Goal: Transaction & Acquisition: Purchase product/service

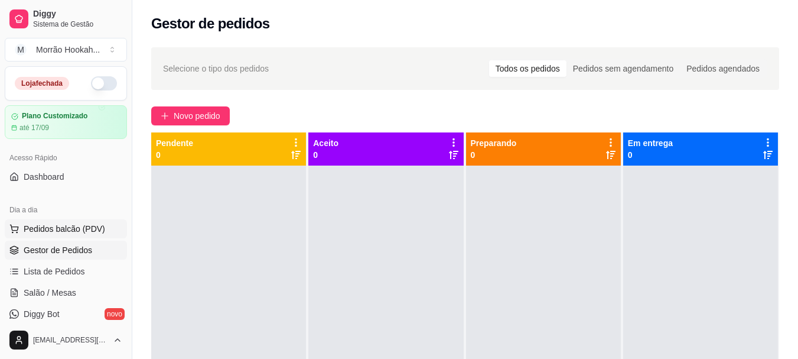
click at [69, 232] on span "Pedidos balcão (PDV)" at bounding box center [65, 229] width 82 height 12
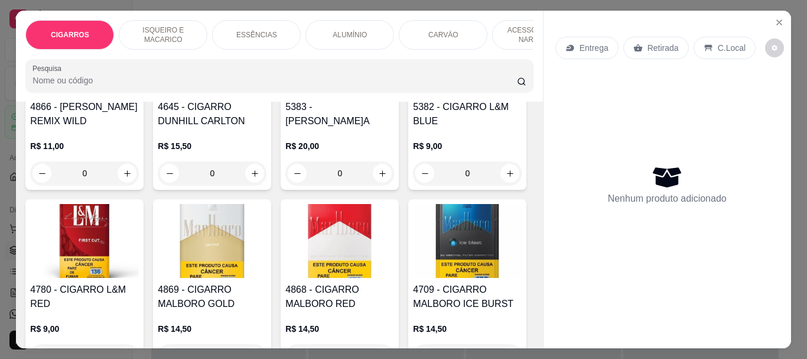
scroll to position [591, 0]
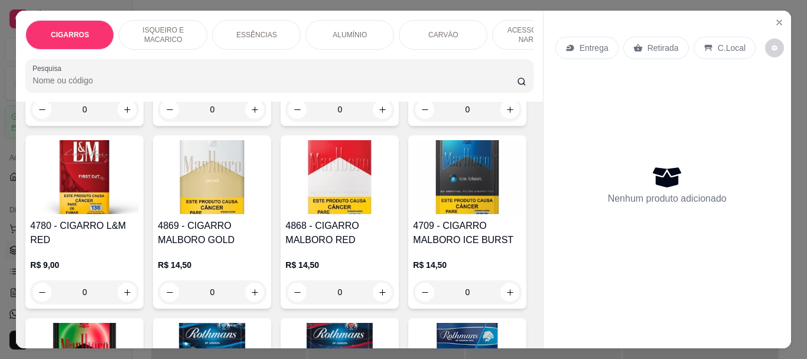
click at [158, 121] on div "R$ 15,50 0" at bounding box center [212, 92] width 109 height 57
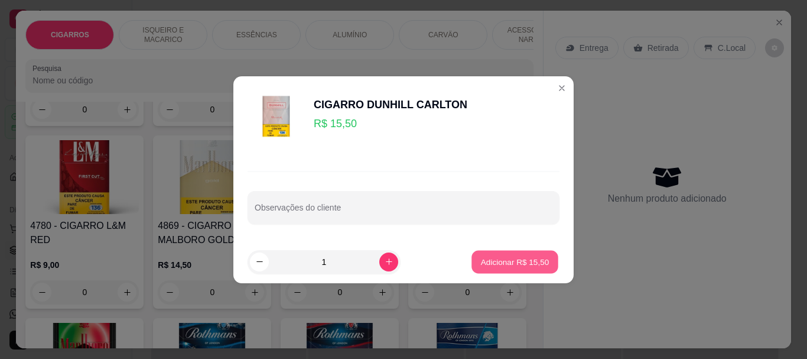
click at [500, 268] on button "Adicionar R$ 15,50" at bounding box center [515, 261] width 87 height 23
type input "1"
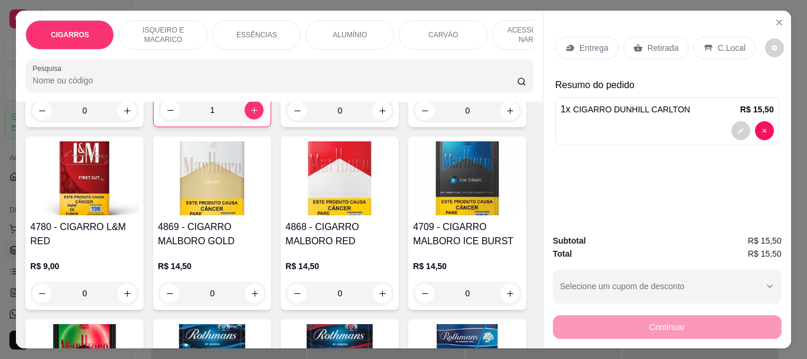
click at [648, 47] on p "Retirada" at bounding box center [663, 48] width 31 height 12
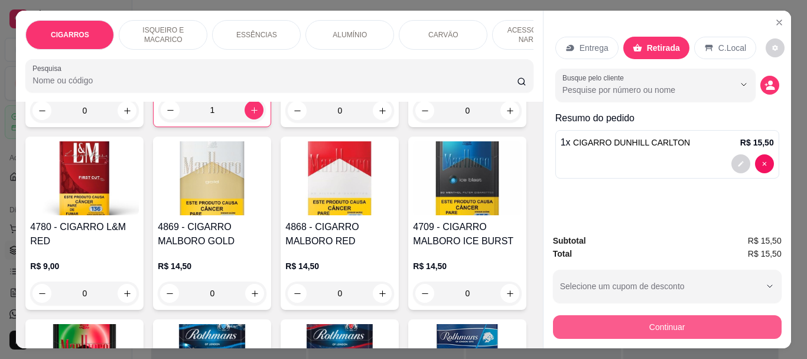
click at [610, 329] on button "Continuar" at bounding box center [667, 327] width 229 height 24
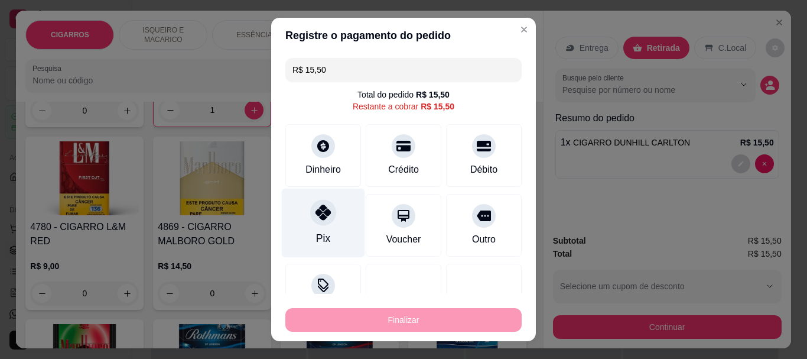
click at [320, 222] on div at bounding box center [323, 213] width 26 height 26
type input "R$ 0,00"
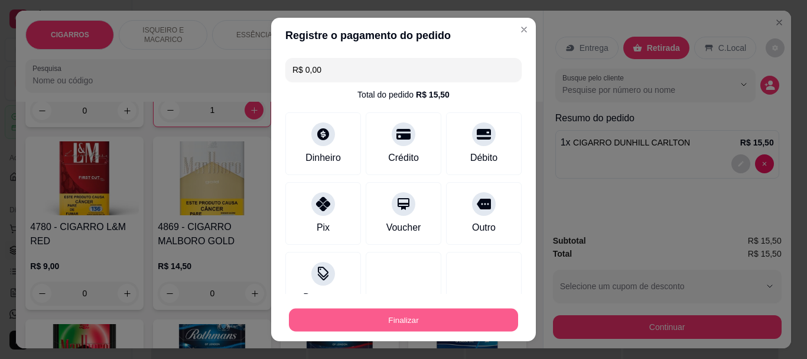
click at [357, 323] on button "Finalizar" at bounding box center [403, 319] width 229 height 23
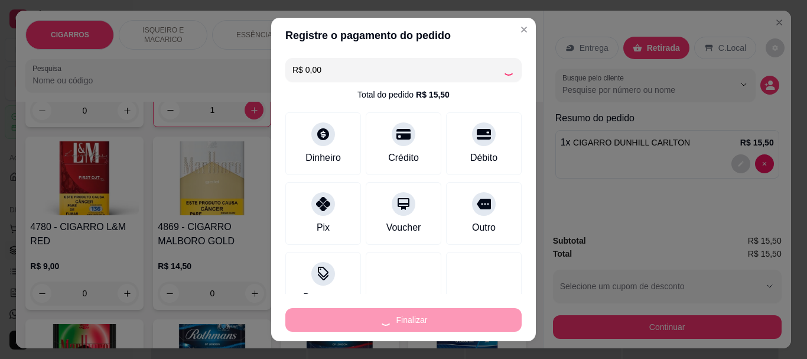
type input "0"
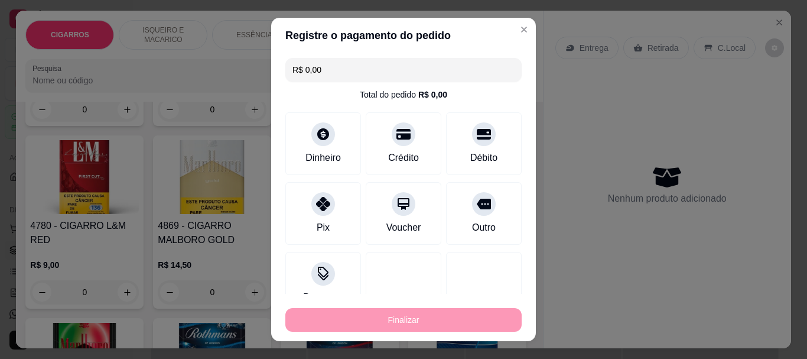
type input "-R$ 15,50"
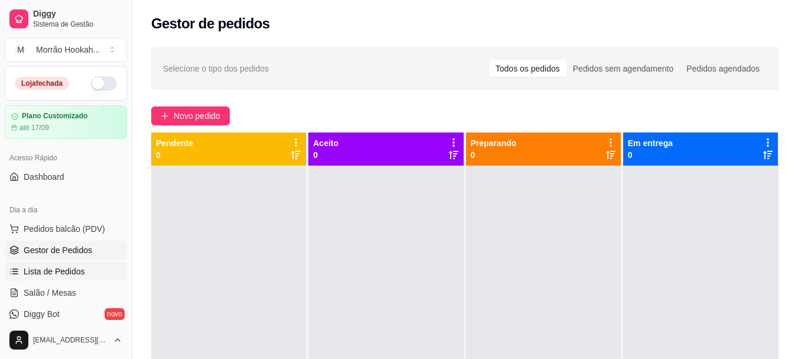
click at [70, 274] on span "Lista de Pedidos" at bounding box center [54, 271] width 61 height 12
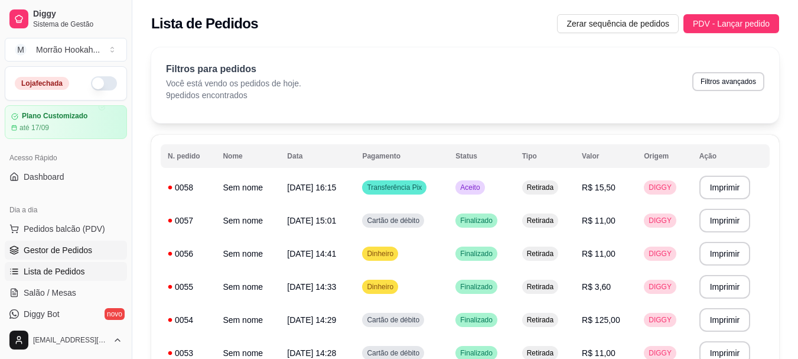
click at [67, 255] on span "Gestor de Pedidos" at bounding box center [58, 250] width 69 height 12
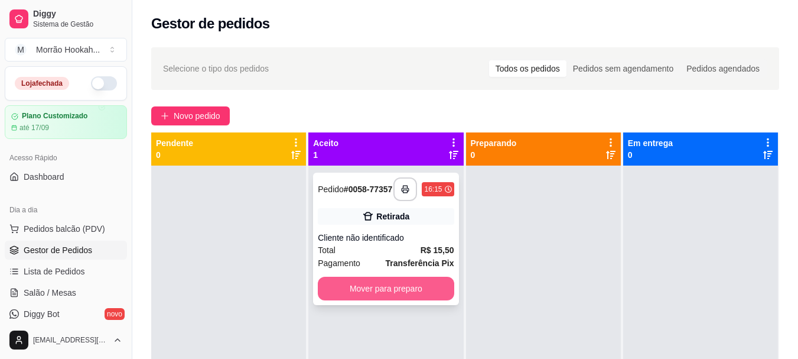
click at [431, 297] on button "Mover para preparo" at bounding box center [386, 289] width 136 height 24
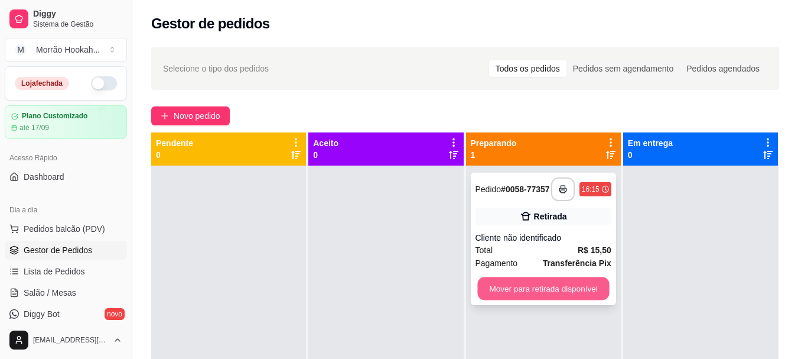
click at [556, 287] on button "Mover para retirada disponível" at bounding box center [544, 288] width 132 height 23
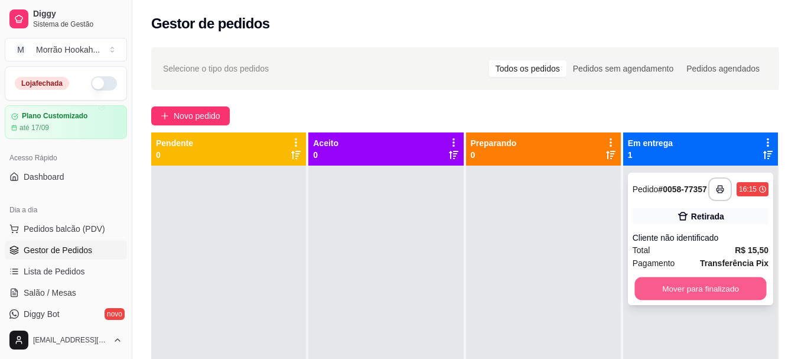
click at [700, 285] on button "Mover para finalizado" at bounding box center [701, 288] width 132 height 23
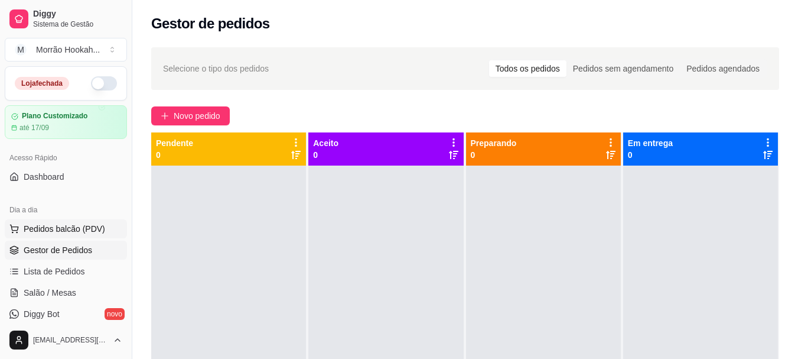
click at [98, 228] on span "Pedidos balcão (PDV)" at bounding box center [65, 229] width 82 height 12
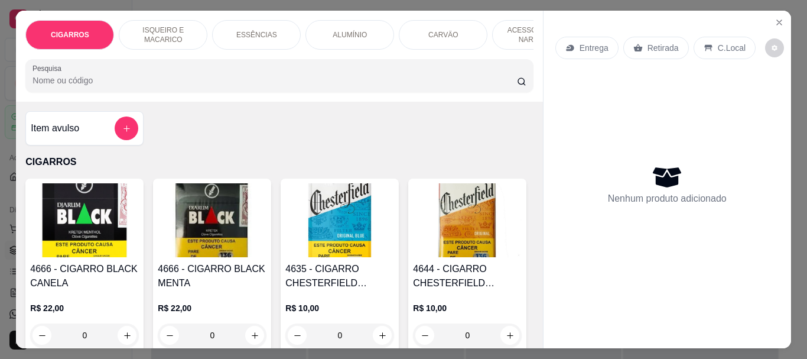
click at [89, 85] on input "Pesquisa" at bounding box center [275, 80] width 485 height 12
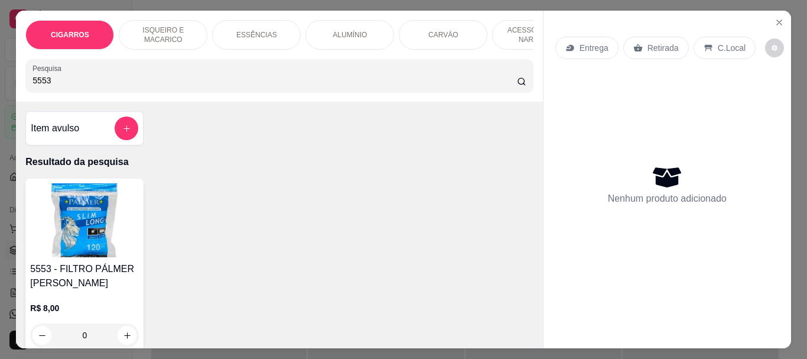
type input "5553"
click at [116, 252] on img at bounding box center [84, 220] width 109 height 74
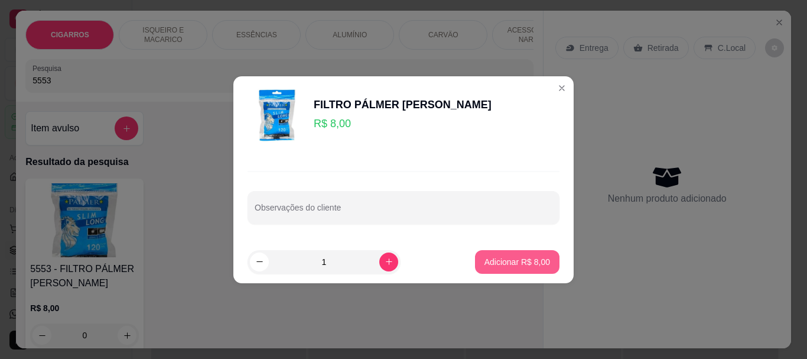
click at [522, 261] on p "Adicionar R$ 8,00" at bounding box center [518, 262] width 66 height 12
type input "1"
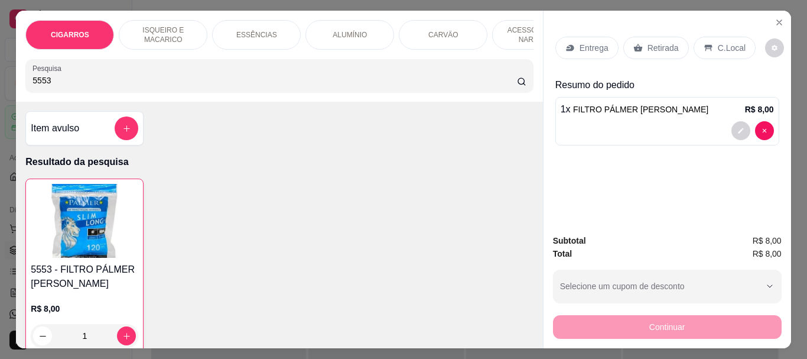
click at [650, 42] on p "Retirada" at bounding box center [663, 48] width 31 height 12
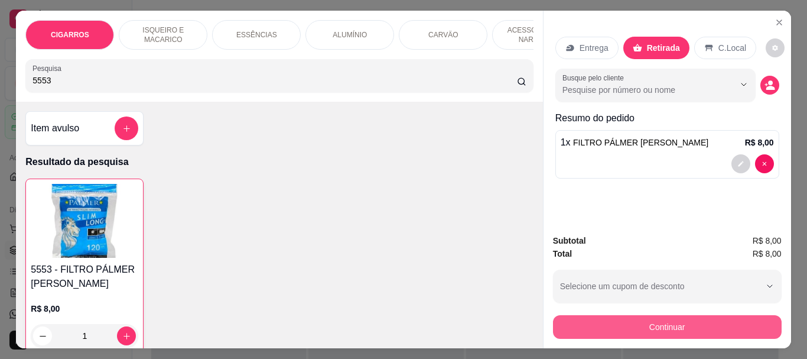
click at [667, 329] on button "Continuar" at bounding box center [667, 327] width 229 height 24
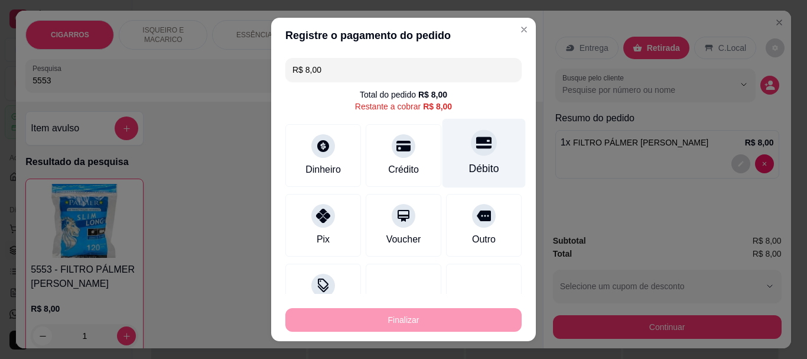
click at [476, 154] on div "Débito" at bounding box center [484, 153] width 83 height 69
type input "R$ 0,00"
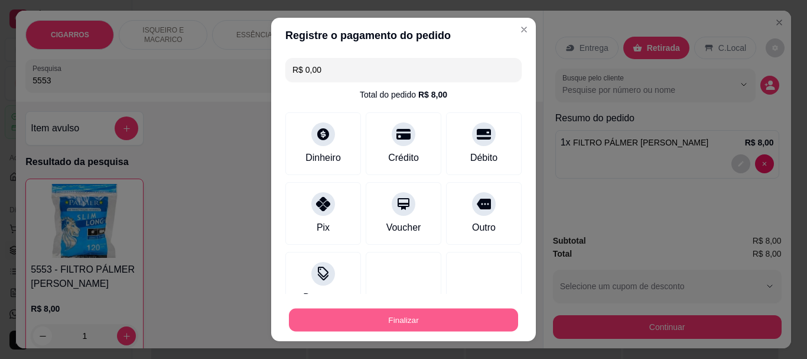
click at [438, 315] on button "Finalizar" at bounding box center [403, 319] width 229 height 23
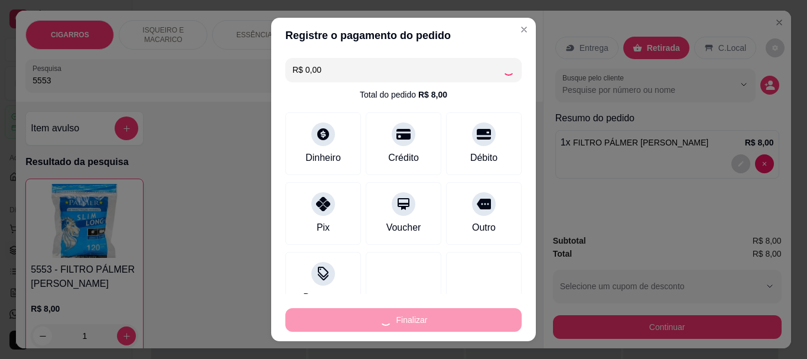
type input "0"
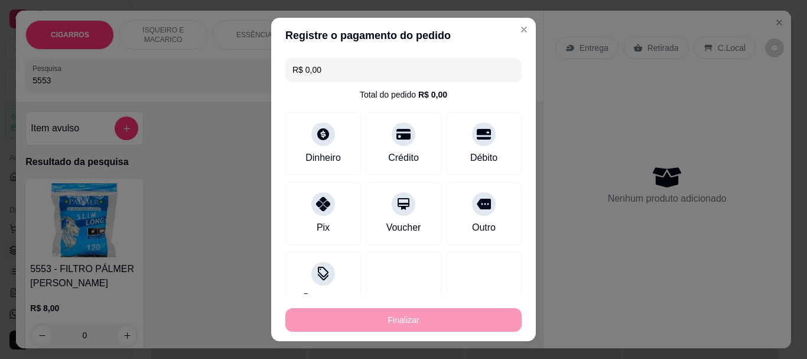
type input "-R$ 8,00"
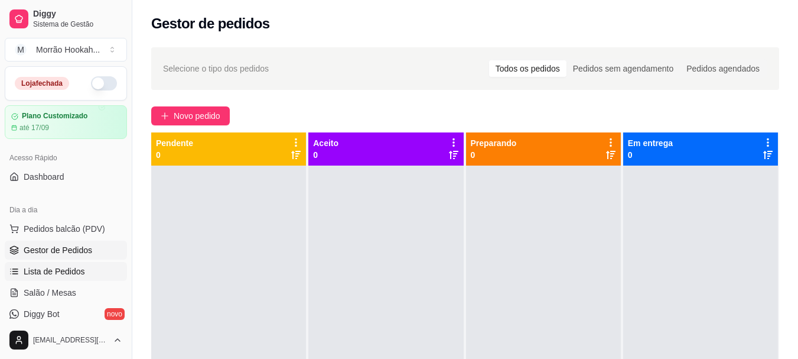
click at [54, 271] on span "Lista de Pedidos" at bounding box center [54, 271] width 61 height 12
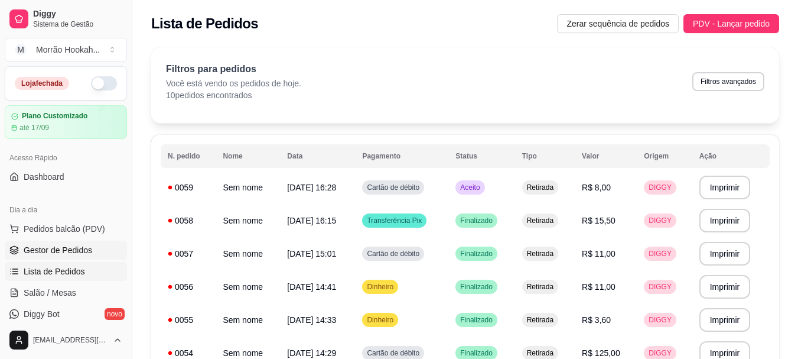
click at [69, 244] on span "Gestor de Pedidos" at bounding box center [58, 250] width 69 height 12
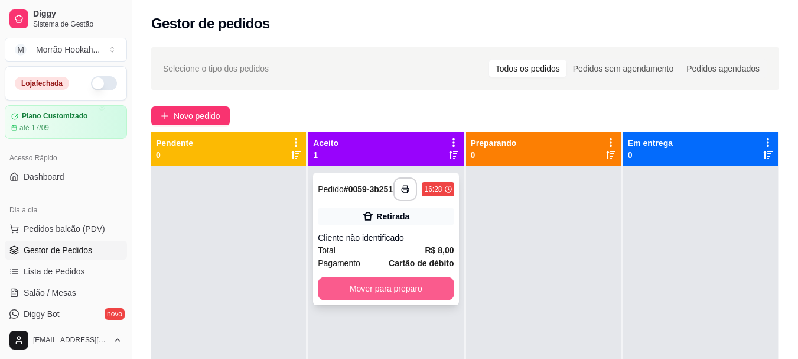
click at [402, 293] on button "Mover para preparo" at bounding box center [386, 289] width 136 height 24
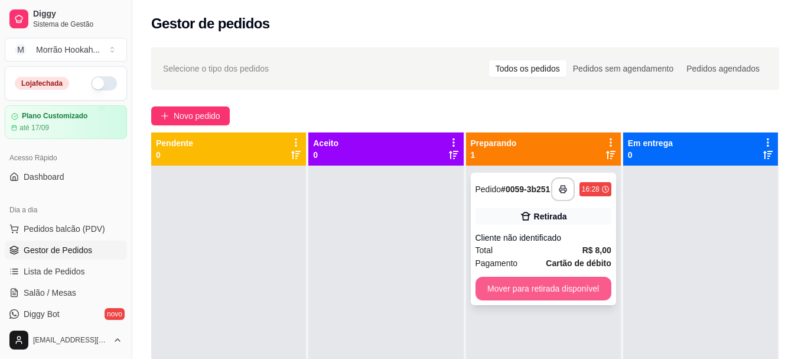
click at [512, 297] on button "Mover para retirada disponível" at bounding box center [544, 289] width 136 height 24
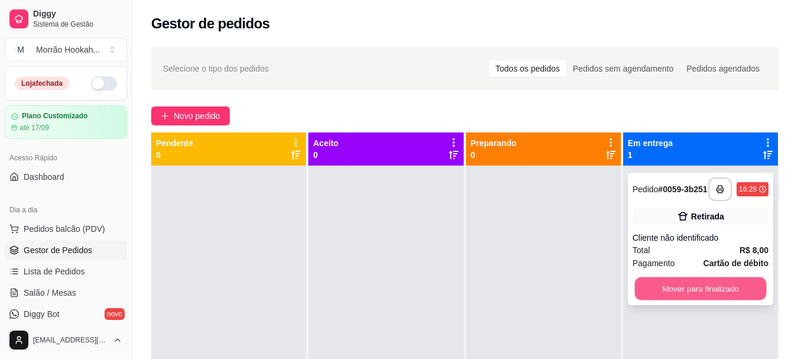
click at [683, 287] on button "Mover para finalizado" at bounding box center [701, 288] width 132 height 23
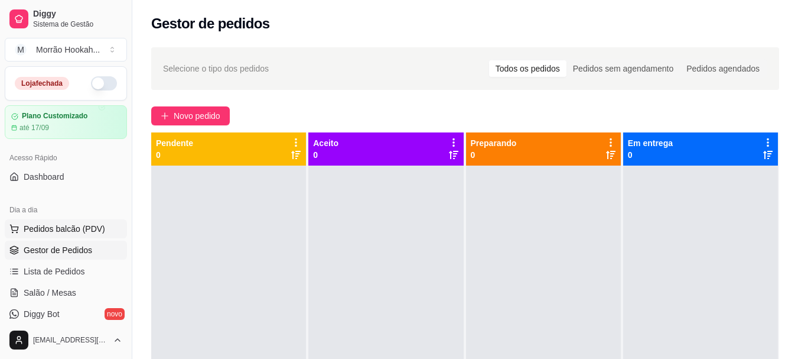
click at [64, 222] on button "Pedidos balcão (PDV)" at bounding box center [66, 228] width 122 height 19
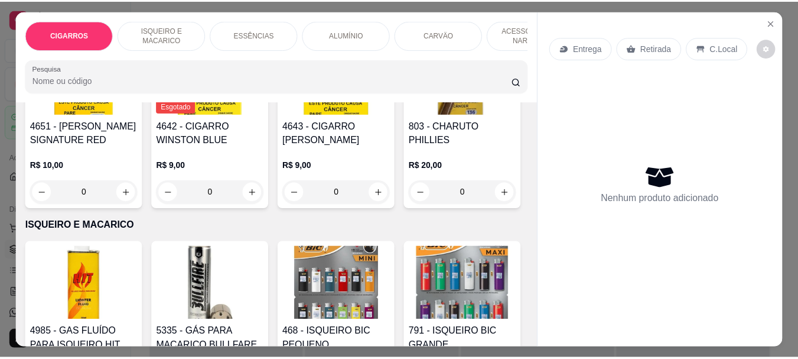
scroll to position [1064, 0]
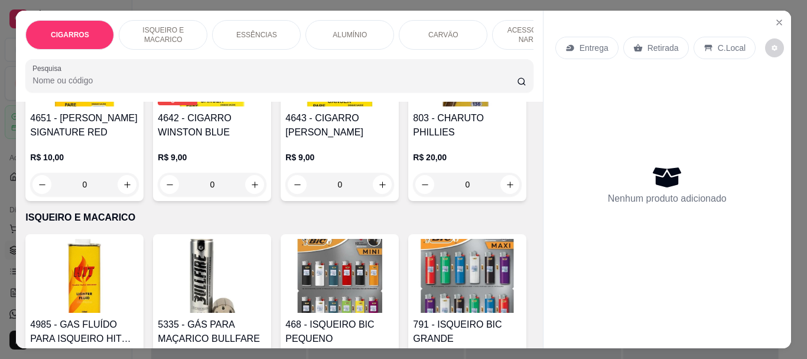
click at [139, 106] on img at bounding box center [84, 70] width 109 height 74
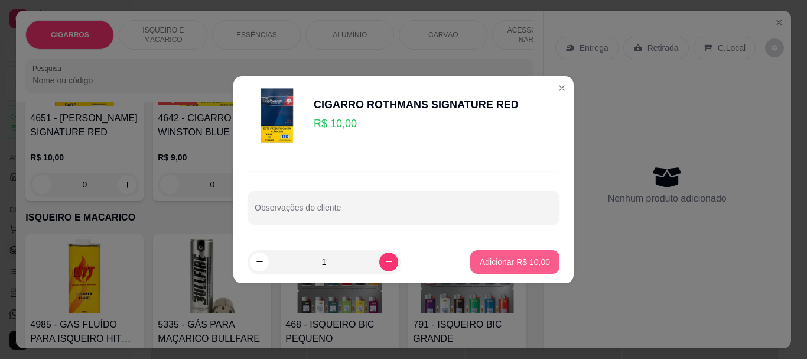
click at [486, 258] on p "Adicionar R$ 10,00" at bounding box center [515, 262] width 70 height 12
type input "1"
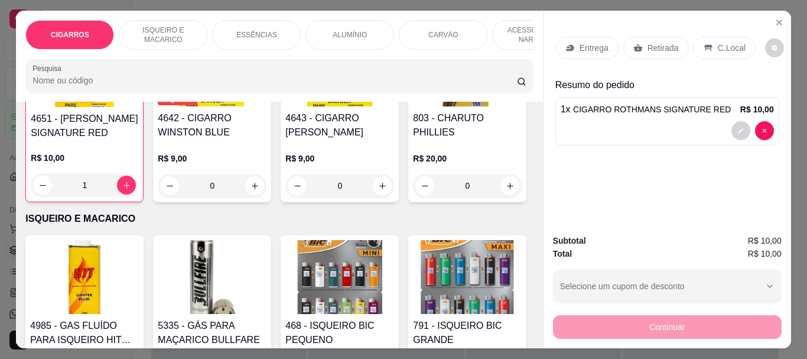
click at [668, 42] on p "Retirada" at bounding box center [663, 48] width 31 height 12
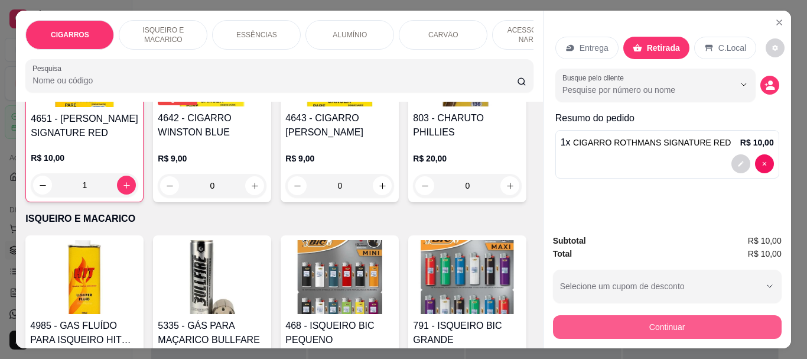
click at [691, 328] on button "Continuar" at bounding box center [667, 327] width 229 height 24
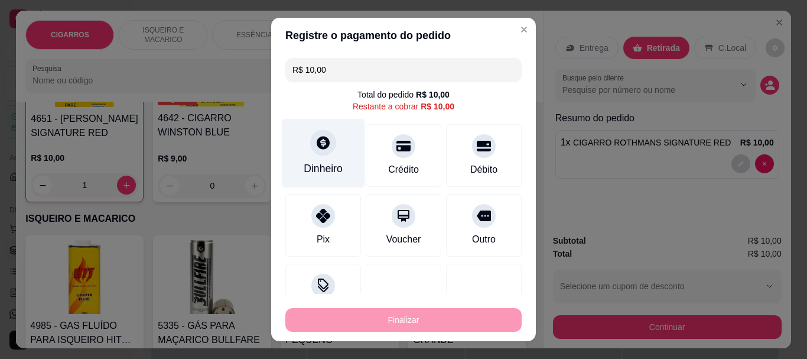
click at [317, 142] on icon at bounding box center [323, 143] width 13 height 13
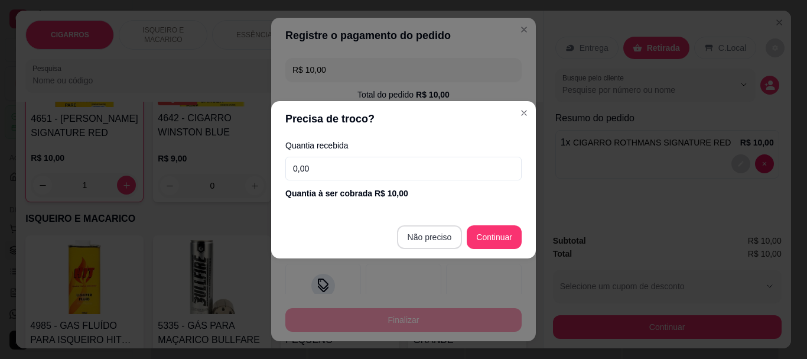
type input "R$ 0,00"
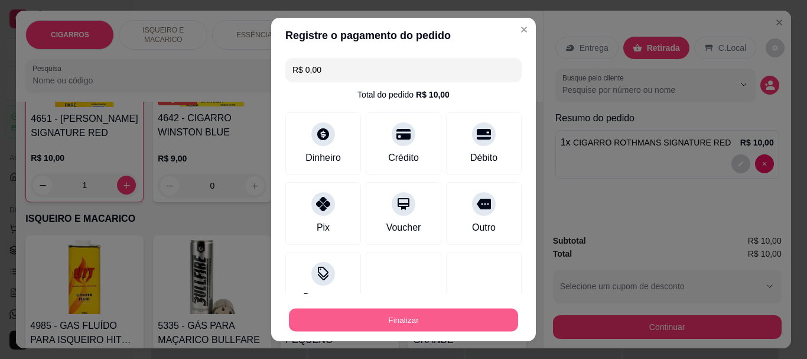
click at [448, 313] on button "Finalizar" at bounding box center [403, 319] width 229 height 23
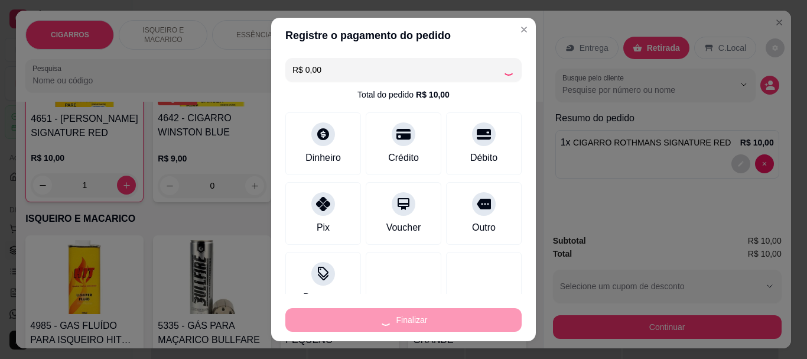
type input "0"
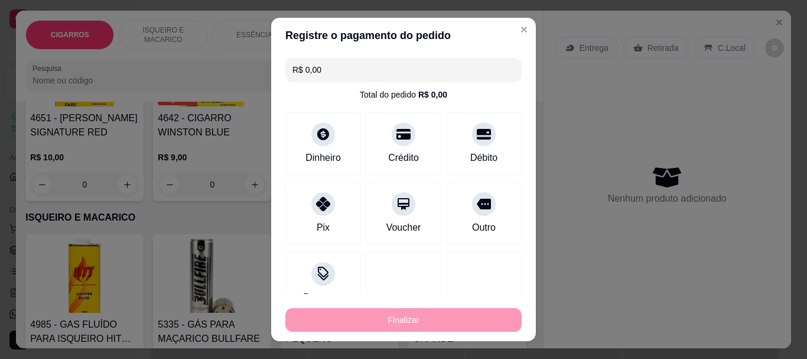
type input "-R$ 10,00"
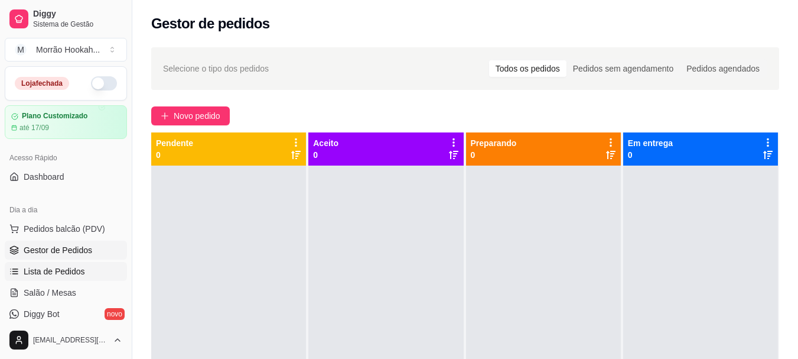
click at [57, 272] on span "Lista de Pedidos" at bounding box center [54, 271] width 61 height 12
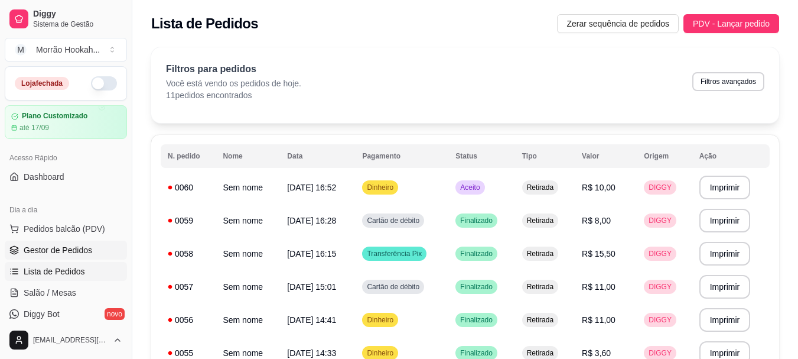
click at [59, 255] on span "Gestor de Pedidos" at bounding box center [58, 250] width 69 height 12
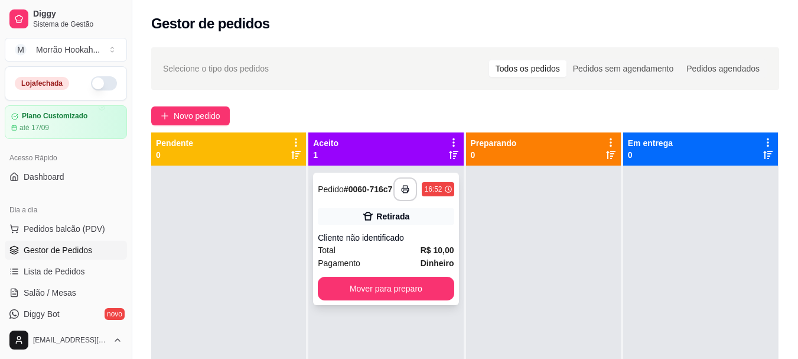
click at [420, 277] on div "**********" at bounding box center [385, 239] width 145 height 132
click at [400, 300] on button "Mover para preparo" at bounding box center [386, 289] width 136 height 24
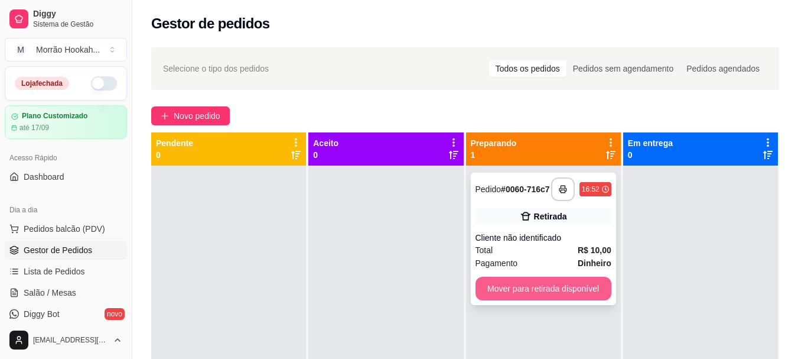
click at [522, 296] on button "Mover para retirada disponível" at bounding box center [544, 289] width 136 height 24
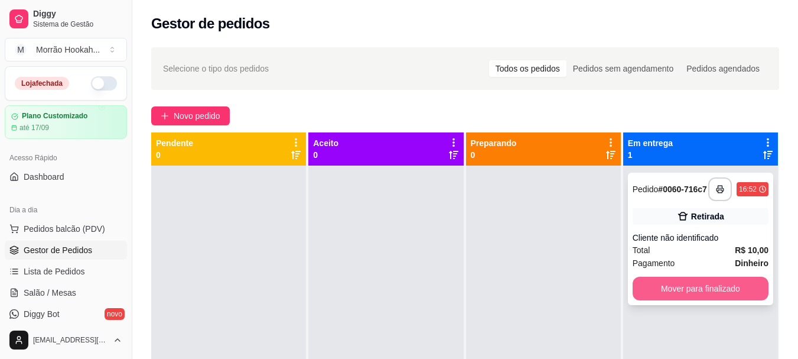
click at [680, 296] on button "Mover para finalizado" at bounding box center [701, 289] width 136 height 24
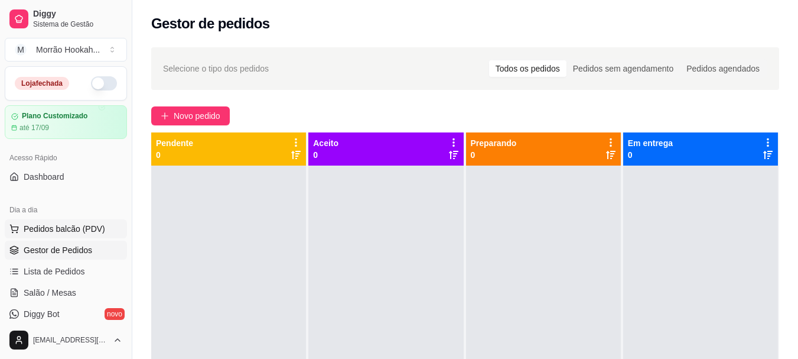
click at [67, 233] on span "Pedidos balcão (PDV)" at bounding box center [65, 229] width 82 height 12
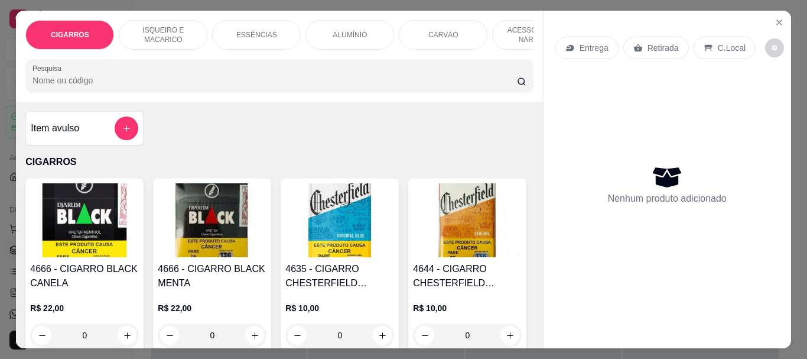
click at [76, 85] on input "Pesquisa" at bounding box center [275, 80] width 485 height 12
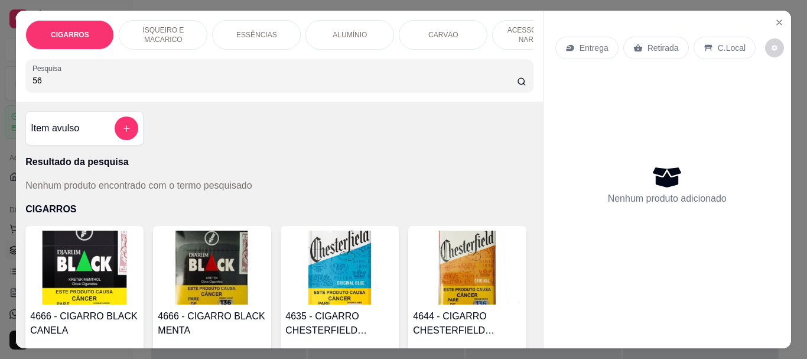
type input "5"
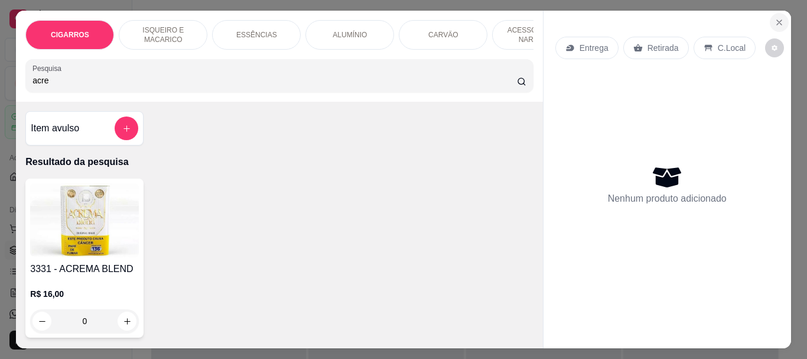
type input "acre"
click at [771, 23] on button "Close" at bounding box center [779, 22] width 19 height 19
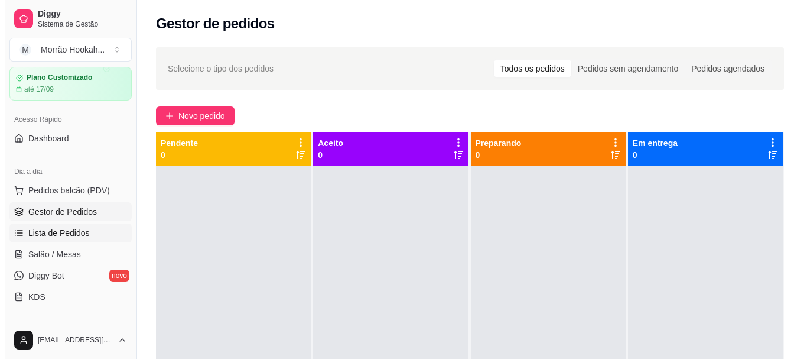
scroll to position [118, 0]
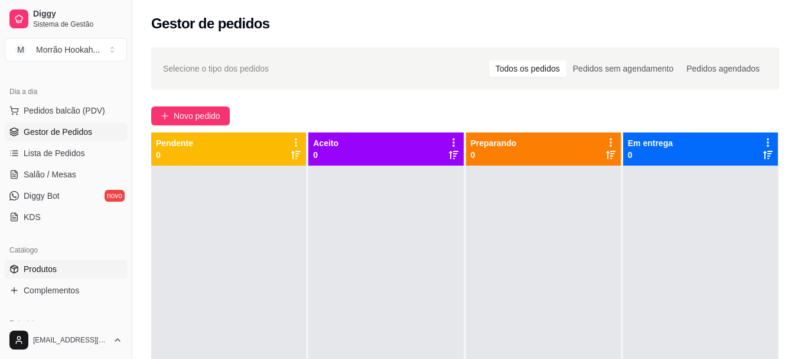
click at [64, 273] on link "Produtos" at bounding box center [66, 268] width 122 height 19
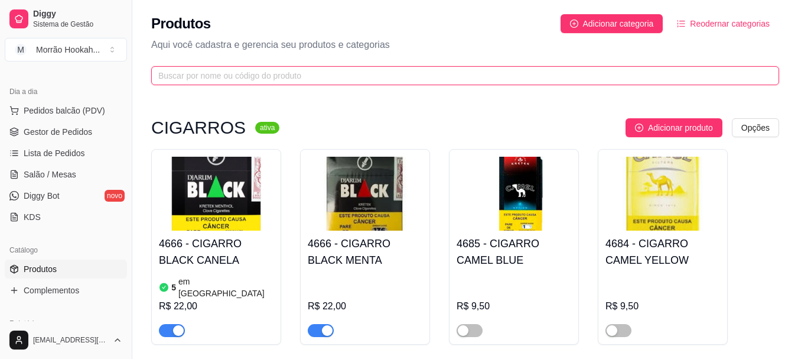
click at [277, 72] on input "text" at bounding box center [460, 75] width 605 height 13
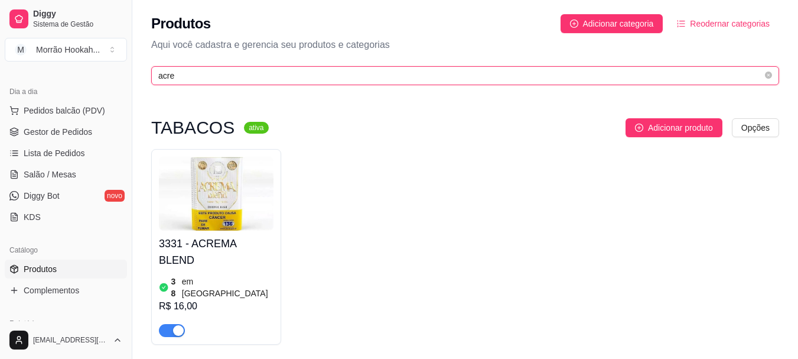
type input "acre"
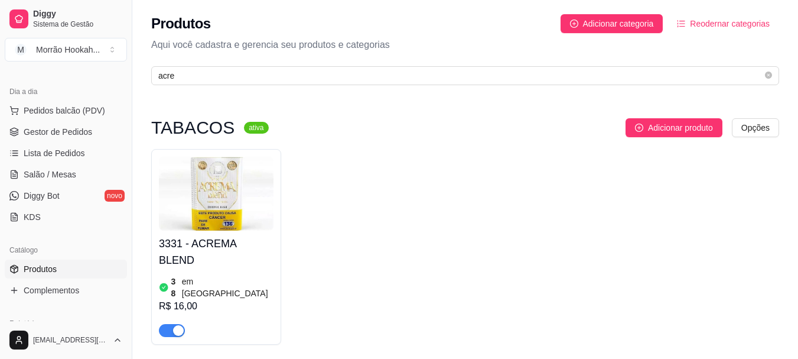
click at [226, 176] on img at bounding box center [216, 194] width 115 height 74
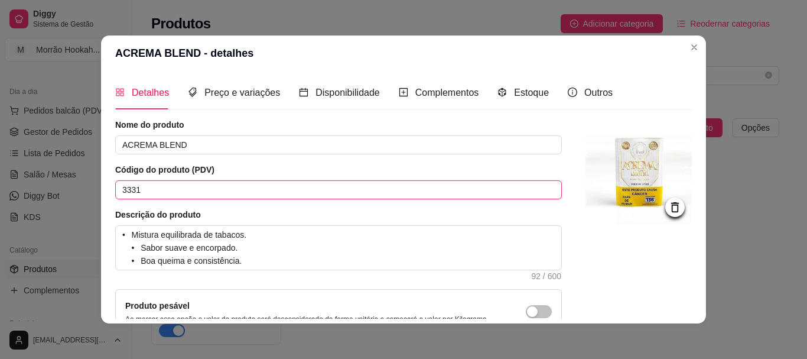
click at [229, 182] on input "3331" at bounding box center [338, 189] width 447 height 19
type input "3"
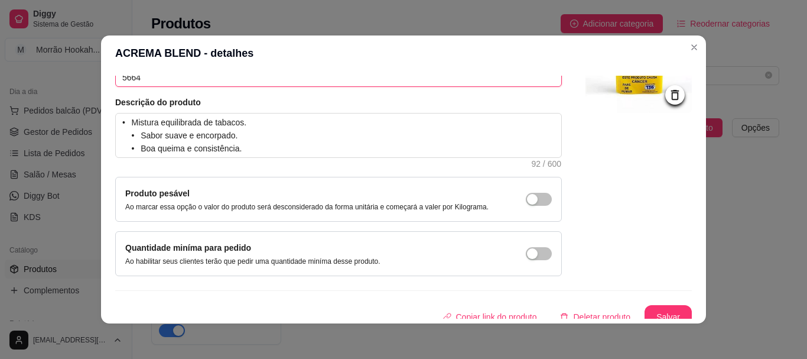
scroll to position [122, 0]
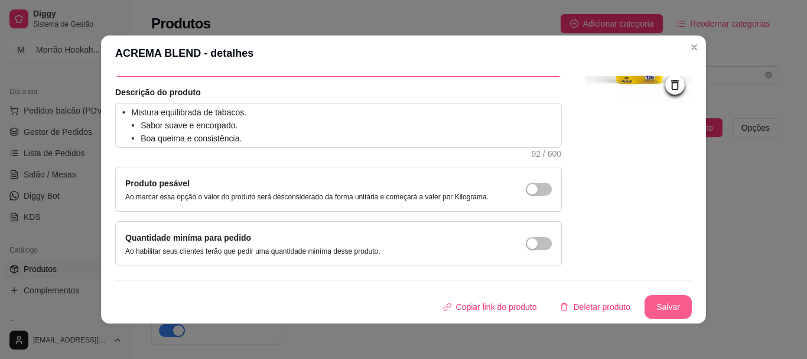
type input "5664"
click at [668, 303] on button "Salvar" at bounding box center [668, 306] width 46 height 23
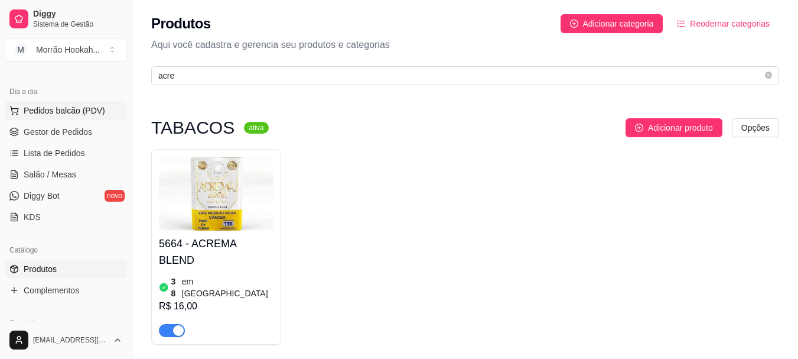
click at [82, 107] on span "Pedidos balcão (PDV)" at bounding box center [65, 111] width 82 height 12
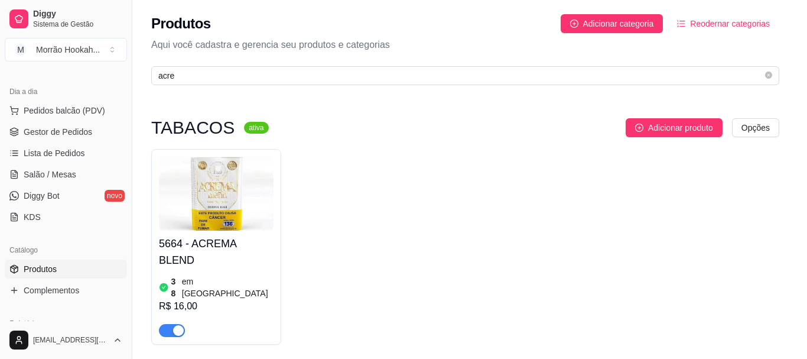
click at [238, 81] on input "Pesquisa" at bounding box center [275, 80] width 485 height 12
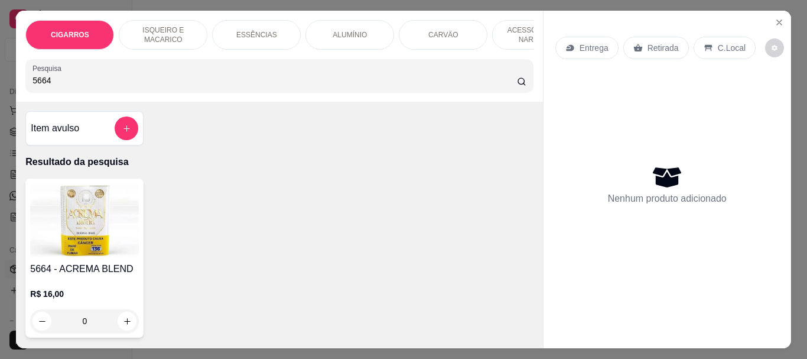
type input "5664"
click at [72, 211] on img at bounding box center [84, 220] width 109 height 74
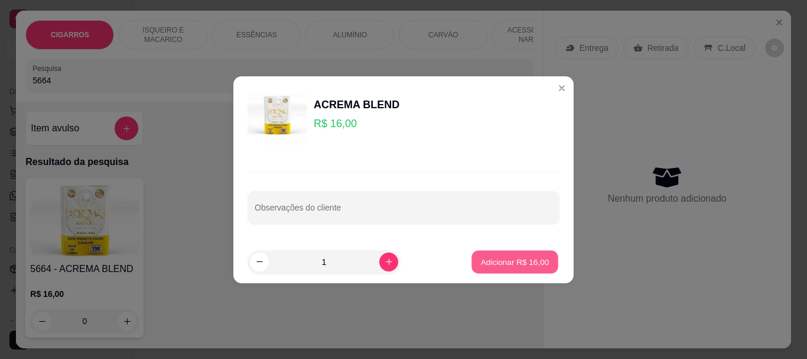
click at [509, 251] on button "Adicionar R$ 16,00" at bounding box center [515, 261] width 87 height 23
type input "1"
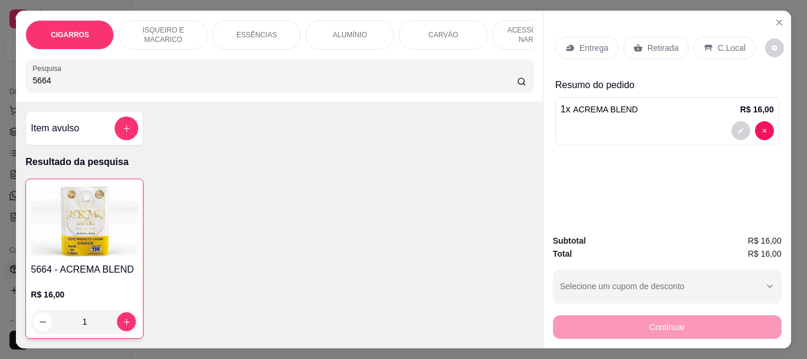
click at [54, 86] on input "5664" at bounding box center [275, 80] width 485 height 12
type input "5"
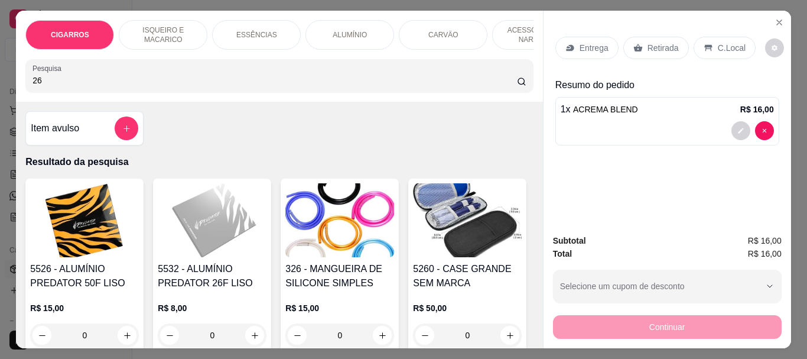
type input "2"
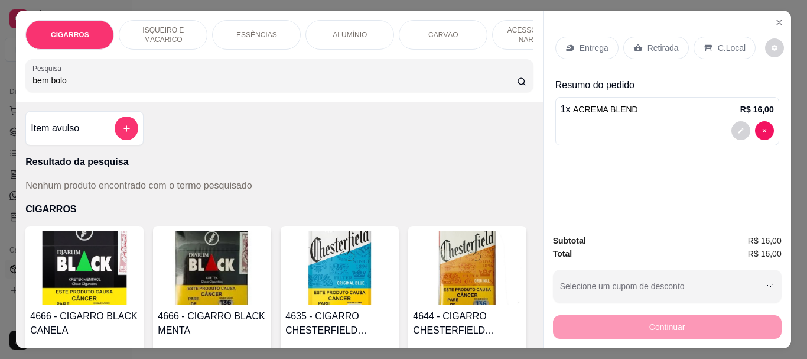
click at [83, 86] on input "bem bolo" at bounding box center [275, 80] width 485 height 12
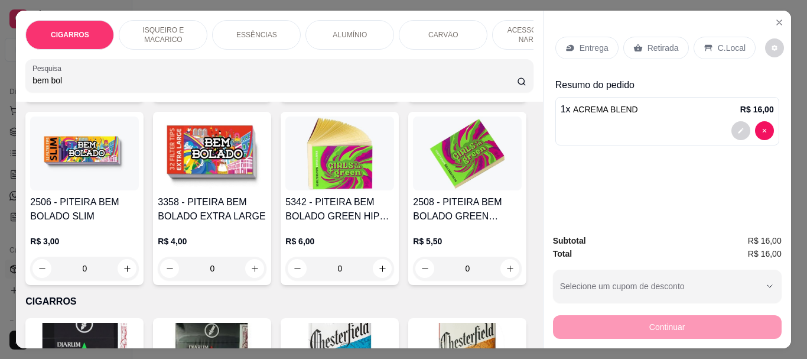
scroll to position [414, 0]
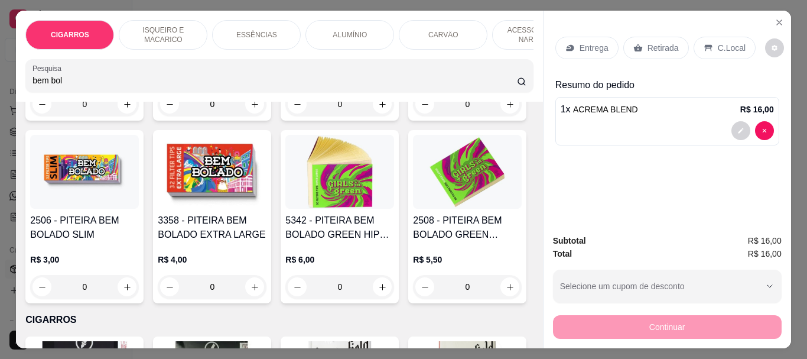
type input "bem bol"
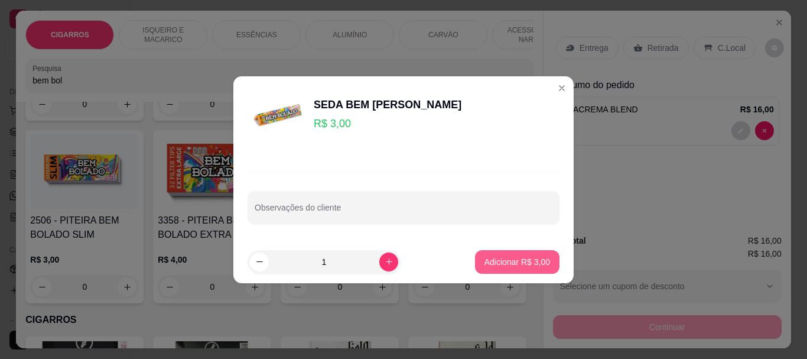
click at [501, 269] on button "Adicionar R$ 3,00" at bounding box center [517, 262] width 85 height 24
type input "1"
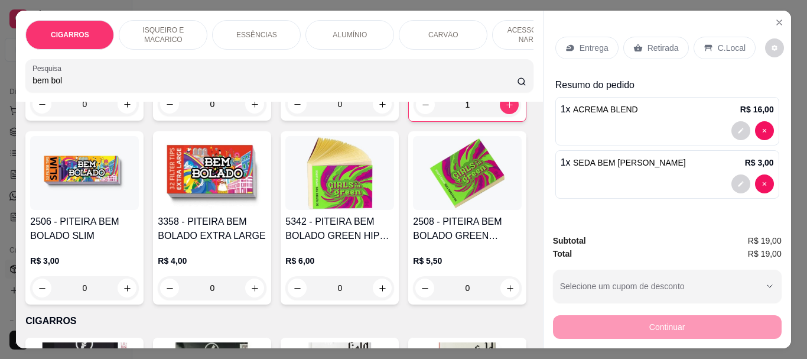
click at [648, 48] on p "Retirada" at bounding box center [663, 48] width 31 height 12
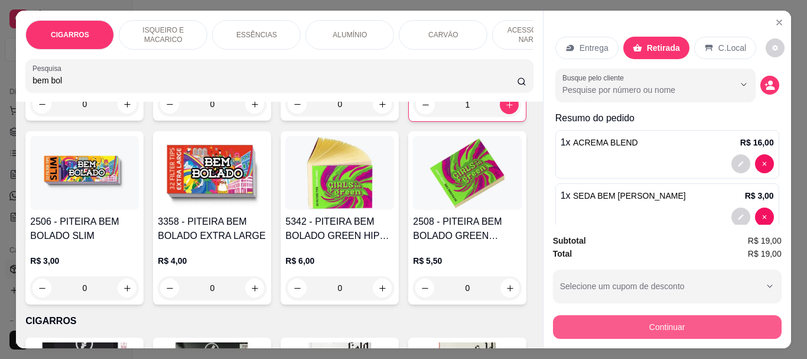
click at [694, 317] on button "Continuar" at bounding box center [667, 327] width 229 height 24
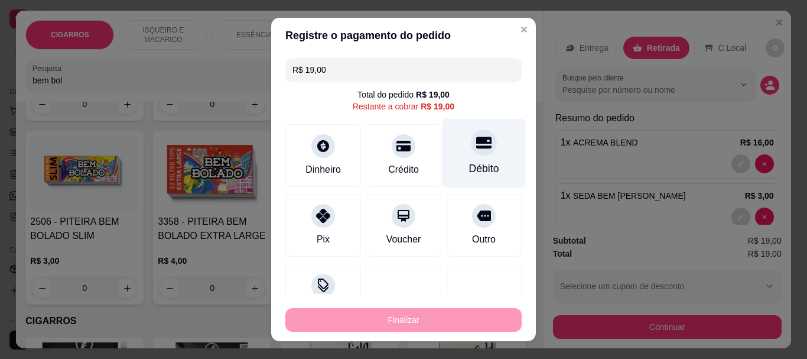
click at [471, 153] on div at bounding box center [484, 143] width 26 height 26
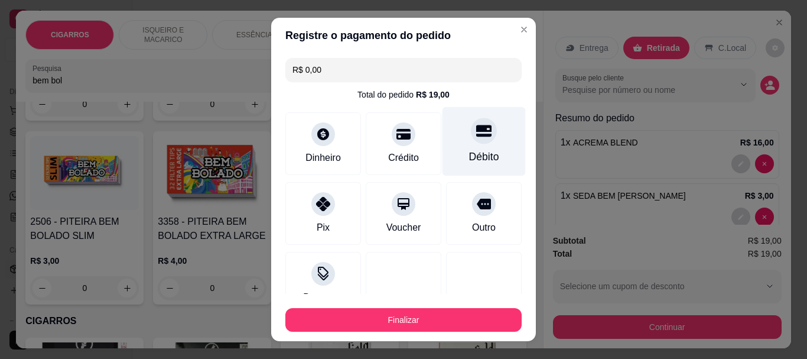
type input "R$ 0,00"
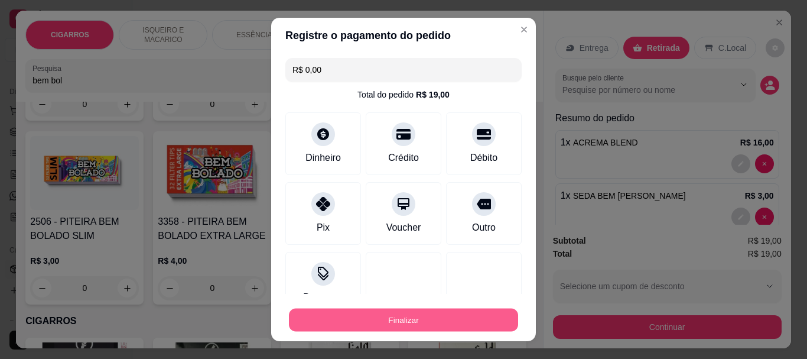
click at [466, 320] on button "Finalizar" at bounding box center [403, 319] width 229 height 23
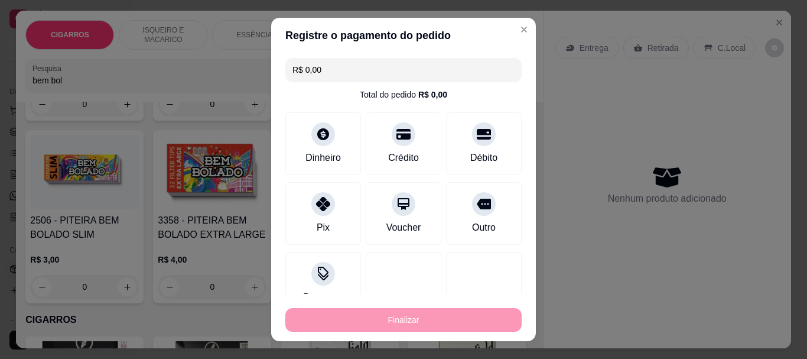
type input "0"
type input "-R$ 19,00"
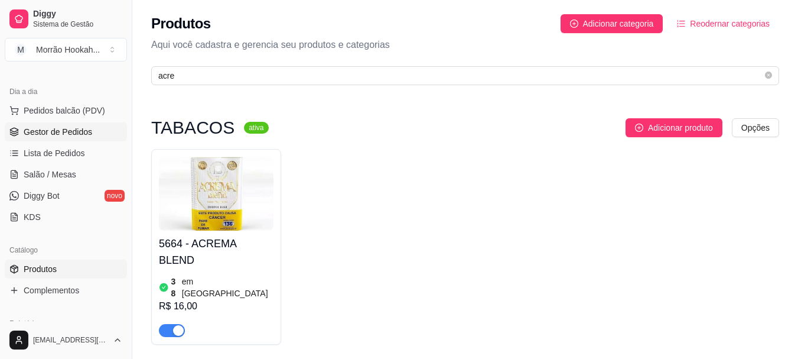
click at [73, 132] on span "Gestor de Pedidos" at bounding box center [58, 132] width 69 height 12
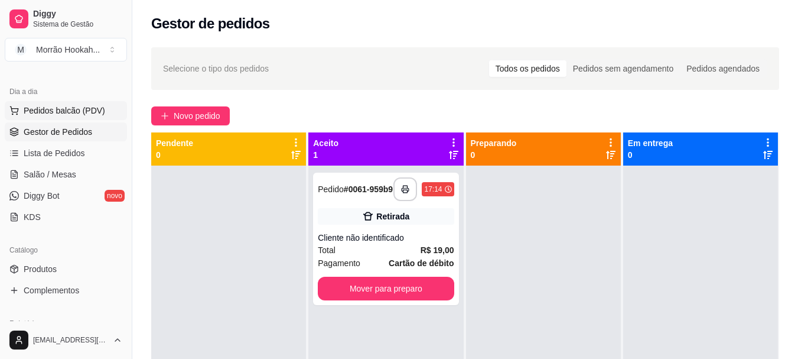
click at [74, 111] on span "Pedidos balcão (PDV)" at bounding box center [65, 111] width 82 height 12
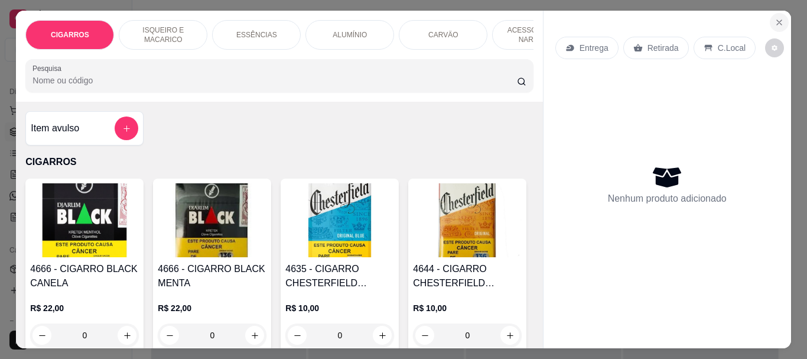
click at [778, 18] on icon "Close" at bounding box center [779, 22] width 9 height 9
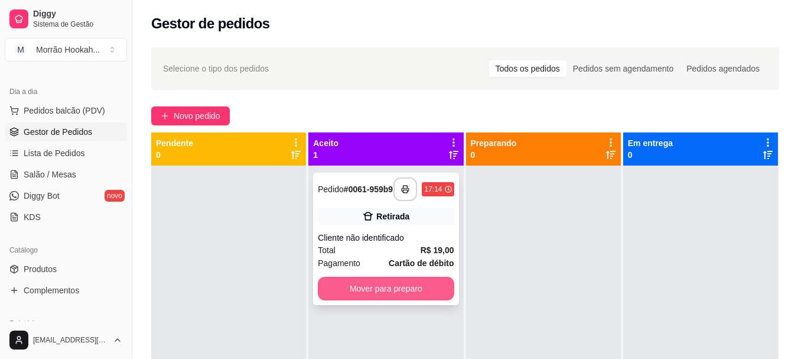
click at [401, 287] on button "Mover para preparo" at bounding box center [386, 289] width 136 height 24
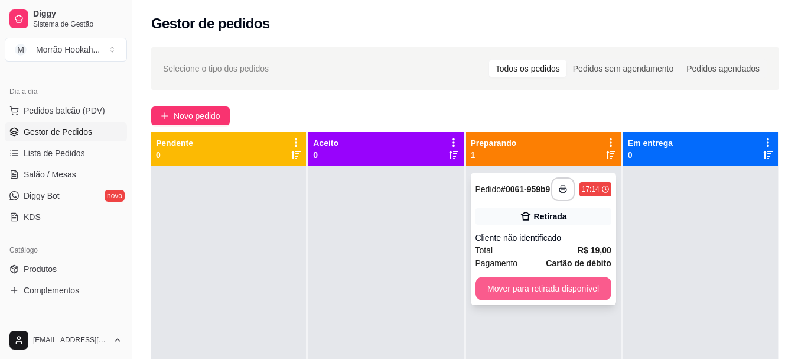
click at [529, 292] on button "Mover para retirada disponível" at bounding box center [544, 289] width 136 height 24
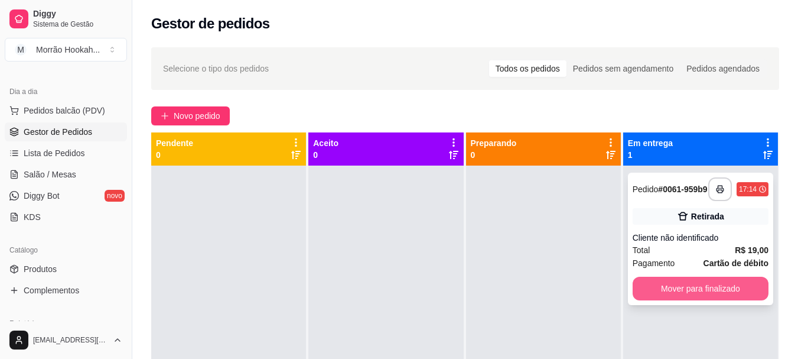
click at [675, 293] on button "Mover para finalizado" at bounding box center [701, 289] width 136 height 24
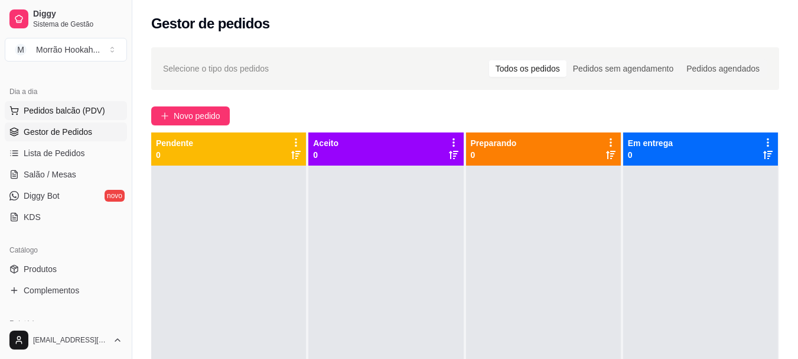
click at [72, 111] on span "Pedidos balcão (PDV)" at bounding box center [65, 111] width 82 height 12
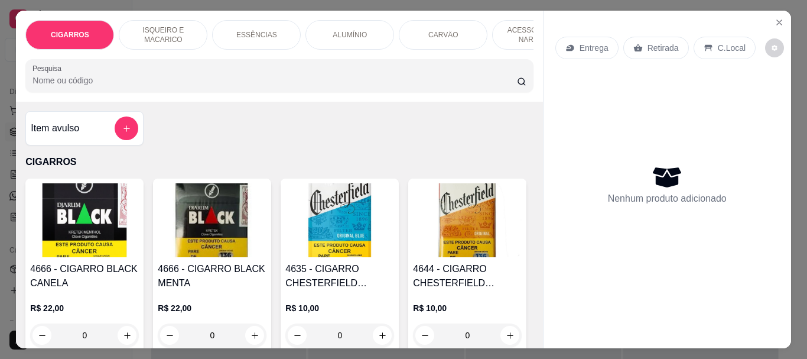
click at [180, 98] on div "CIGARROS ISQUEIRO E MACARICO ESSÊNCIAS ALUMÍNIO CARVÄO ACESSÓRIOS DE NARGUILE F…" at bounding box center [279, 56] width 527 height 91
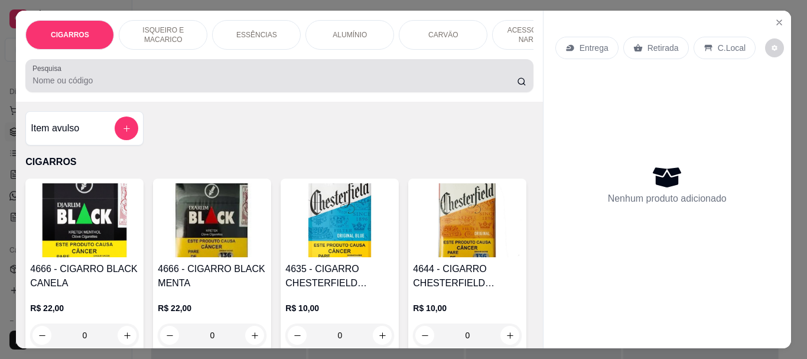
click at [105, 87] on div at bounding box center [279, 76] width 493 height 24
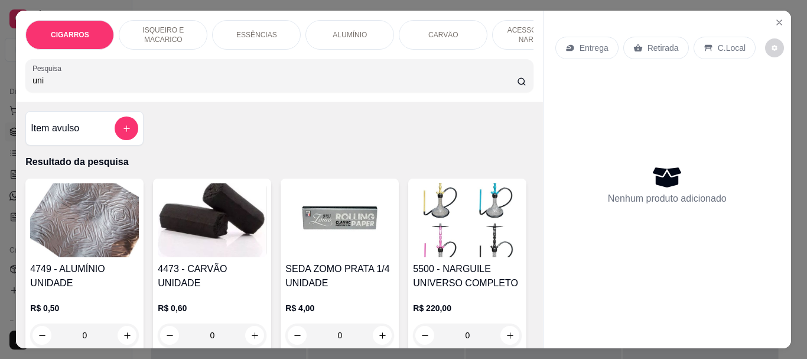
type input "uni"
click at [210, 225] on img at bounding box center [212, 220] width 109 height 74
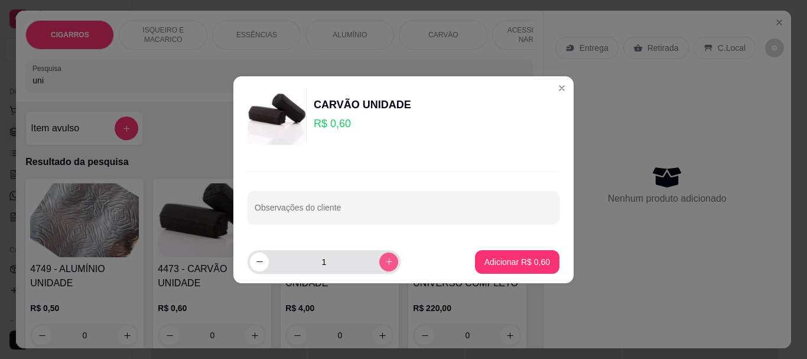
click at [385, 262] on icon "increase-product-quantity" at bounding box center [389, 261] width 9 height 9
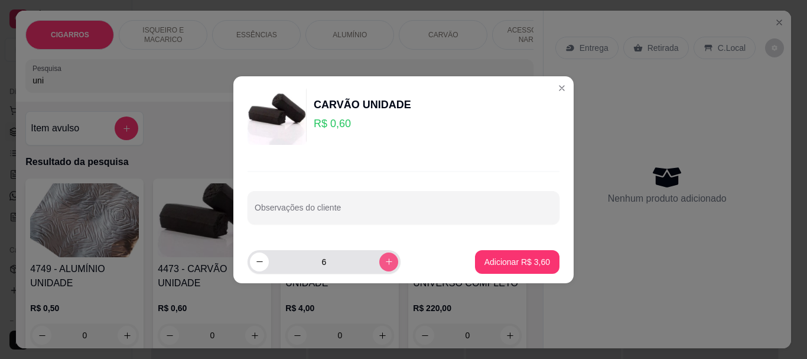
click at [385, 262] on icon "increase-product-quantity" at bounding box center [389, 261] width 9 height 9
type input "10"
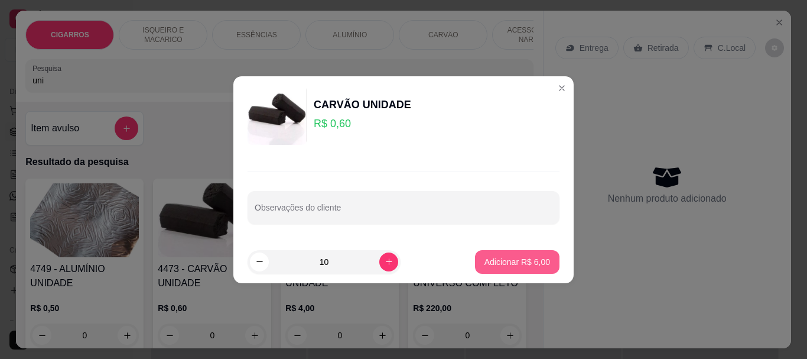
click at [515, 261] on p "Adicionar R$ 6,00" at bounding box center [518, 262] width 66 height 12
type input "10"
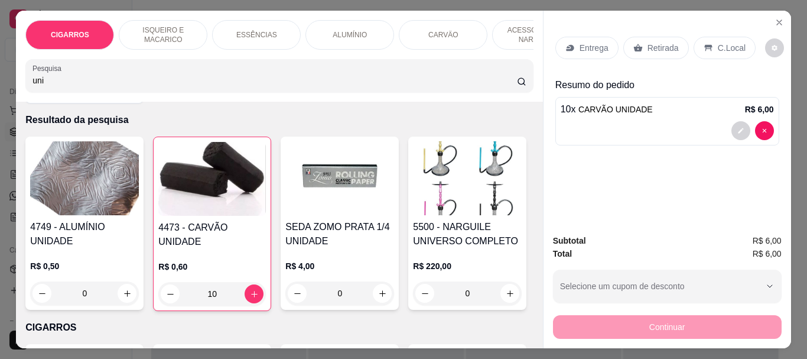
scroll to position [59, 0]
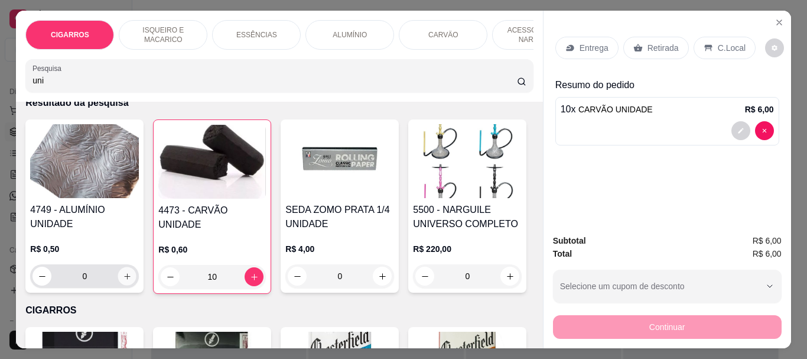
click at [118, 275] on button "increase-product-quantity" at bounding box center [127, 276] width 18 height 18
type input "1"
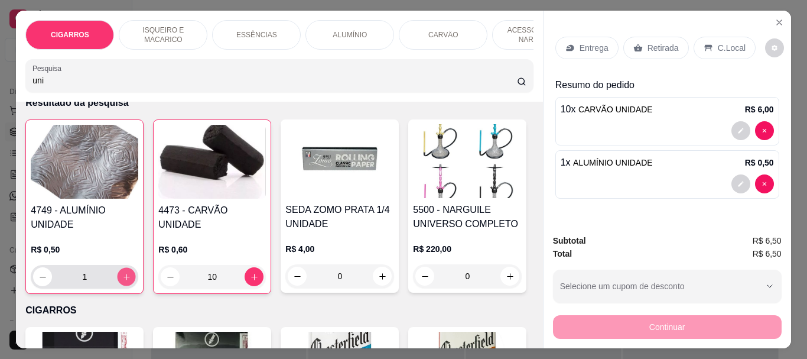
click at [118, 275] on button "increase-product-quantity" at bounding box center [127, 277] width 18 height 18
type input "2"
click at [118, 275] on button "increase-product-quantity" at bounding box center [127, 277] width 18 height 18
type input "3"
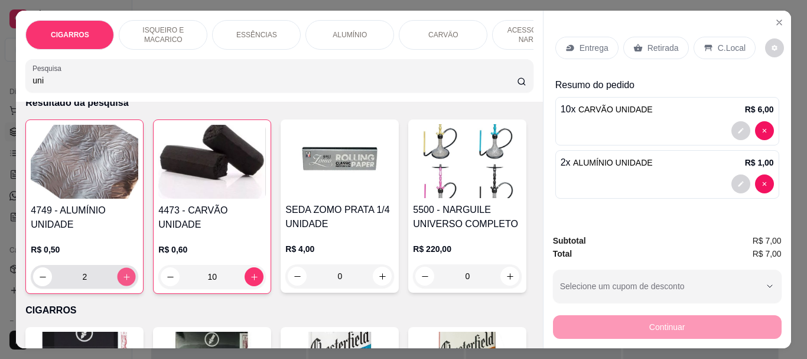
type input "3"
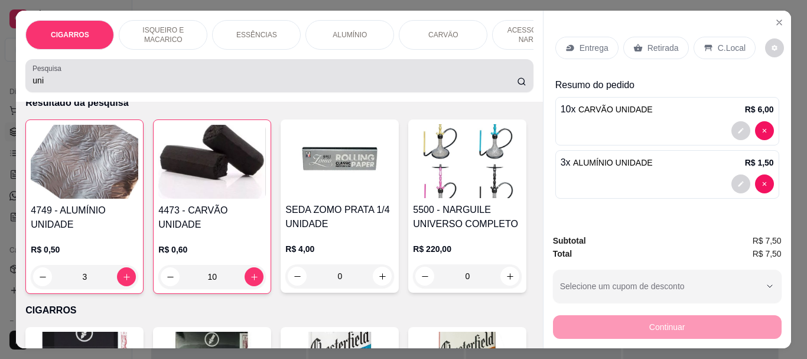
click at [79, 86] on input "uni" at bounding box center [275, 80] width 485 height 12
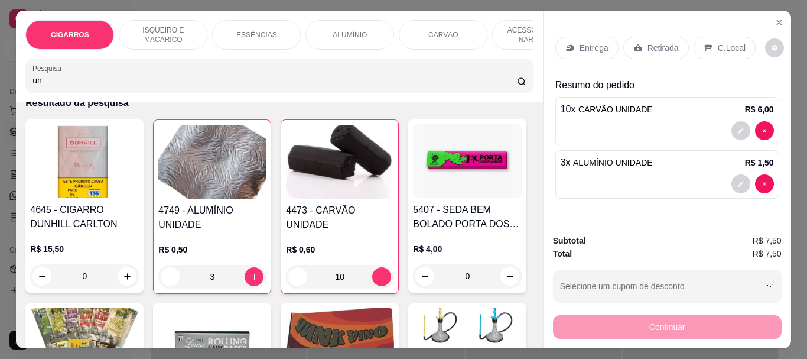
type input "u"
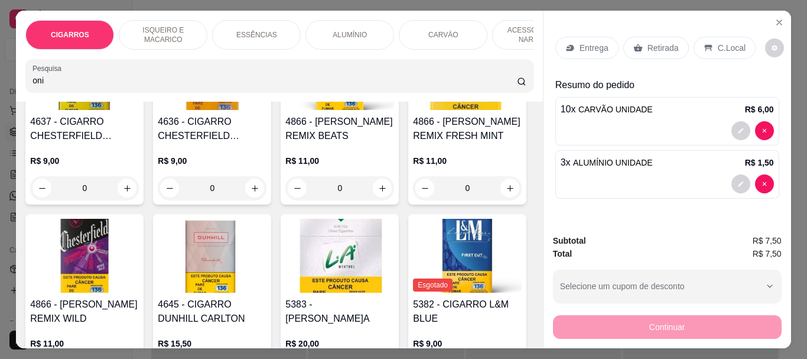
scroll to position [402, 0]
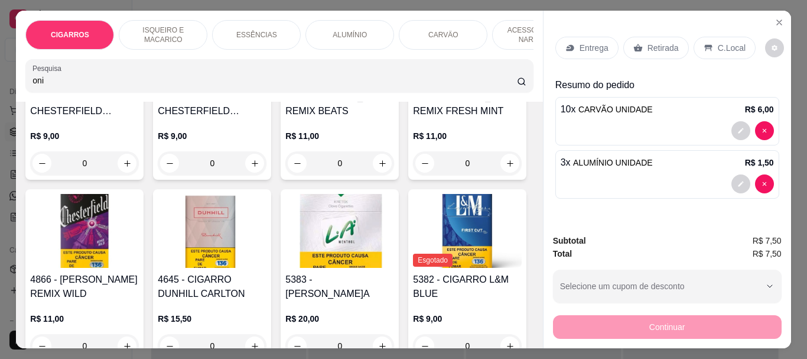
type input "oni"
click at [242, 30] on p "ESSÊNCIAS" at bounding box center [256, 34] width 41 height 9
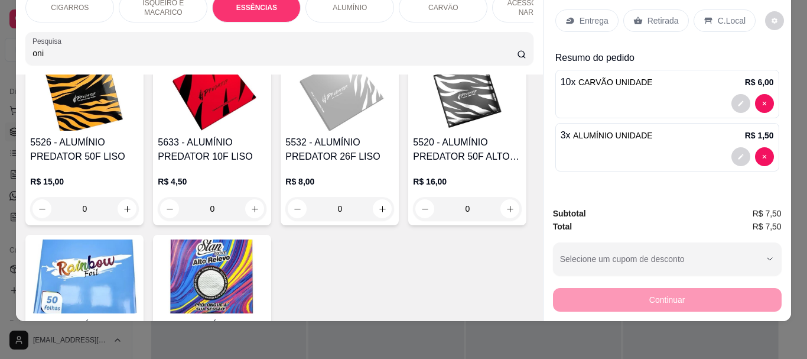
scroll to position [2935, 0]
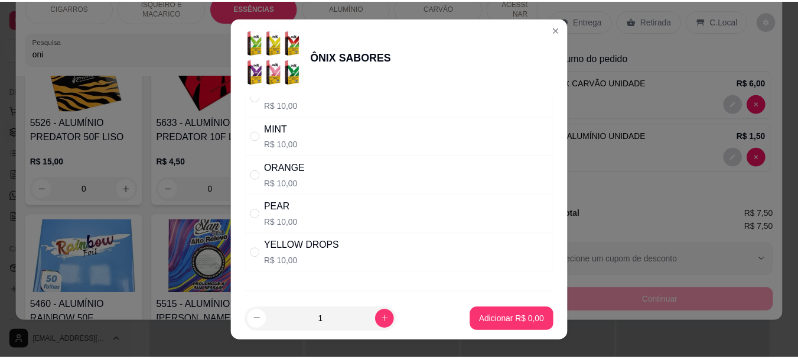
scroll to position [591, 0]
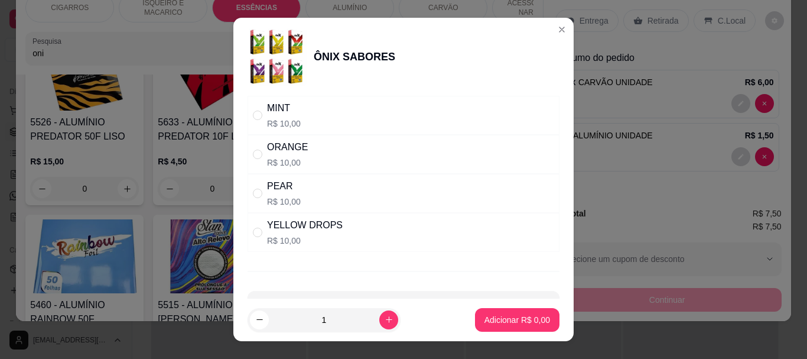
click at [291, 196] on p "R$ 10,00" at bounding box center [284, 202] width 34 height 12
radio input "true"
click at [520, 319] on p "Adicionar R$ 10,00" at bounding box center [515, 320] width 70 height 12
type input "1"
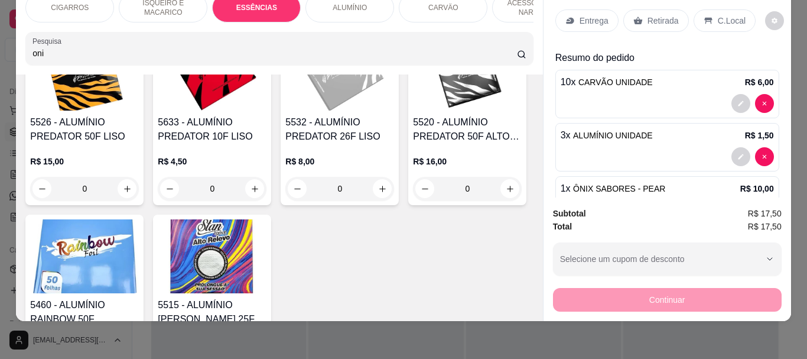
click at [644, 9] on div "Retirada" at bounding box center [656, 20] width 66 height 22
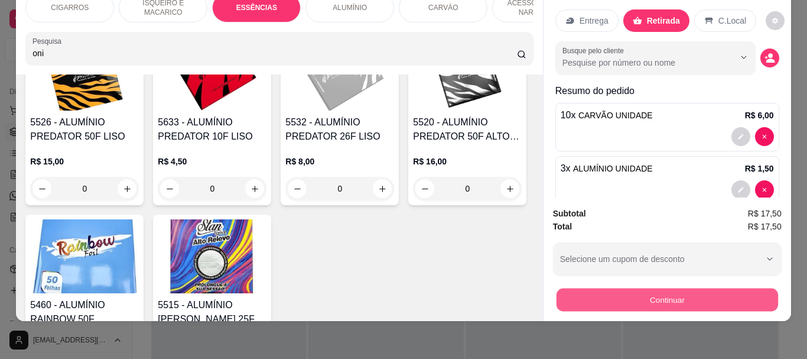
click at [658, 288] on button "Continuar" at bounding box center [667, 299] width 222 height 23
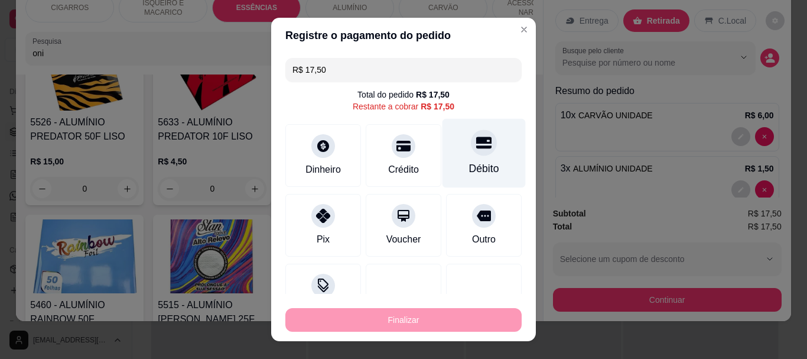
click at [480, 159] on div "Débito" at bounding box center [484, 153] width 83 height 69
type input "R$ 0,00"
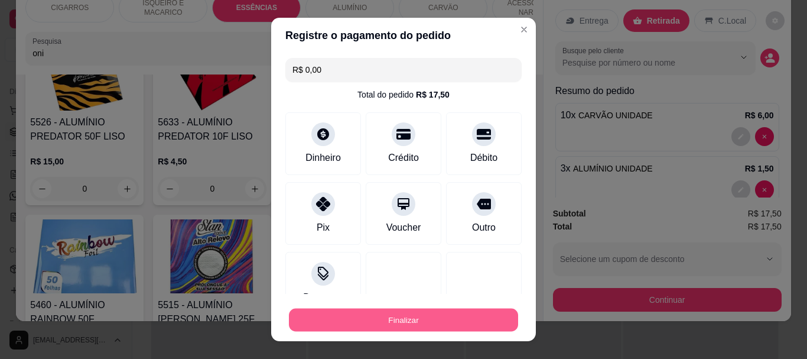
click at [430, 323] on button "Finalizar" at bounding box center [403, 319] width 229 height 23
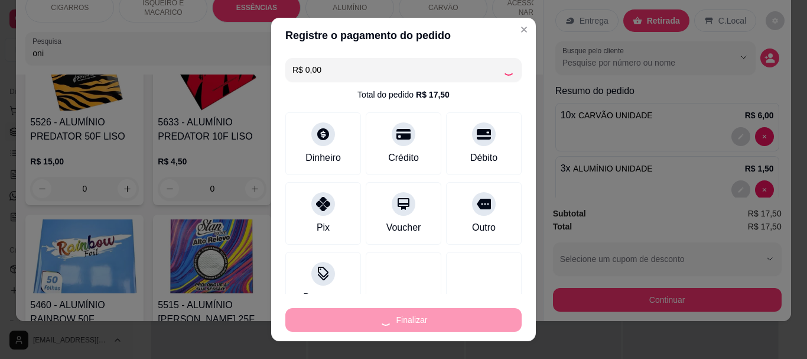
type input "0"
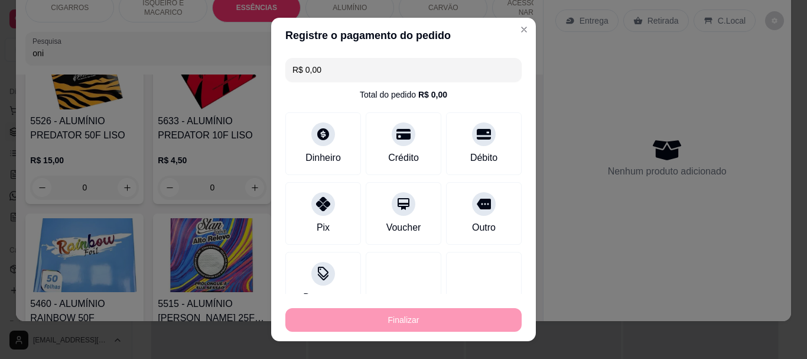
type input "-R$ 17,50"
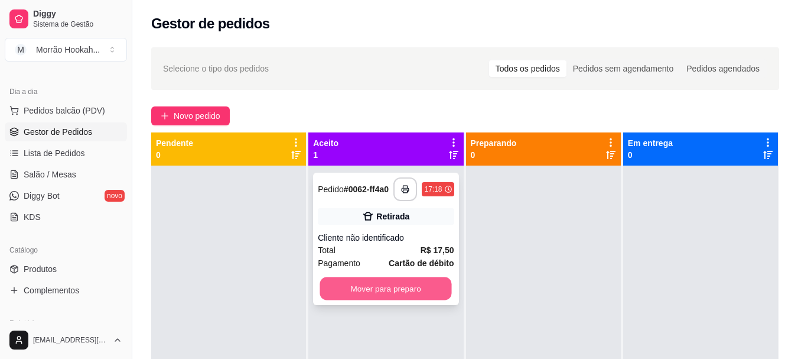
click at [391, 290] on button "Mover para preparo" at bounding box center [386, 288] width 132 height 23
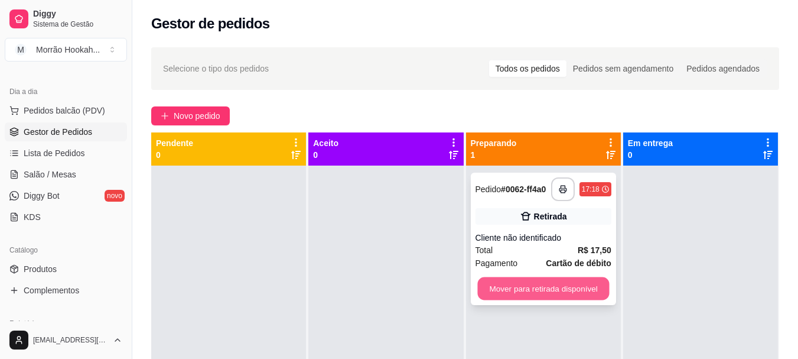
click at [530, 292] on button "Mover para retirada disponível" at bounding box center [544, 288] width 132 height 23
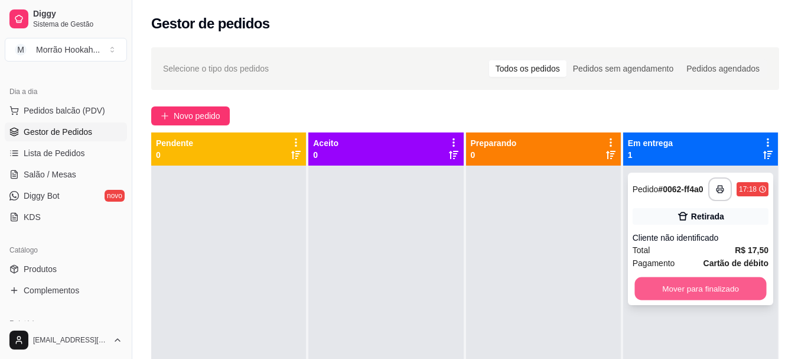
click at [670, 281] on button "Mover para finalizado" at bounding box center [701, 288] width 132 height 23
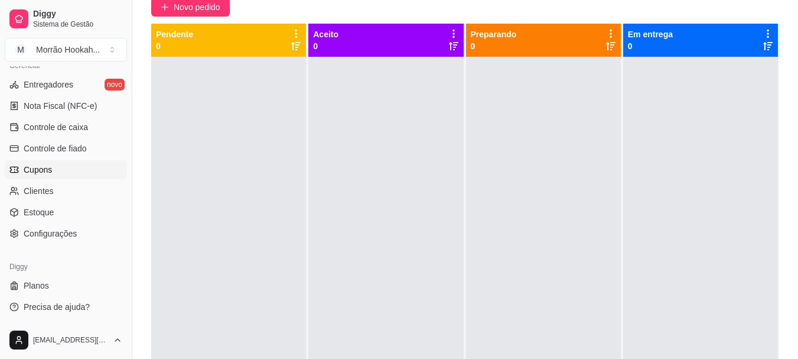
scroll to position [118, 0]
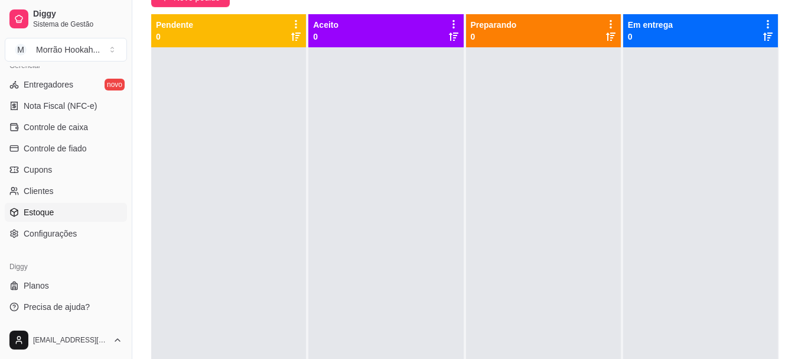
click at [60, 211] on link "Estoque" at bounding box center [66, 212] width 122 height 19
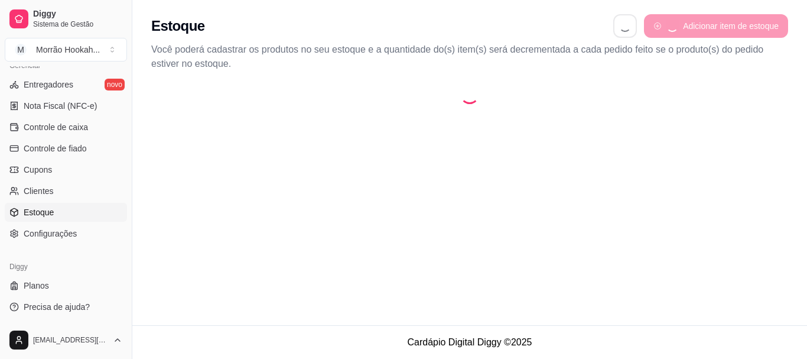
select select "QUANTITY_ORDER"
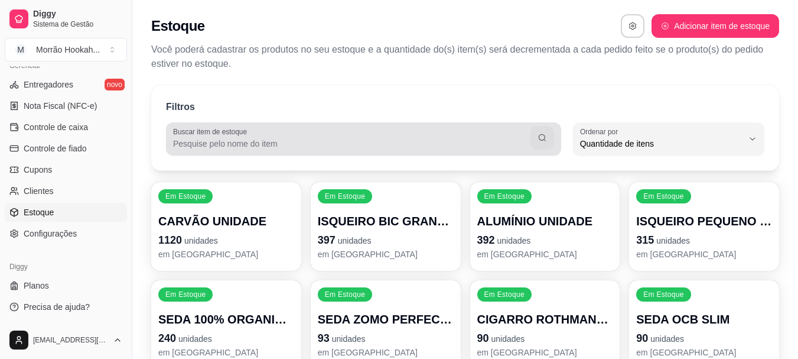
click at [244, 144] on input "Buscar item de estoque" at bounding box center [352, 144] width 358 height 12
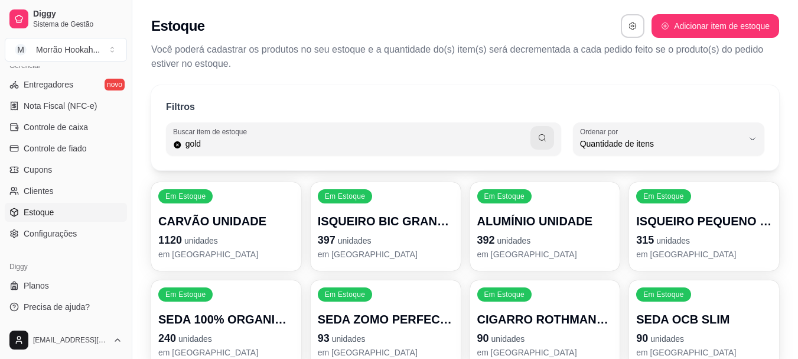
type input "gold"
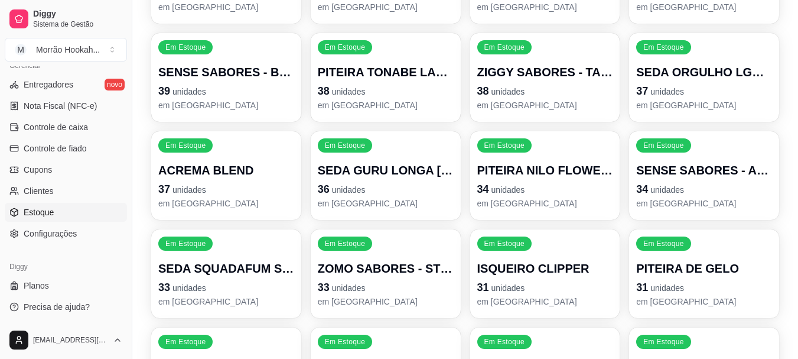
scroll to position [946, 0]
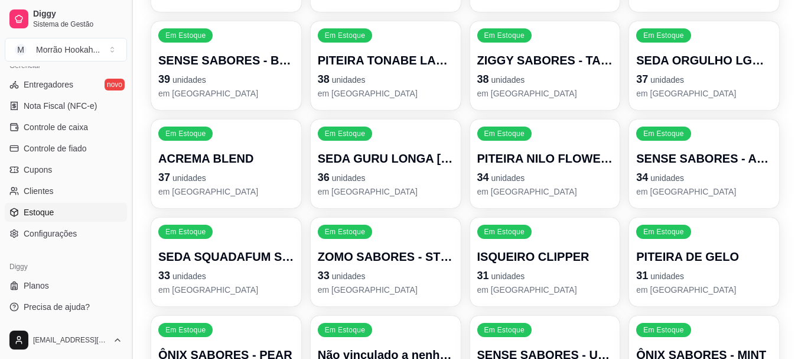
drag, startPoint x: 128, startPoint y: 252, endPoint x: 131, endPoint y: 238, distance: 14.0
click at [131, 238] on button "Toggle Sidebar" at bounding box center [131, 179] width 9 height 359
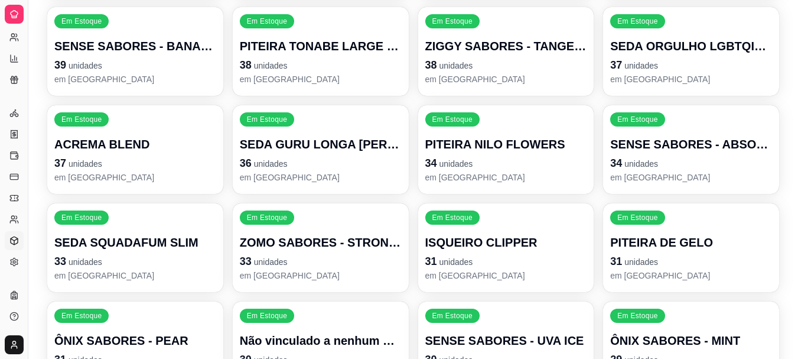
scroll to position [254, 0]
click at [8, 241] on link "Estoque" at bounding box center [14, 240] width 19 height 19
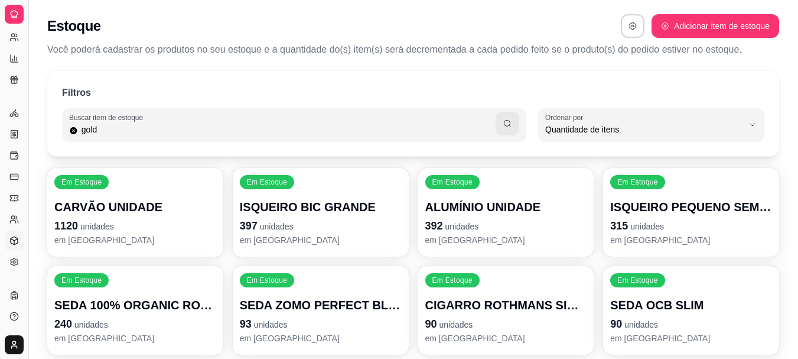
click at [25, 34] on button "Toggle Sidebar" at bounding box center [27, 179] width 9 height 359
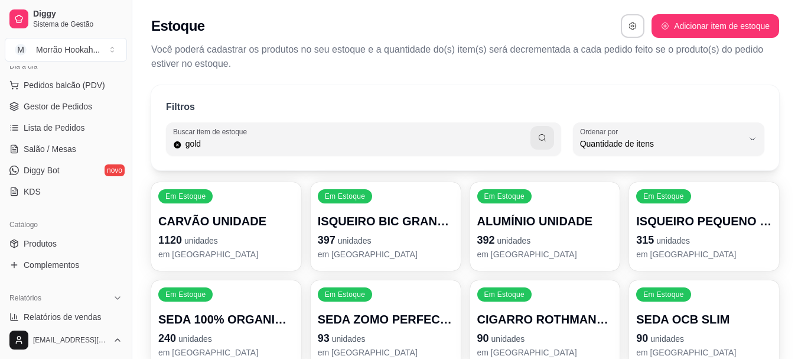
scroll to position [309, 0]
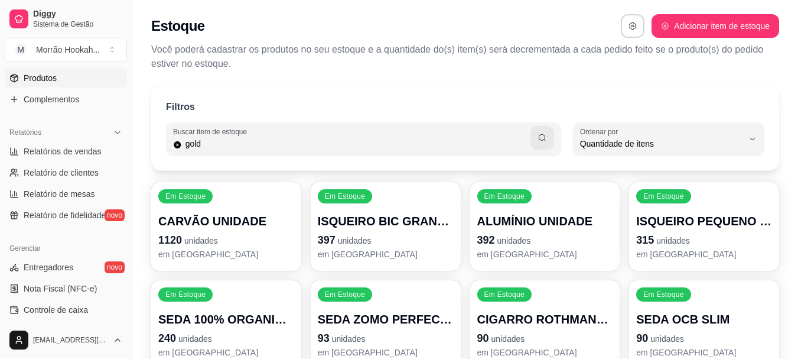
click at [50, 76] on span "Produtos" at bounding box center [40, 78] width 33 height 12
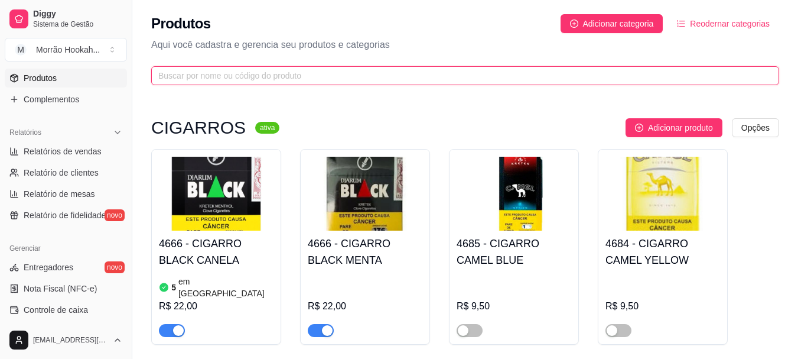
click at [362, 82] on input "text" at bounding box center [460, 75] width 605 height 13
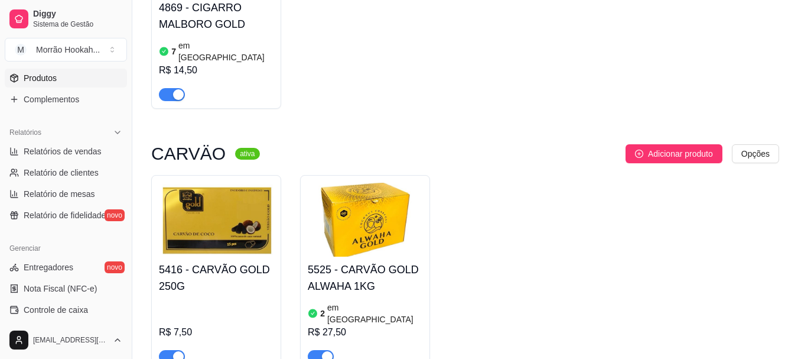
scroll to position [236, 0]
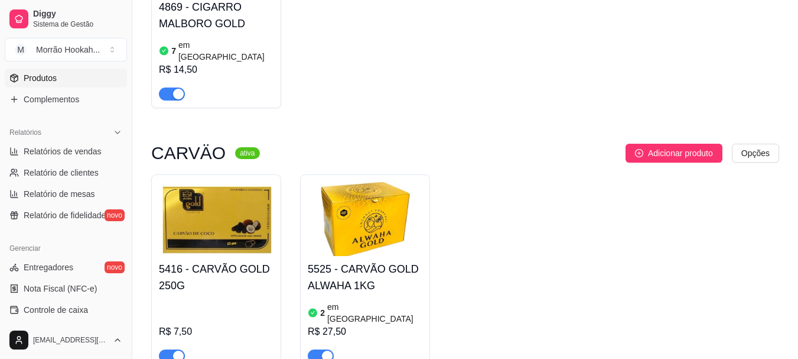
type input "gold"
click at [213, 214] on img at bounding box center [216, 219] width 115 height 74
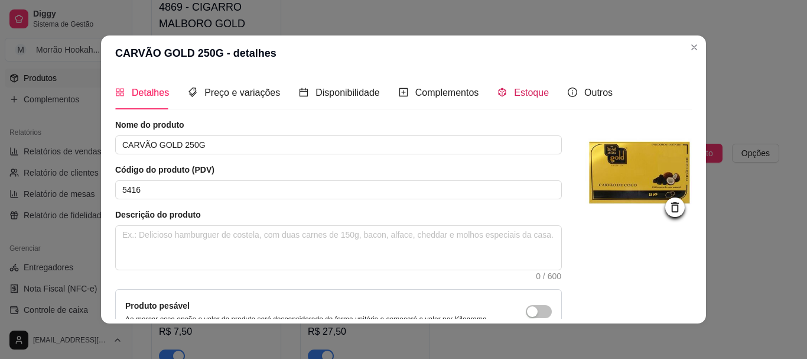
click at [523, 98] on span "Estoque" at bounding box center [531, 92] width 35 height 10
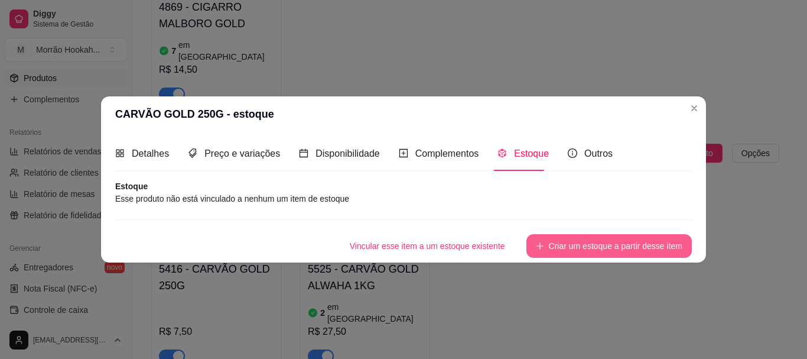
click at [549, 242] on button "Criar um estoque a partir desse item" at bounding box center [609, 246] width 165 height 24
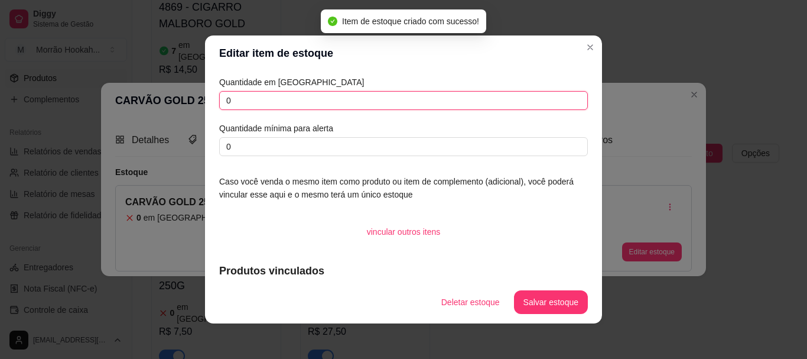
click at [329, 98] on input "0" at bounding box center [403, 100] width 369 height 19
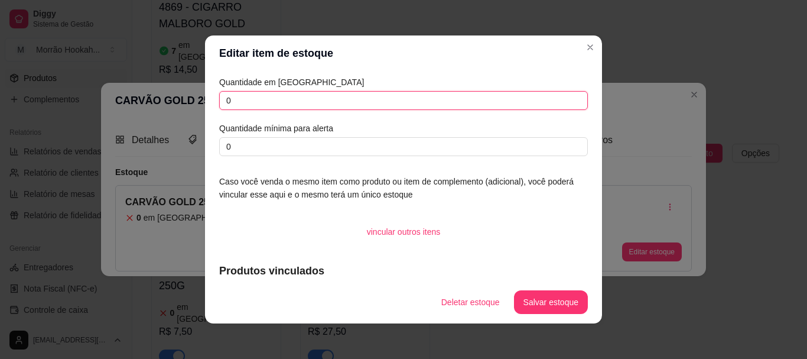
click at [332, 107] on input "0" at bounding box center [403, 100] width 369 height 19
type input "446"
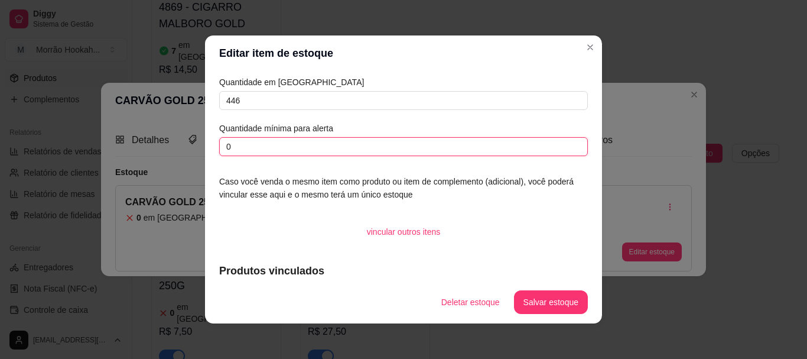
click at [329, 148] on input "0" at bounding box center [403, 146] width 369 height 19
type input "10"
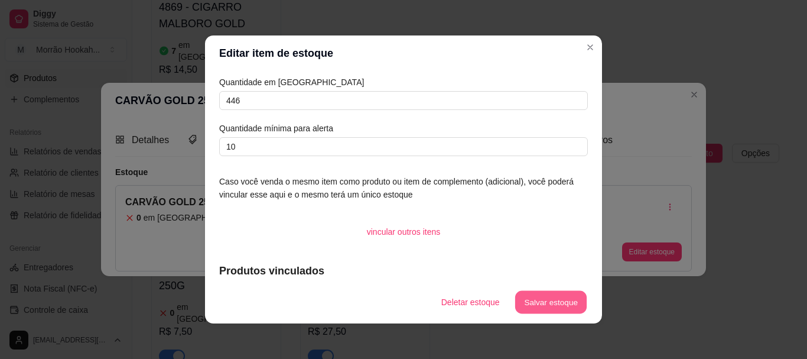
click at [523, 300] on button "Salvar estoque" at bounding box center [551, 302] width 72 height 23
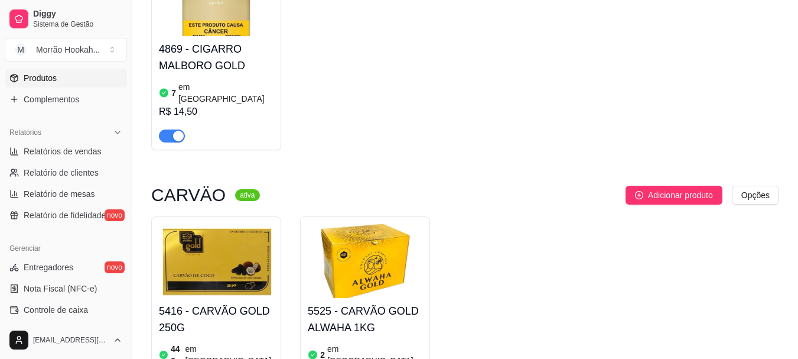
scroll to position [0, 0]
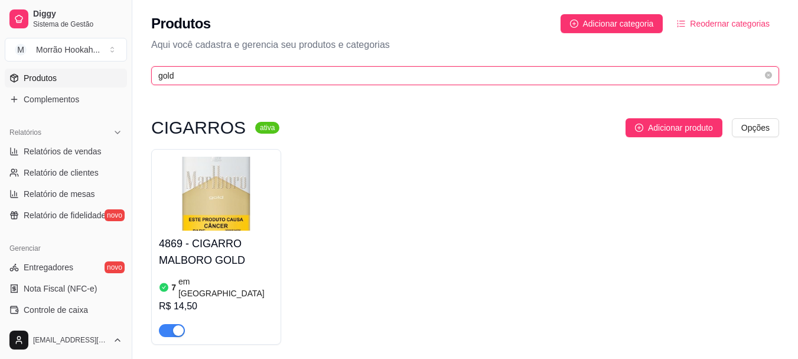
click at [251, 74] on input "gold" at bounding box center [460, 75] width 605 height 13
type input "g"
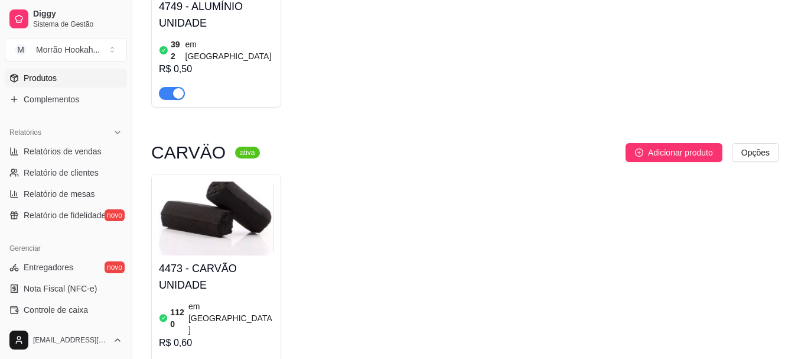
scroll to position [295, 0]
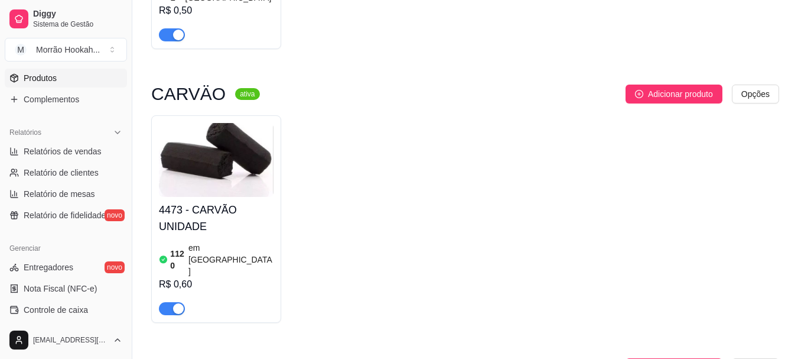
type input "uni"
click at [187, 277] on div "R$ 0,60" at bounding box center [216, 284] width 115 height 14
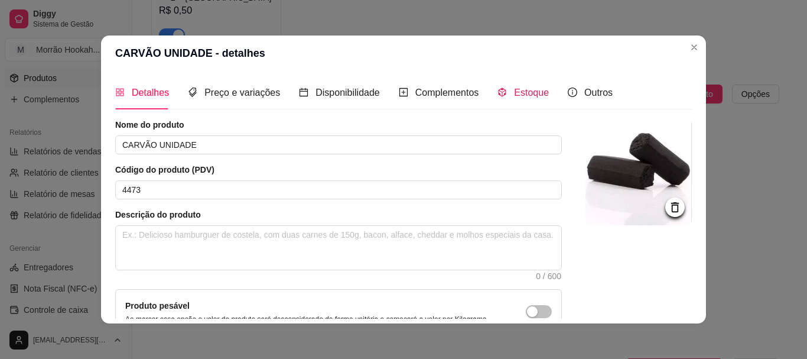
click at [500, 93] on div "Estoque" at bounding box center [523, 92] width 51 height 15
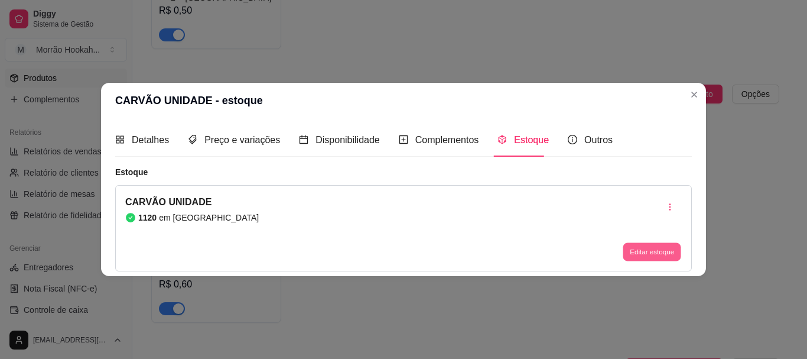
click at [667, 255] on button "Editar estoque" at bounding box center [652, 252] width 58 height 18
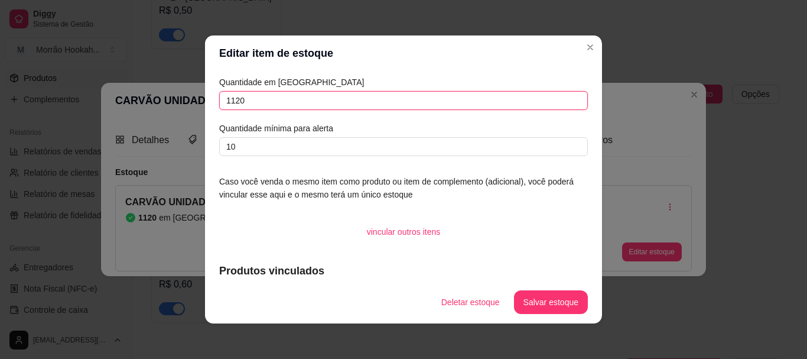
click at [299, 100] on input "1120" at bounding box center [403, 100] width 369 height 19
type input "1"
type input "2320"
click at [572, 300] on button "Salvar estoque" at bounding box center [551, 302] width 72 height 23
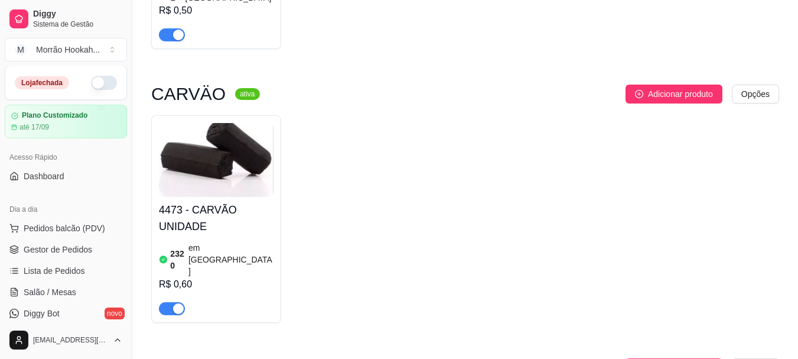
scroll to position [0, 0]
click at [78, 233] on span "Pedidos balcão (PDV)" at bounding box center [65, 229] width 82 height 12
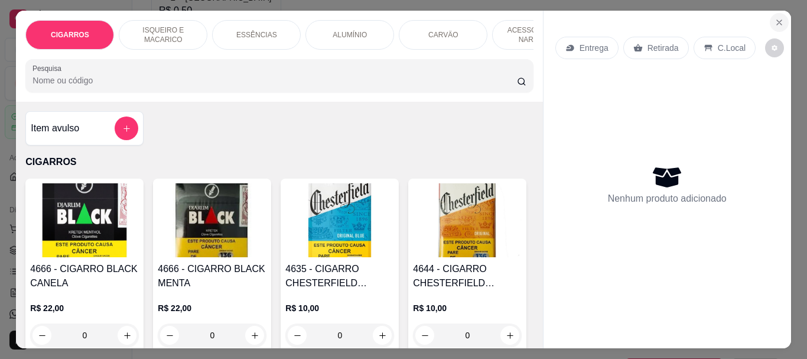
click at [775, 13] on button "Close" at bounding box center [779, 22] width 19 height 19
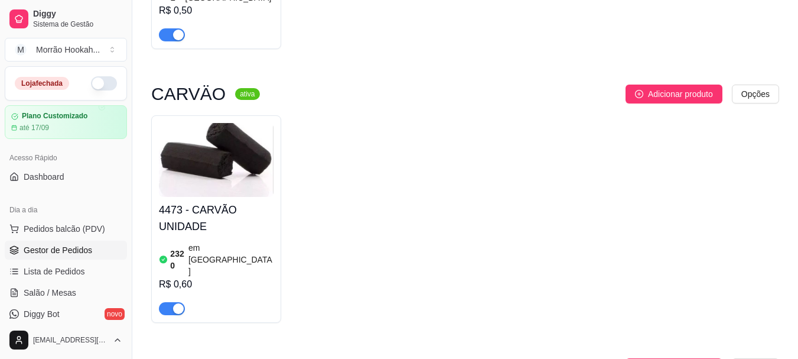
click at [45, 250] on span "Gestor de Pedidos" at bounding box center [58, 250] width 69 height 12
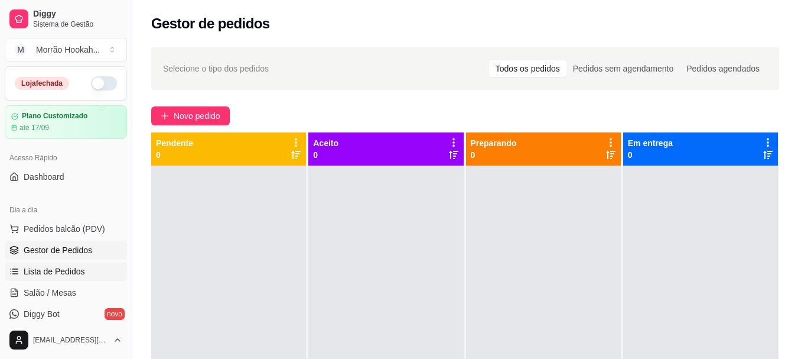
click at [46, 268] on span "Lista de Pedidos" at bounding box center [54, 271] width 61 height 12
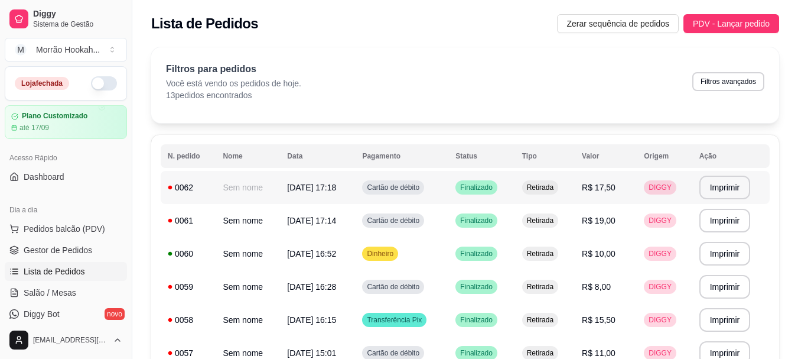
click at [422, 183] on span "Cartão de débito" at bounding box center [393, 187] width 57 height 9
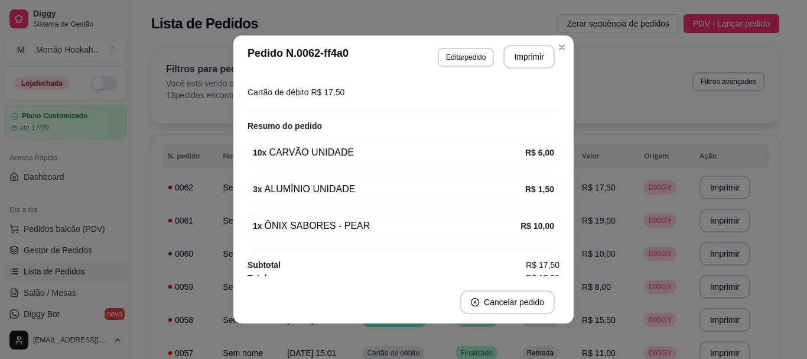
scroll to position [135, 0]
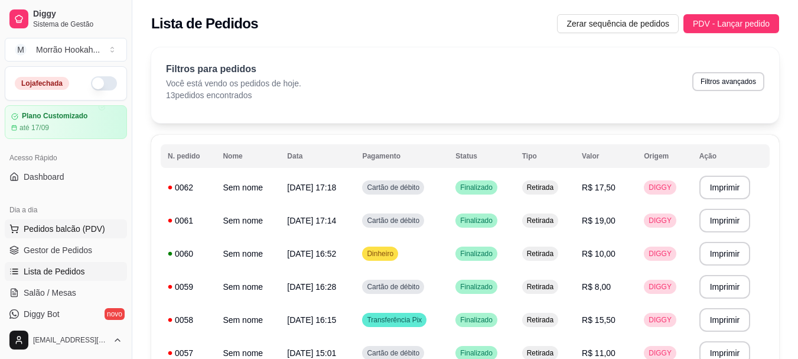
click at [105, 228] on button "Pedidos balcão (PDV)" at bounding box center [66, 228] width 122 height 19
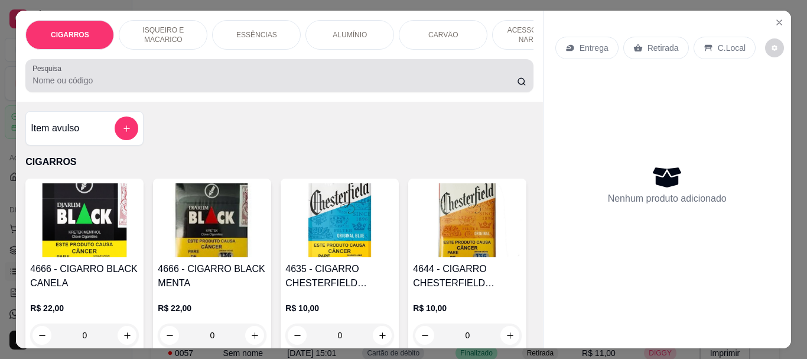
click at [118, 87] on div at bounding box center [279, 76] width 493 height 24
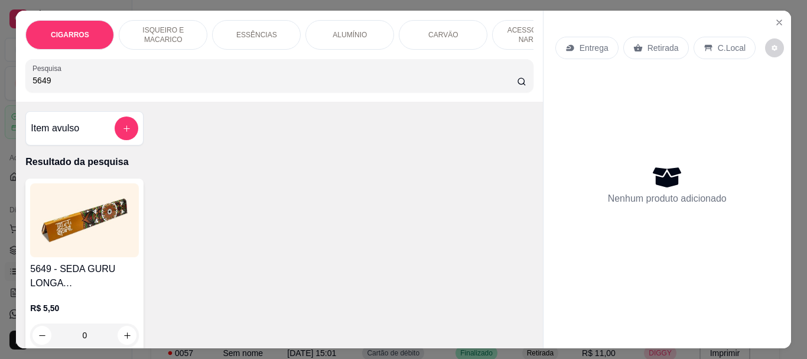
type input "5649"
click at [79, 255] on img at bounding box center [84, 220] width 109 height 74
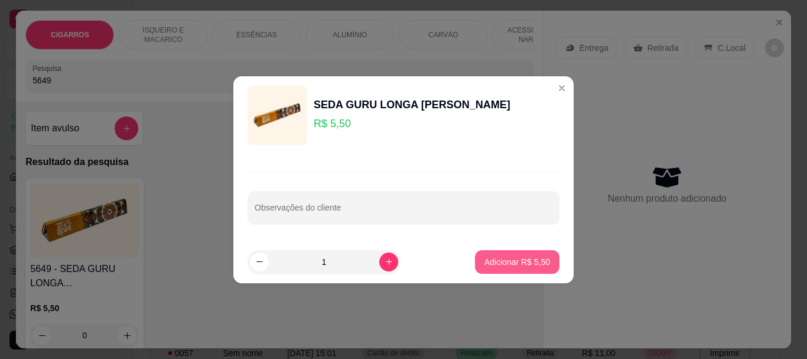
click at [519, 260] on p "Adicionar R$ 5,50" at bounding box center [518, 262] width 66 height 12
type input "1"
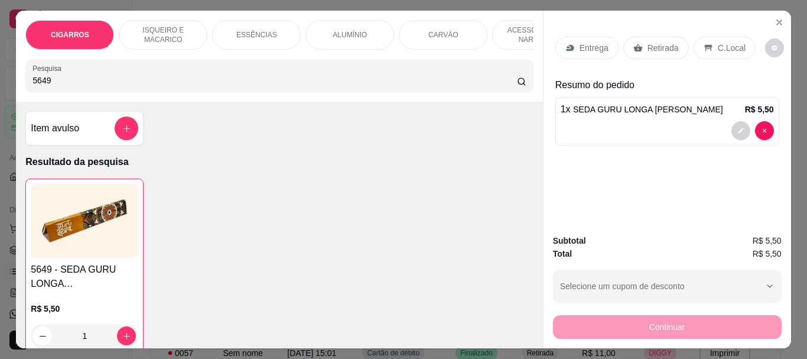
click at [660, 42] on p "Retirada" at bounding box center [663, 48] width 31 height 12
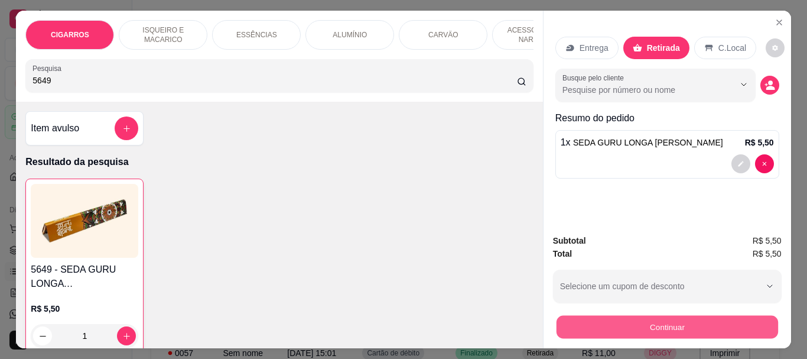
click at [658, 317] on button "Continuar" at bounding box center [667, 326] width 222 height 23
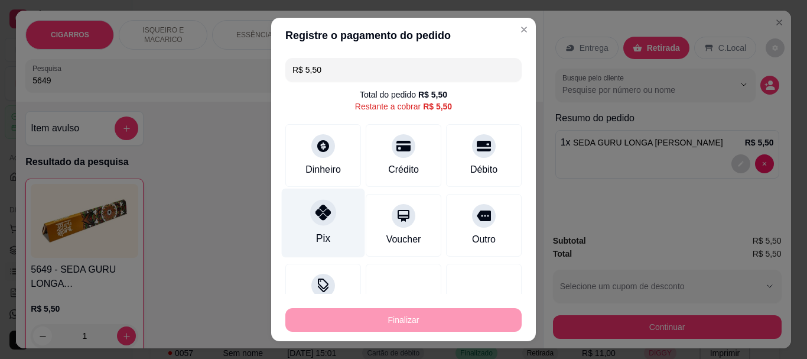
click at [321, 220] on icon at bounding box center [323, 212] width 15 height 15
type input "R$ 0,00"
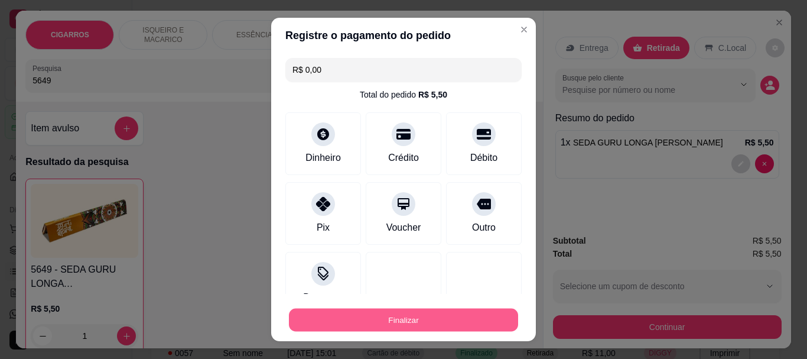
click at [389, 318] on button "Finalizar" at bounding box center [403, 319] width 229 height 23
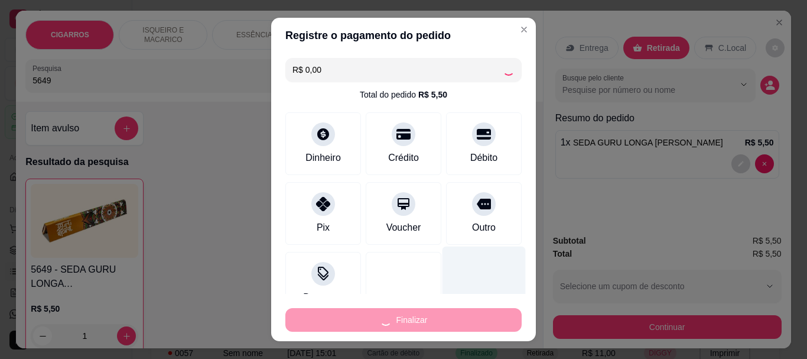
type input "0"
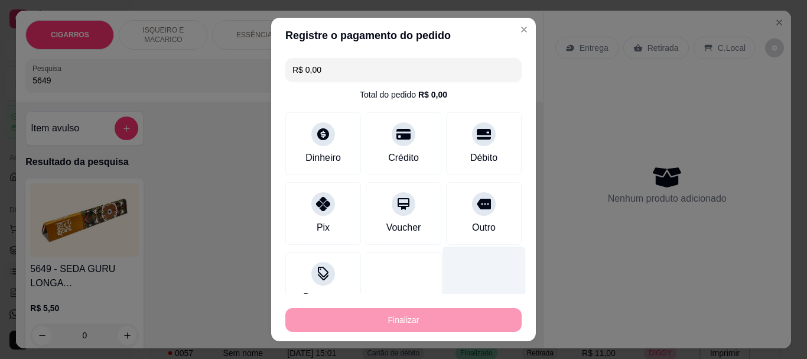
type input "-R$ 5,50"
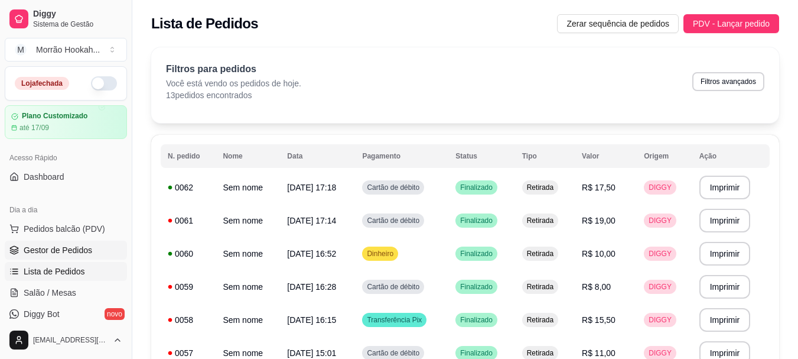
click at [57, 256] on link "Gestor de Pedidos" at bounding box center [66, 250] width 122 height 19
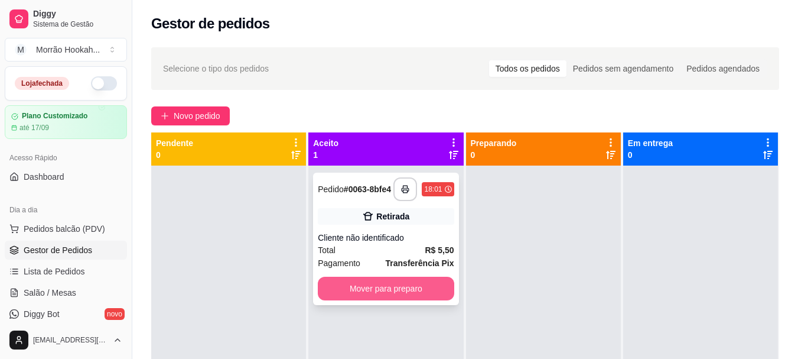
click at [356, 297] on button "Mover para preparo" at bounding box center [386, 289] width 136 height 24
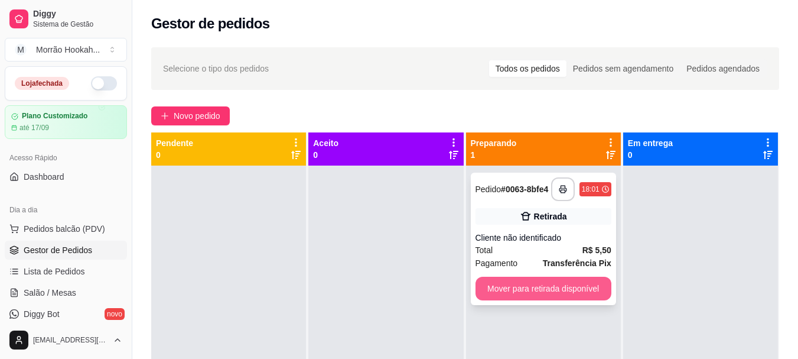
click at [517, 295] on button "Mover para retirada disponível" at bounding box center [544, 289] width 136 height 24
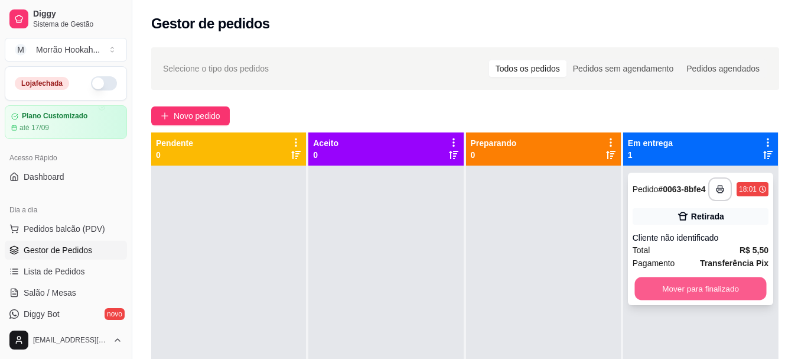
click at [691, 293] on button "Mover para finalizado" at bounding box center [701, 288] width 132 height 23
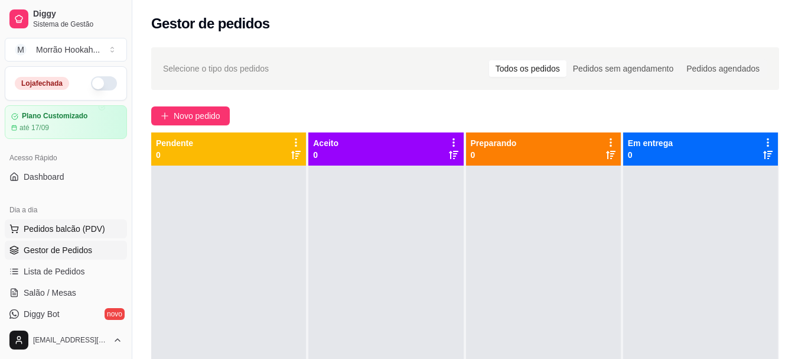
click at [80, 225] on span "Pedidos balcão (PDV)" at bounding box center [65, 229] width 82 height 12
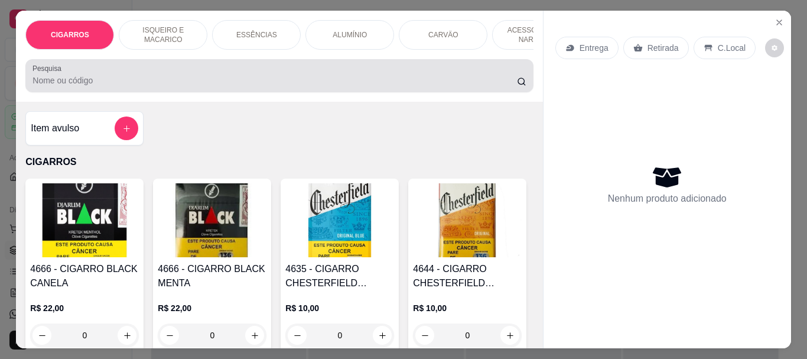
click at [109, 86] on input "Pesquisa" at bounding box center [275, 80] width 485 height 12
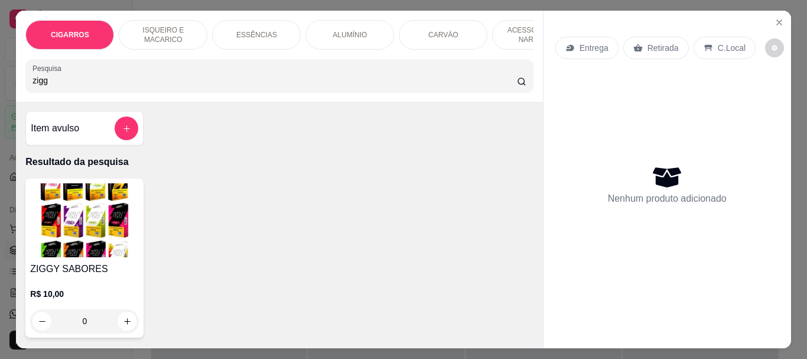
type input "zigg"
click at [107, 243] on img at bounding box center [84, 220] width 109 height 74
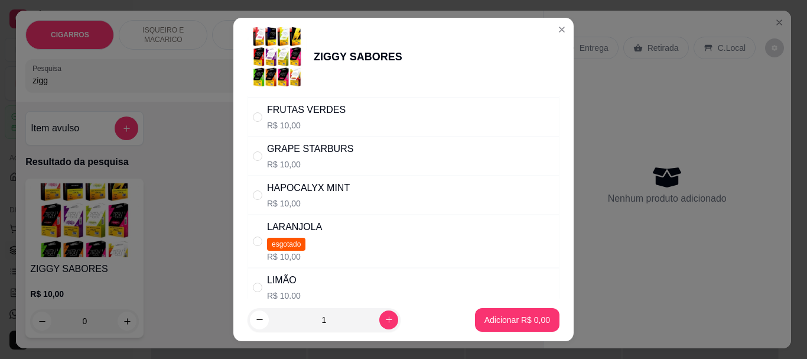
scroll to position [591, 0]
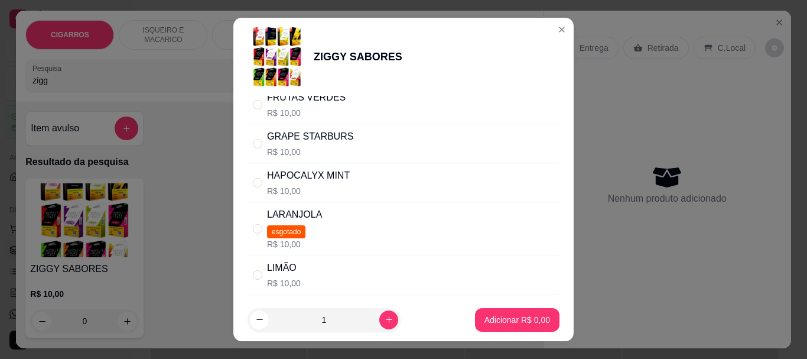
click at [331, 186] on p "R$ 10,00" at bounding box center [308, 191] width 83 height 12
radio input "true"
click at [511, 314] on p "Adicionar R$ 10,00" at bounding box center [515, 319] width 69 height 11
type input "1"
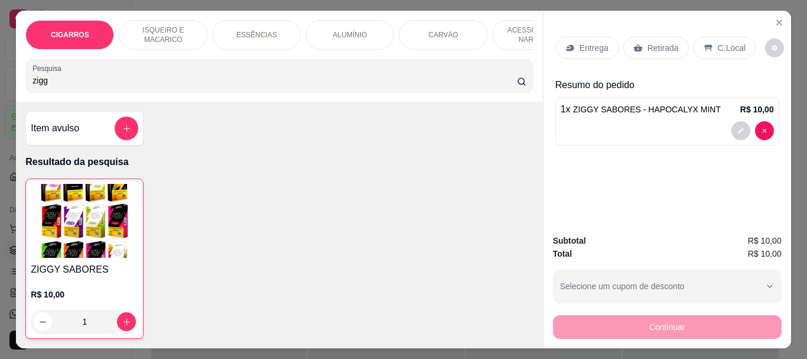
click at [98, 83] on input "zigg" at bounding box center [275, 80] width 485 height 12
type input "z"
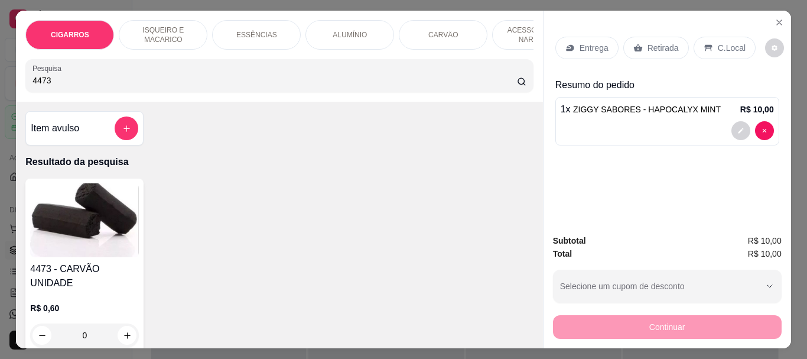
type input "4473"
click at [109, 205] on img at bounding box center [84, 220] width 109 height 74
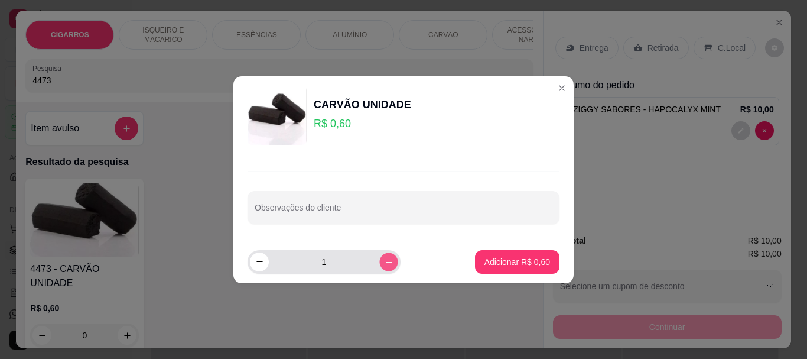
click at [385, 261] on button "increase-product-quantity" at bounding box center [388, 261] width 18 height 18
click at [385, 262] on button "increase-product-quantity" at bounding box center [388, 261] width 18 height 18
click at [385, 263] on button "increase-product-quantity" at bounding box center [388, 261] width 18 height 18
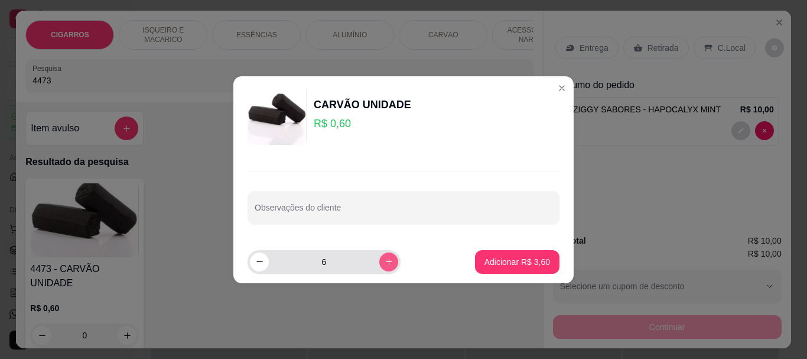
click at [385, 263] on button "increase-product-quantity" at bounding box center [388, 261] width 19 height 19
click at [384, 266] on button "increase-product-quantity" at bounding box center [388, 261] width 19 height 19
click at [384, 266] on button "increase-product-quantity" at bounding box center [388, 261] width 18 height 18
type input "10"
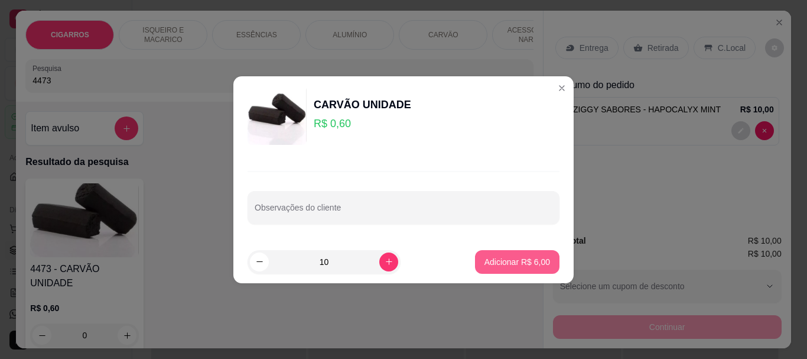
click at [518, 269] on button "Adicionar R$ 6,00" at bounding box center [517, 262] width 85 height 24
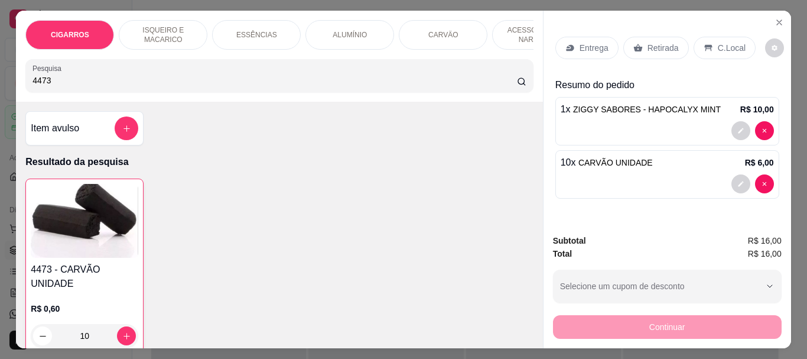
type input "10"
click at [102, 79] on input "4473" at bounding box center [275, 80] width 485 height 12
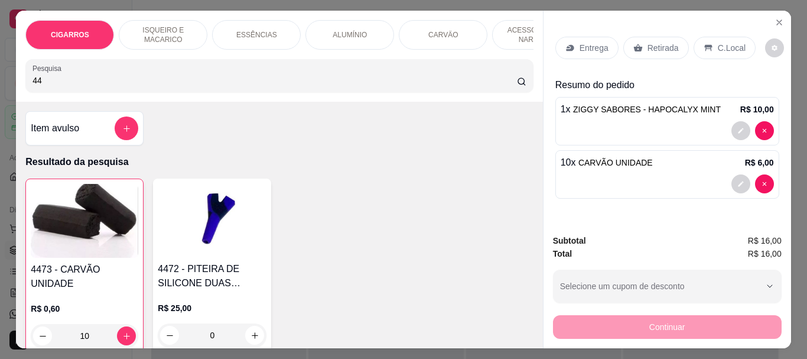
type input "4"
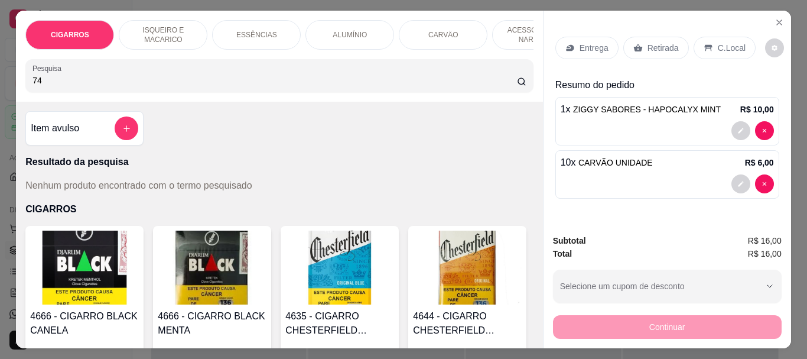
type input "7"
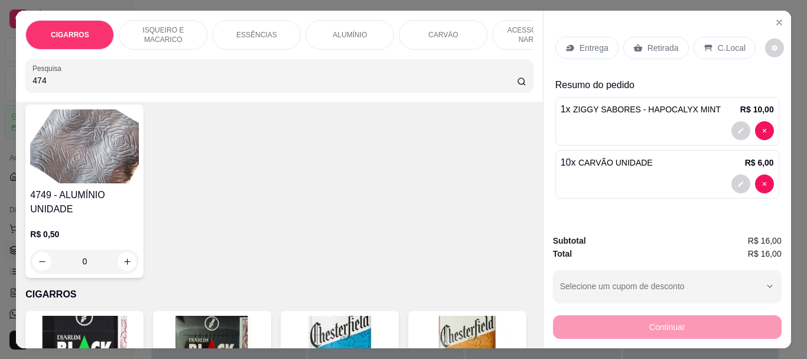
scroll to position [177, 0]
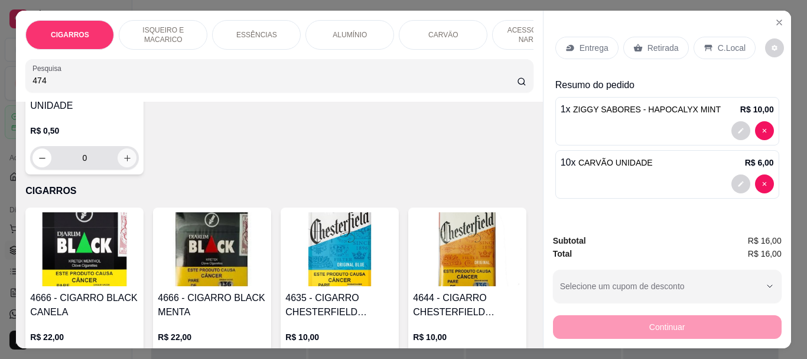
type input "474"
click at [123, 163] on icon "increase-product-quantity" at bounding box center [127, 158] width 9 height 9
type input "1"
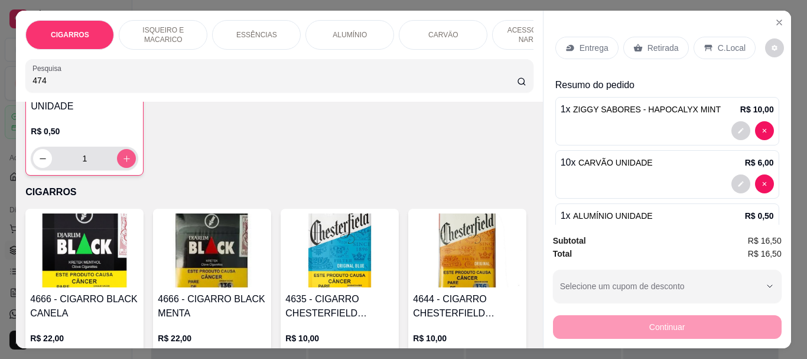
scroll to position [178, 0]
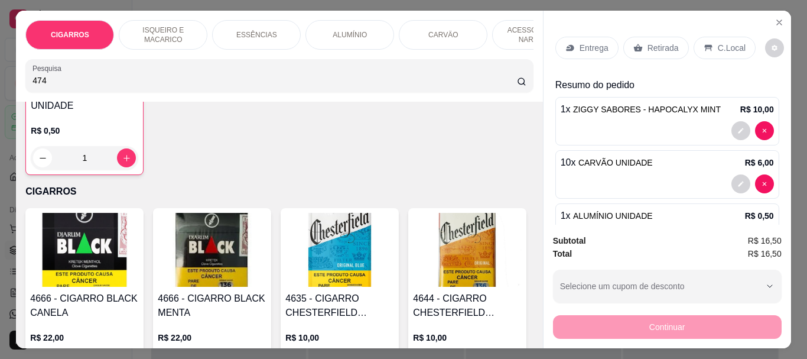
click at [669, 42] on p "Retirada" at bounding box center [663, 48] width 31 height 12
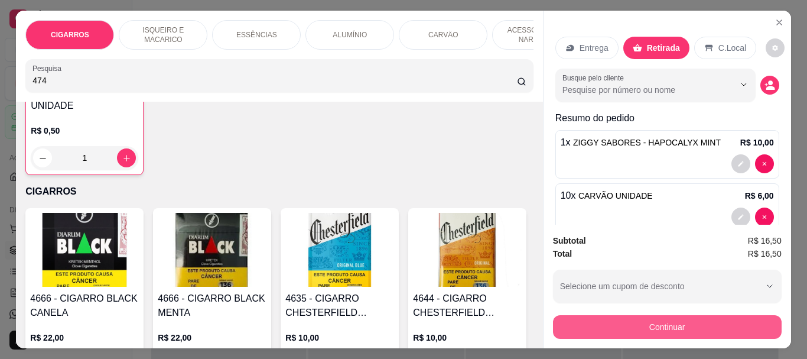
click at [684, 318] on button "Continuar" at bounding box center [667, 327] width 229 height 24
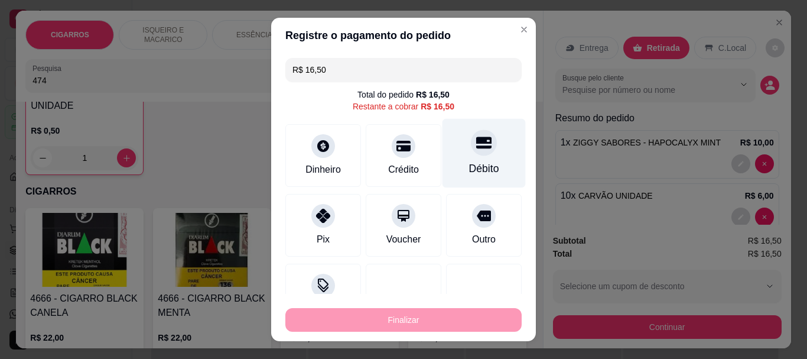
click at [471, 151] on div at bounding box center [484, 143] width 26 height 26
type input "R$ 0,00"
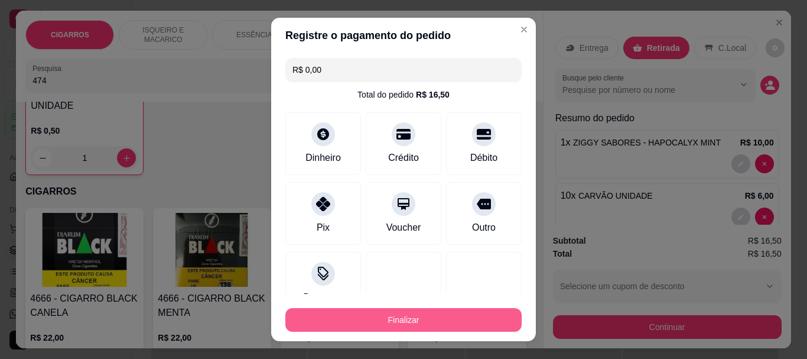
click at [391, 319] on button "Finalizar" at bounding box center [403, 320] width 236 height 24
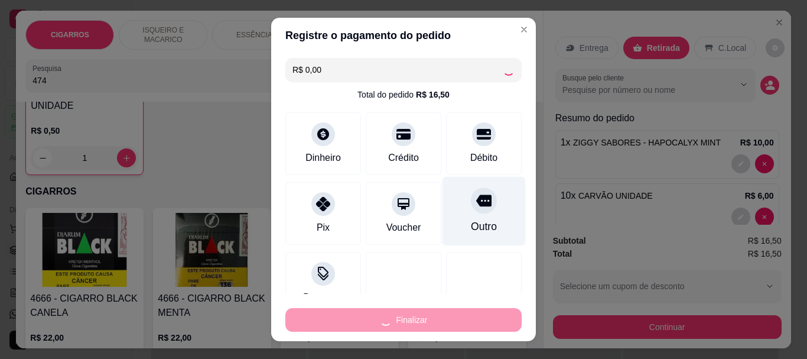
type input "0"
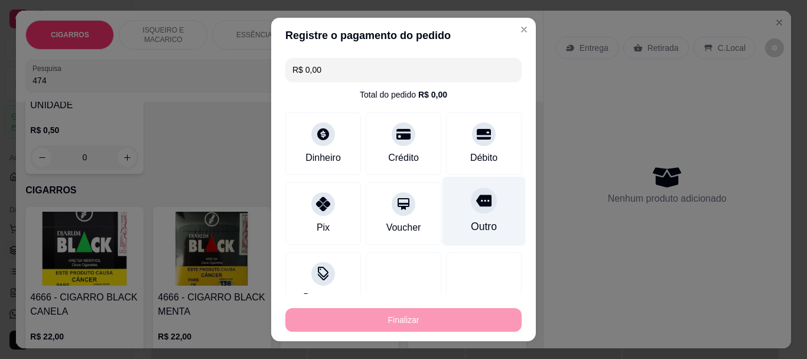
type input "-R$ 16,50"
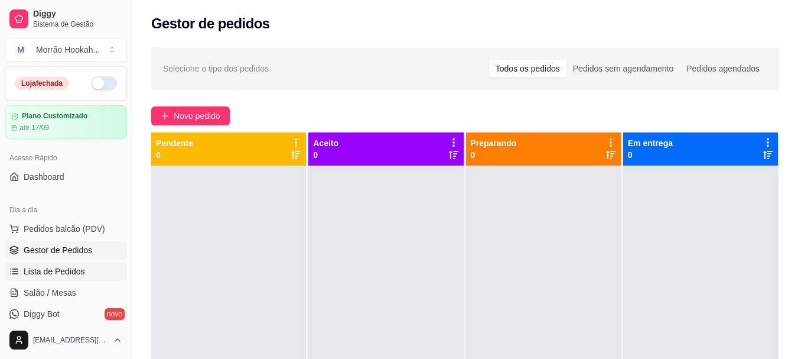
click at [38, 268] on span "Lista de Pedidos" at bounding box center [54, 271] width 61 height 12
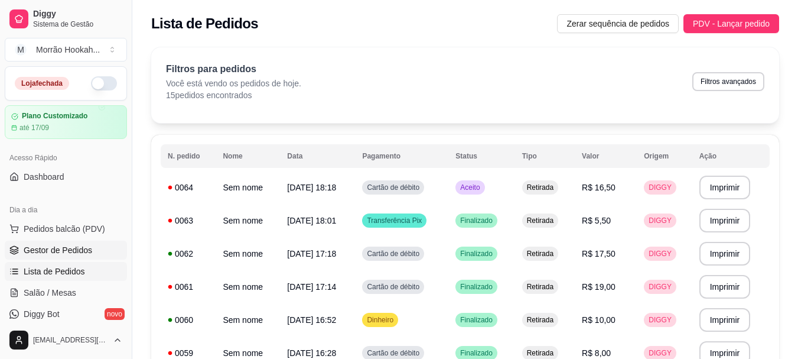
click at [77, 248] on span "Gestor de Pedidos" at bounding box center [58, 250] width 69 height 12
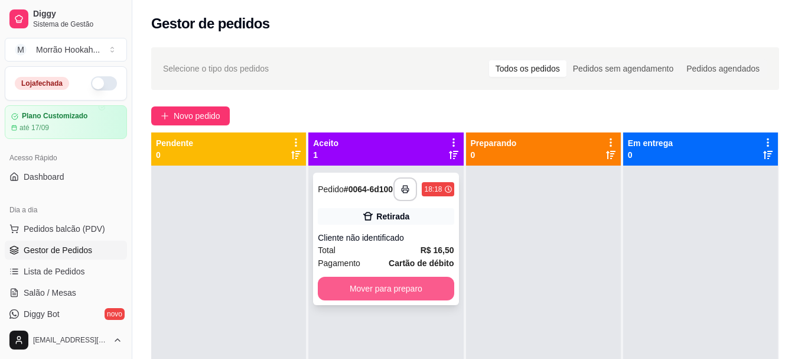
click at [395, 291] on button "Mover para preparo" at bounding box center [386, 289] width 136 height 24
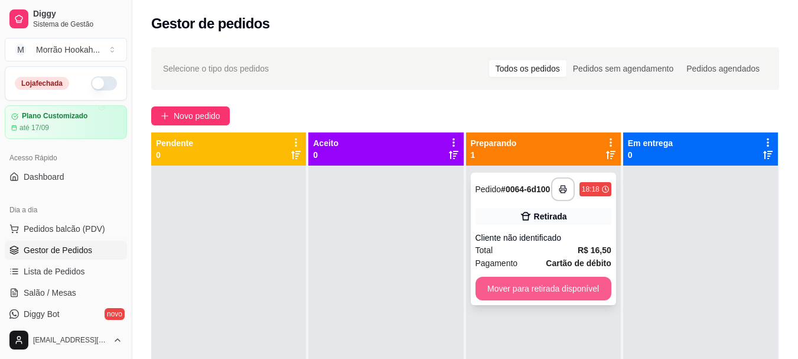
click at [499, 298] on button "Mover para retirada disponível" at bounding box center [544, 289] width 136 height 24
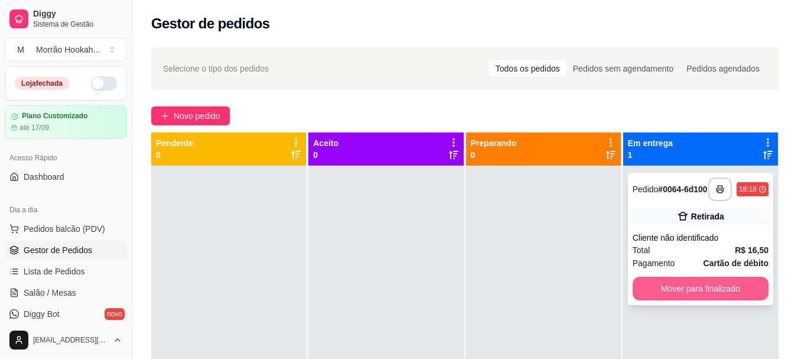
click at [682, 289] on button "Mover para finalizado" at bounding box center [701, 289] width 136 height 24
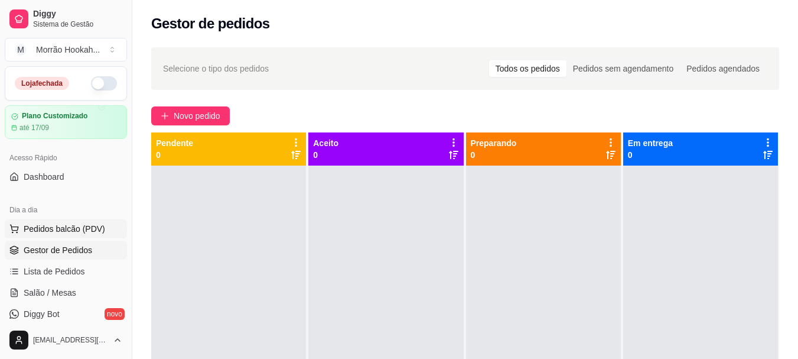
click at [78, 220] on button "Pedidos balcão (PDV)" at bounding box center [66, 228] width 122 height 19
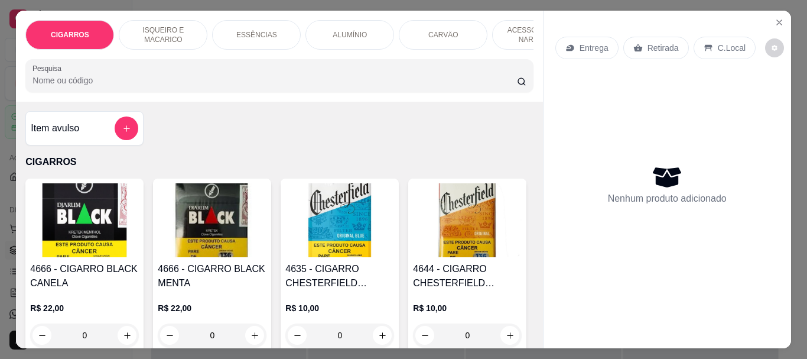
click at [90, 86] on input "Pesquisa" at bounding box center [275, 80] width 485 height 12
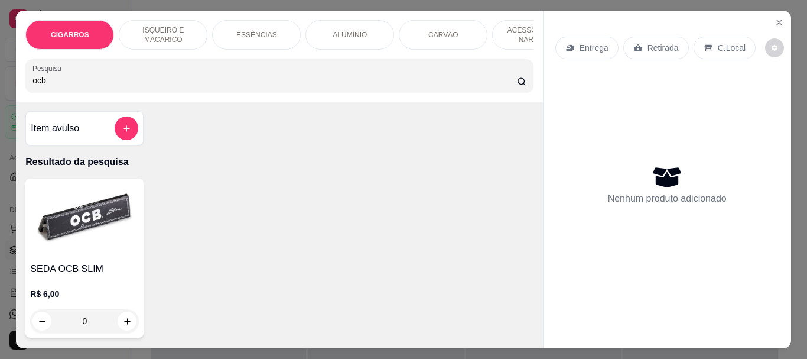
type input "ocb"
click at [85, 243] on img at bounding box center [84, 220] width 109 height 74
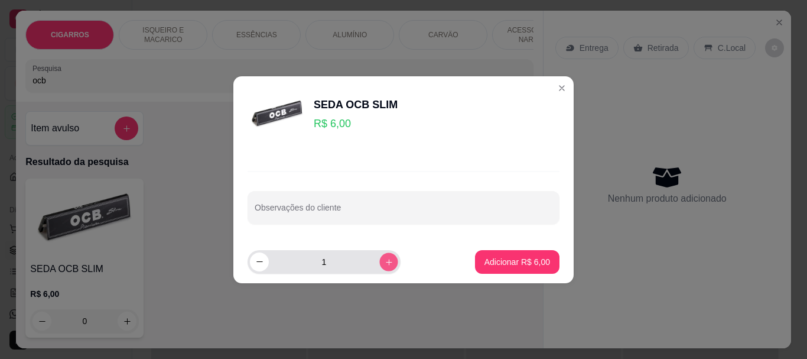
click at [386, 262] on icon "increase-product-quantity" at bounding box center [389, 261] width 6 height 6
type input "2"
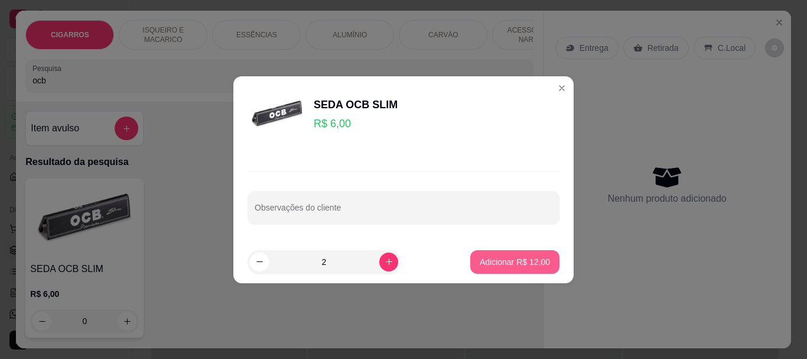
click at [528, 263] on p "Adicionar R$ 12,00" at bounding box center [515, 262] width 70 height 12
type input "2"
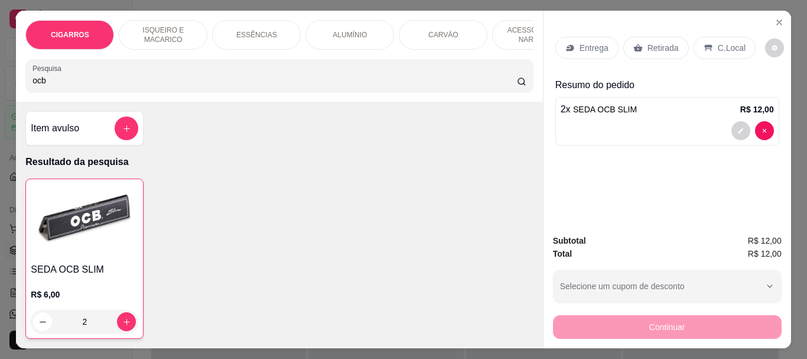
click at [648, 37] on div "Retirada" at bounding box center [656, 48] width 66 height 22
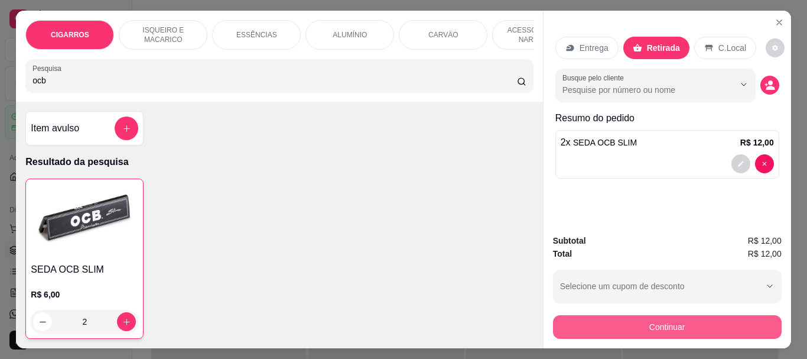
click at [673, 319] on button "Continuar" at bounding box center [667, 327] width 229 height 24
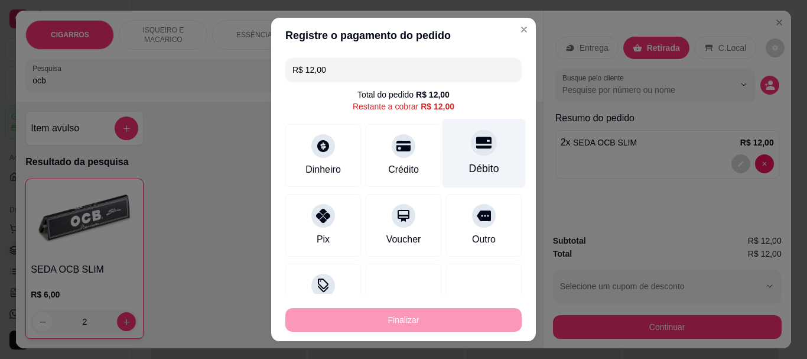
click at [482, 160] on div "Débito" at bounding box center [484, 153] width 83 height 69
type input "R$ 0,00"
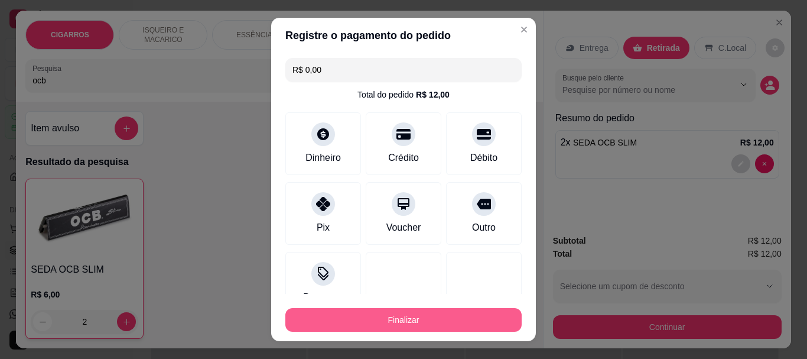
click at [470, 313] on button "Finalizar" at bounding box center [403, 320] width 236 height 24
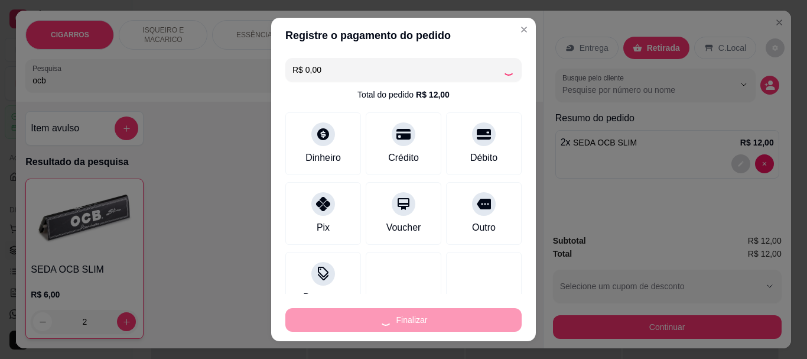
type input "0"
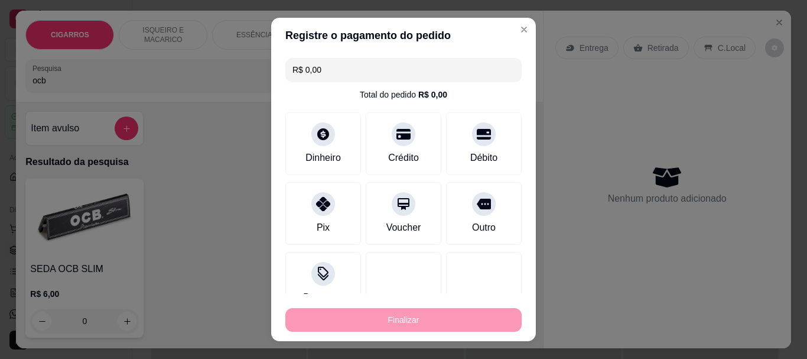
type input "-R$ 12,00"
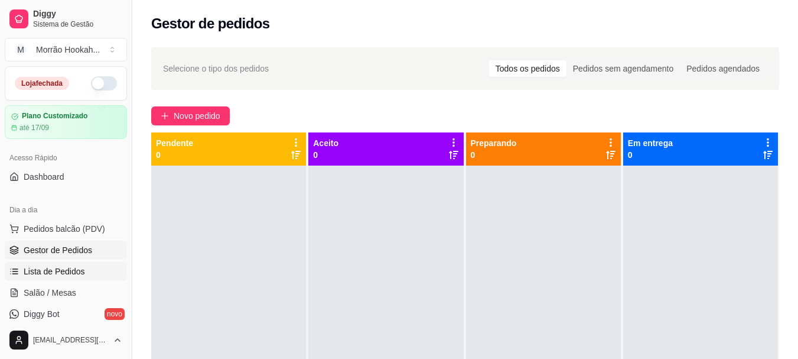
click at [58, 268] on span "Lista de Pedidos" at bounding box center [54, 271] width 61 height 12
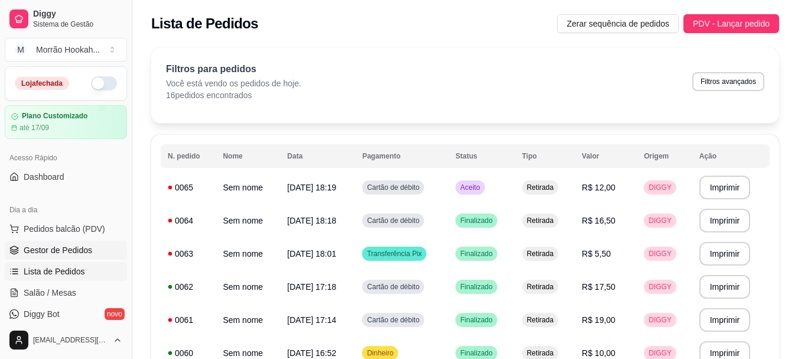
click at [61, 245] on span "Gestor de Pedidos" at bounding box center [58, 250] width 69 height 12
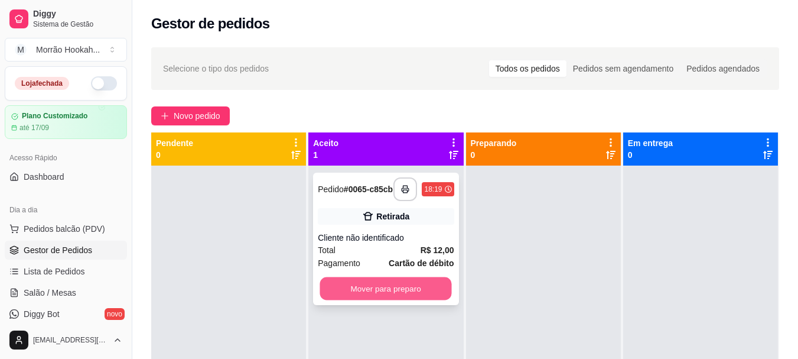
click at [399, 298] on button "Mover para preparo" at bounding box center [386, 288] width 132 height 23
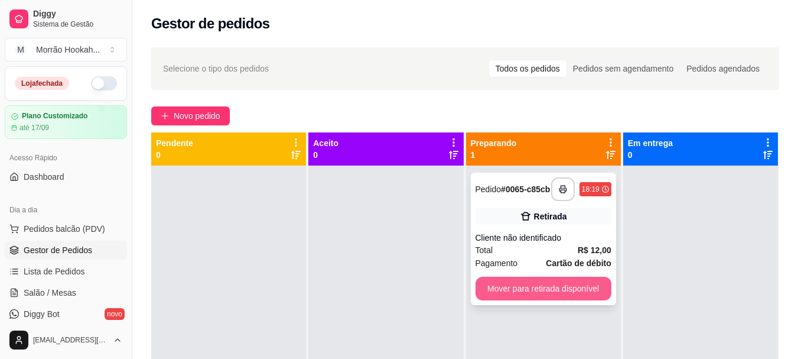
click at [548, 293] on button "Mover para retirada disponível" at bounding box center [544, 289] width 136 height 24
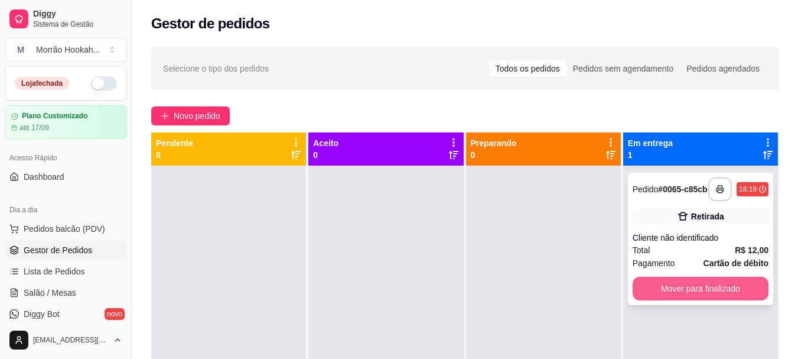
click at [675, 290] on button "Mover para finalizado" at bounding box center [701, 289] width 136 height 24
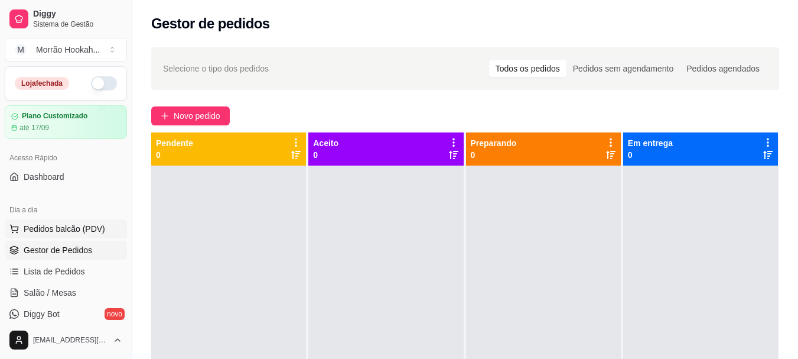
click at [82, 233] on span "Pedidos balcão (PDV)" at bounding box center [65, 229] width 82 height 12
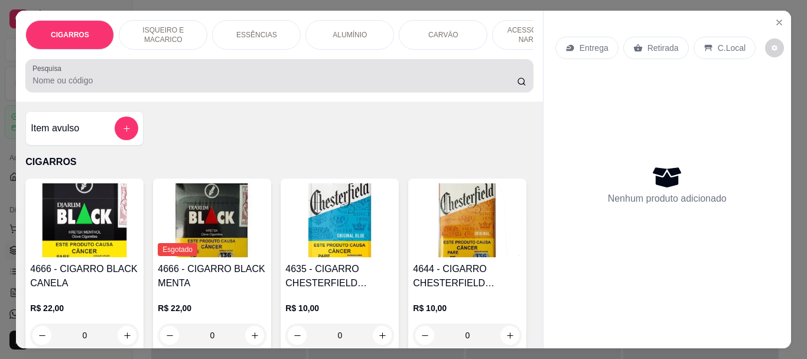
click at [59, 86] on input "Pesquisa" at bounding box center [275, 80] width 485 height 12
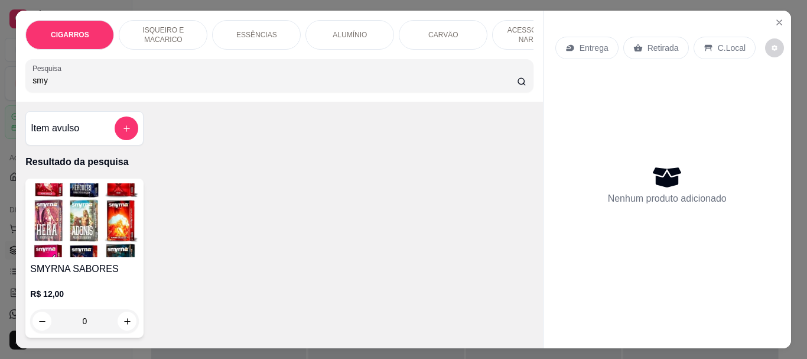
type input "smy"
click at [64, 237] on img at bounding box center [84, 220] width 109 height 74
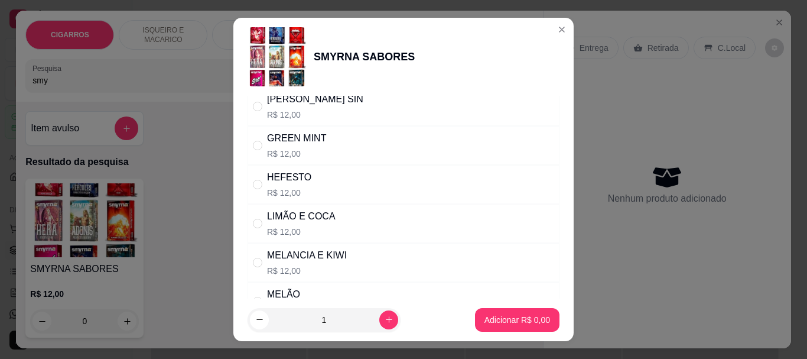
scroll to position [177, 0]
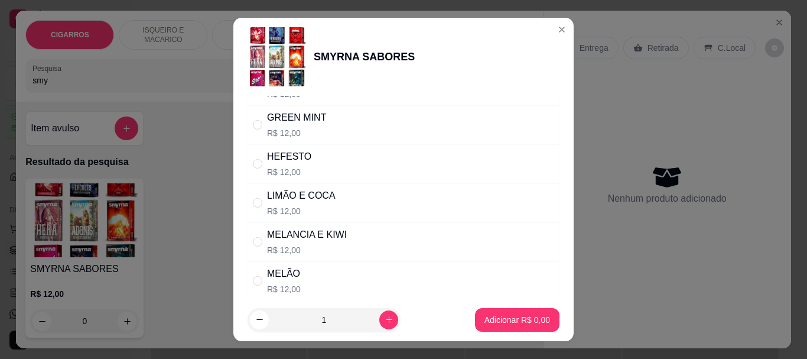
click at [296, 239] on div "MELANCIA E KIWI" at bounding box center [307, 235] width 80 height 14
radio input "true"
click at [525, 320] on p "Adicionar R$ 12,00" at bounding box center [515, 320] width 70 height 12
type input "1"
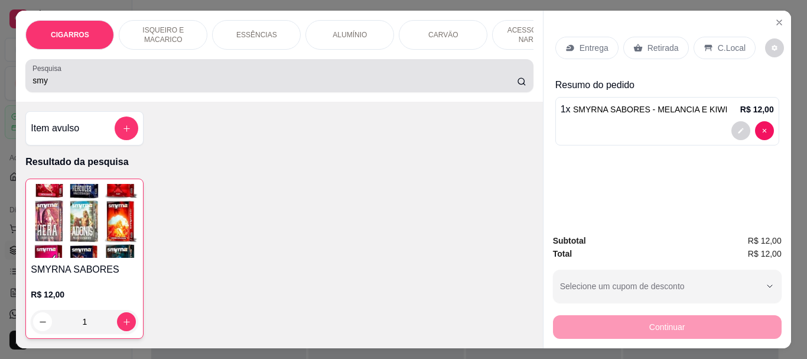
click at [103, 79] on input "smy" at bounding box center [275, 80] width 485 height 12
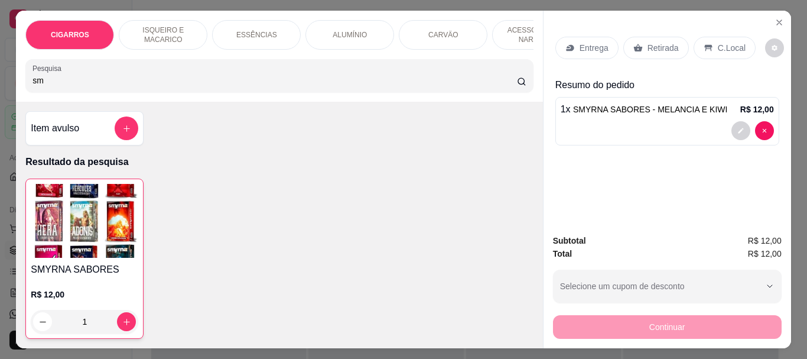
type input "s"
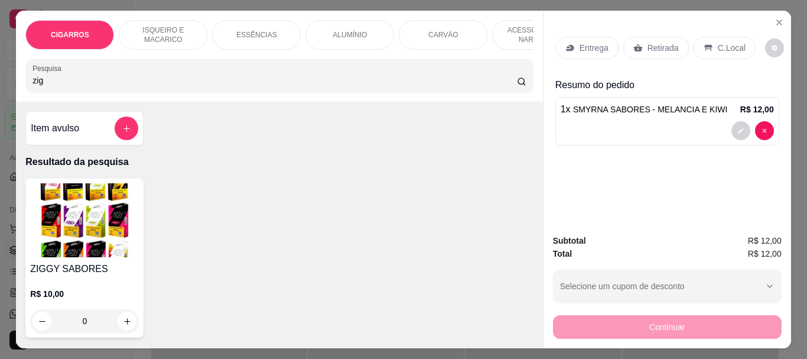
type input "zig"
click at [129, 220] on img at bounding box center [84, 220] width 109 height 74
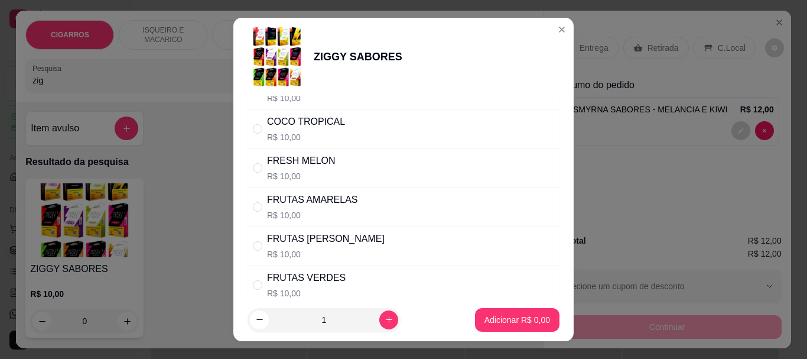
scroll to position [414, 0]
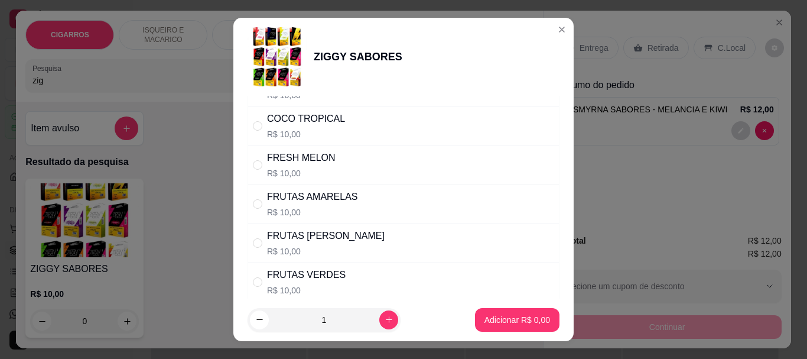
click at [311, 275] on div "FRUTAS VERDES" at bounding box center [306, 275] width 79 height 14
radio input "true"
click at [501, 312] on button "Adicionar R$ 10,00" at bounding box center [514, 320] width 89 height 24
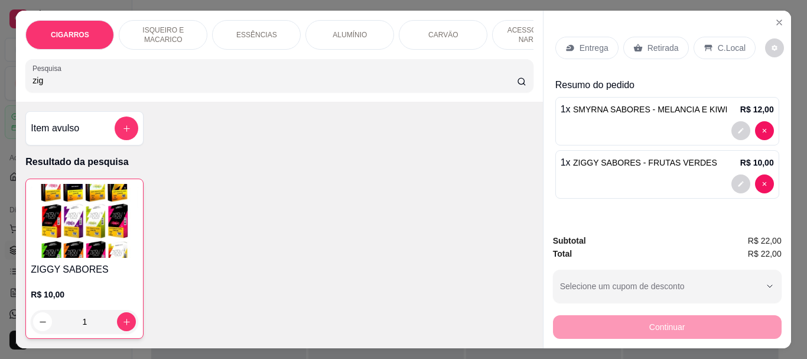
type input "1"
click at [111, 86] on input "zig" at bounding box center [275, 80] width 485 height 12
type input "z"
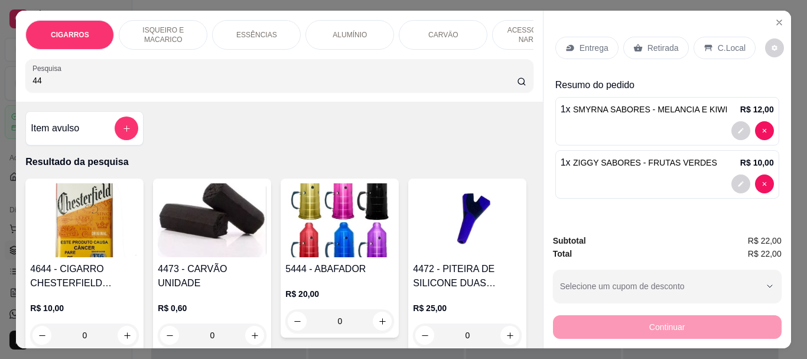
type input "44"
click at [207, 217] on img at bounding box center [212, 220] width 109 height 74
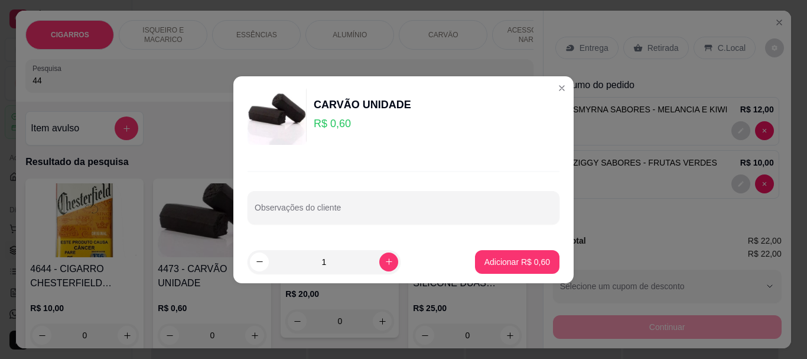
click at [332, 267] on input "1" at bounding box center [324, 262] width 111 height 24
type input "10"
click at [507, 264] on p "Adicionar R$ 6,00" at bounding box center [518, 262] width 66 height 12
type input "10"
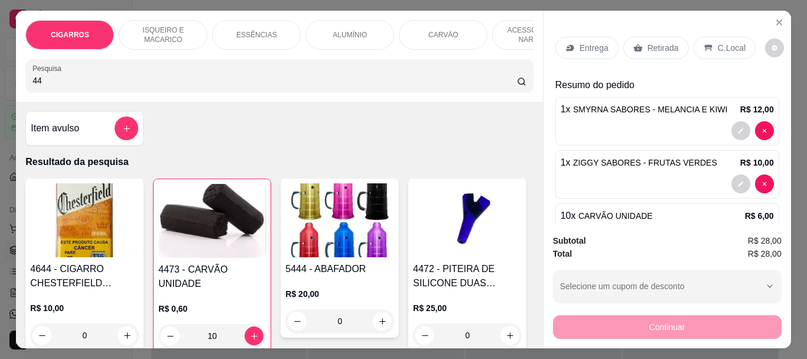
click at [69, 83] on input "44" at bounding box center [275, 80] width 485 height 12
type input "4"
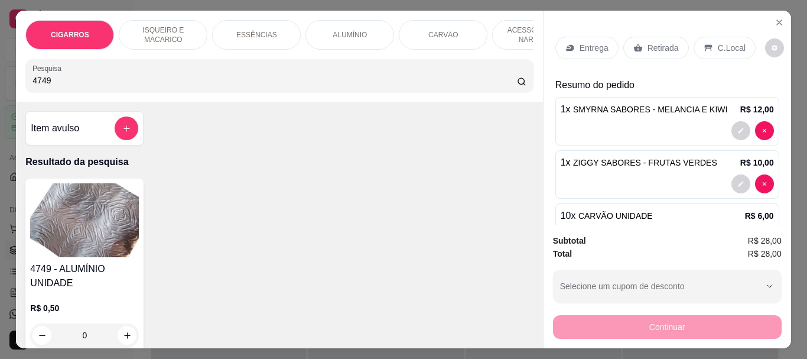
type input "4749"
click at [116, 247] on img at bounding box center [84, 220] width 109 height 74
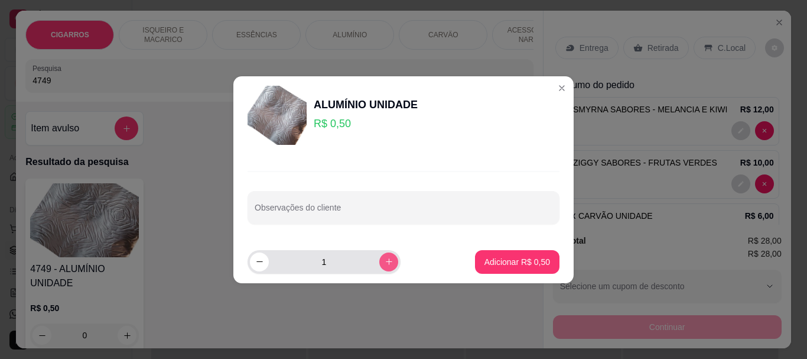
click at [382, 268] on button "increase-product-quantity" at bounding box center [388, 261] width 19 height 19
type input "2"
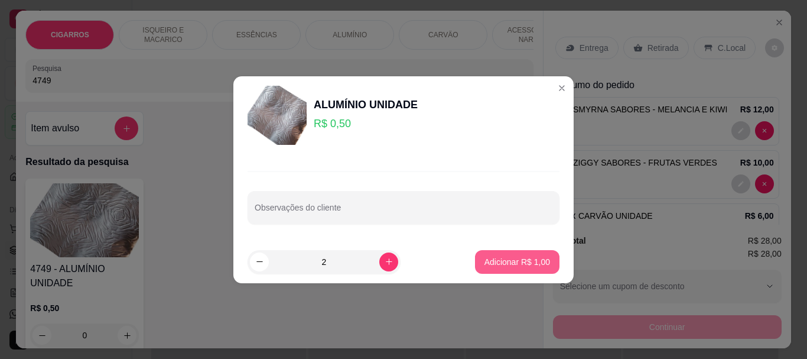
click at [489, 264] on p "Adicionar R$ 1,00" at bounding box center [518, 262] width 66 height 12
type input "2"
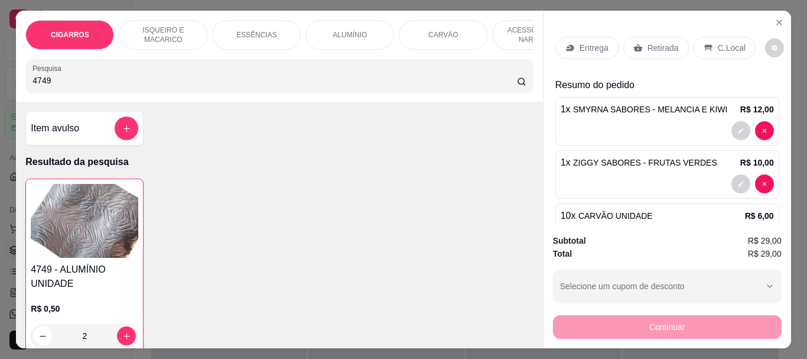
click at [660, 46] on p "Retirada" at bounding box center [663, 48] width 31 height 12
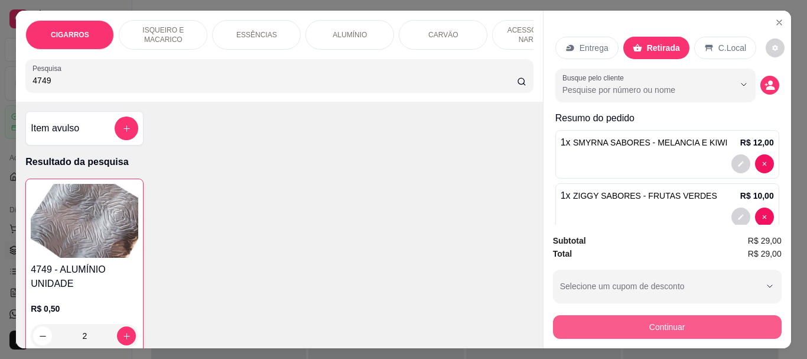
click at [626, 326] on button "Continuar" at bounding box center [667, 327] width 229 height 24
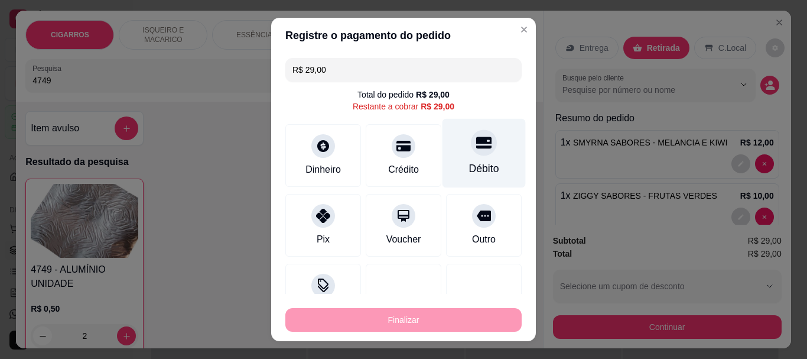
click at [475, 146] on div at bounding box center [484, 143] width 26 height 26
type input "R$ 0,00"
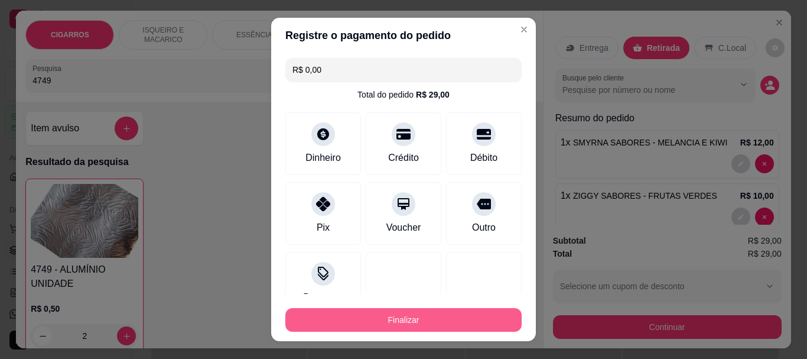
click at [482, 310] on button "Finalizar" at bounding box center [403, 320] width 236 height 24
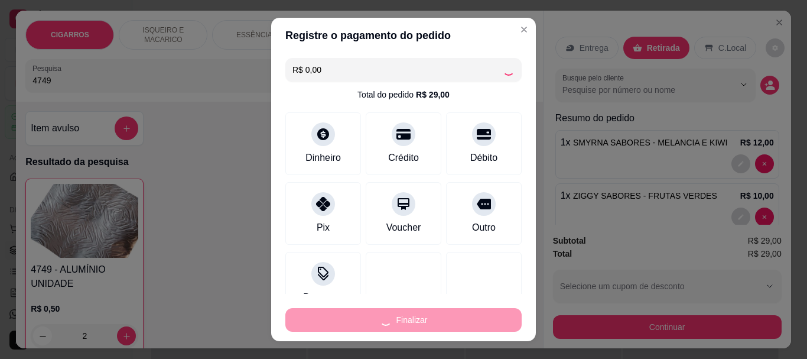
type input "0"
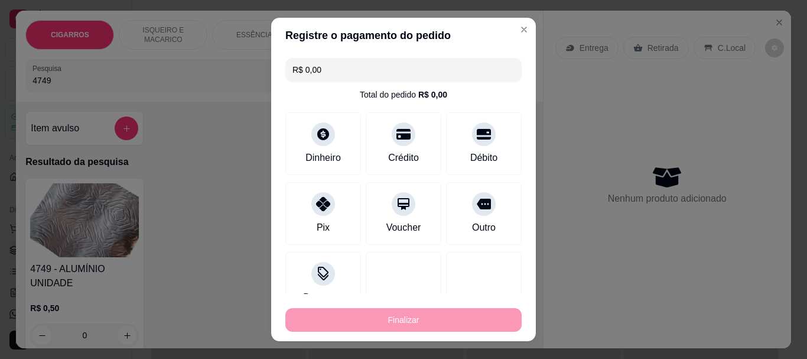
type input "-R$ 29,00"
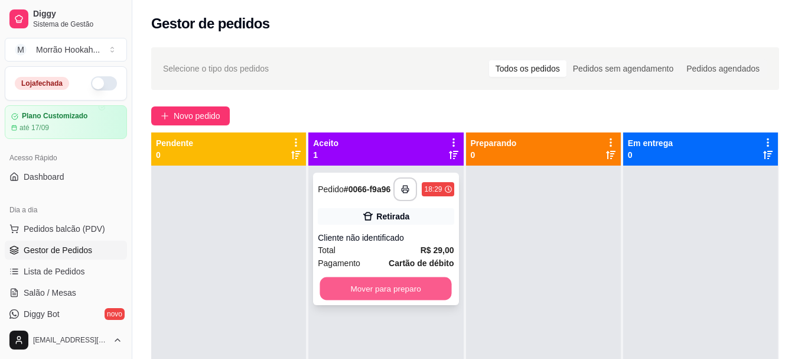
click at [333, 293] on button "Mover para preparo" at bounding box center [386, 288] width 132 height 23
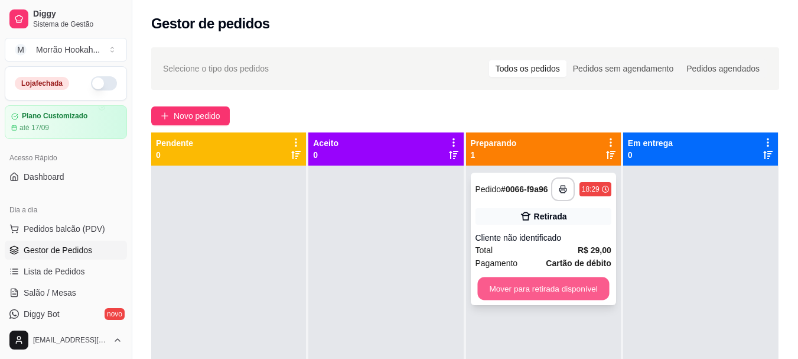
click at [539, 285] on button "Mover para retirada disponível" at bounding box center [544, 288] width 132 height 23
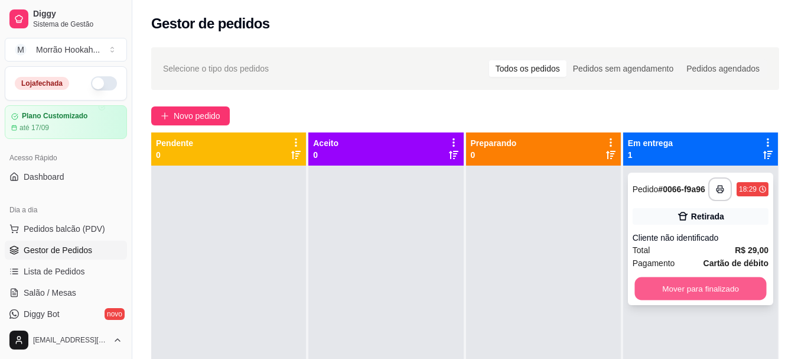
click at [670, 291] on button "Mover para finalizado" at bounding box center [701, 288] width 132 height 23
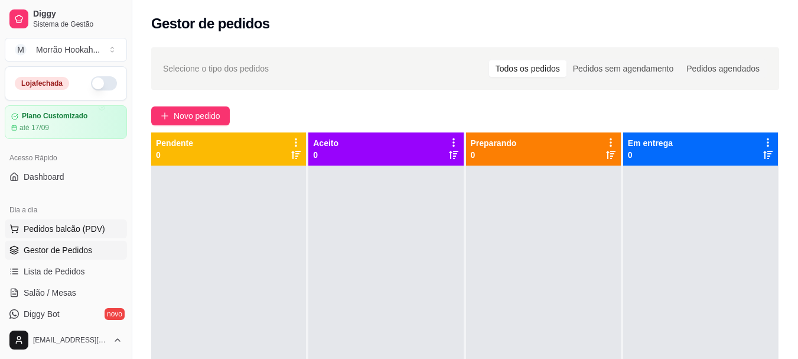
click at [84, 228] on span "Pedidos balcão (PDV)" at bounding box center [65, 229] width 82 height 12
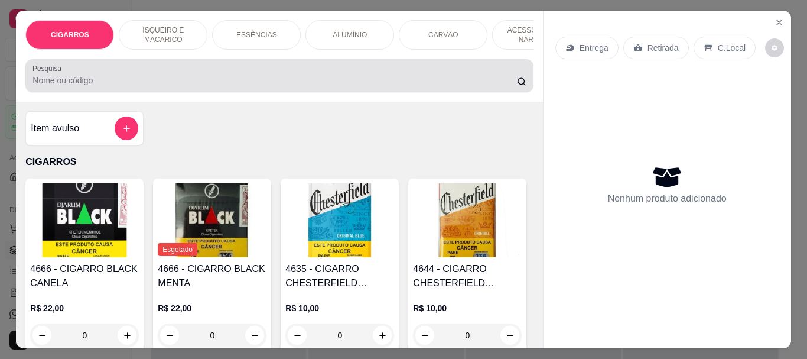
click at [180, 83] on input "Pesquisa" at bounding box center [275, 80] width 485 height 12
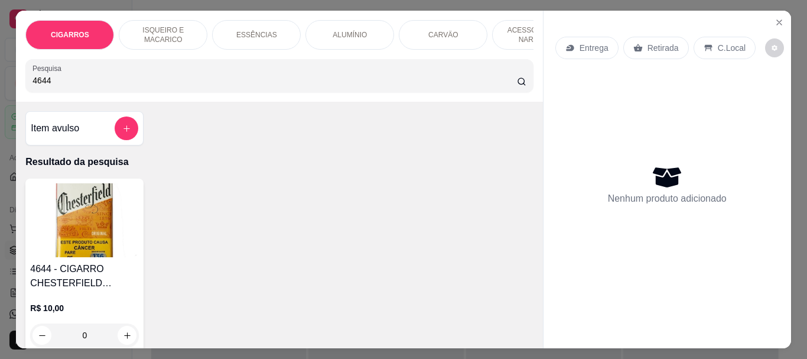
type input "4644"
click at [56, 278] on h4 "4644 - CIGARRO CHESTERFIELD ORIGINAL RED" at bounding box center [84, 276] width 109 height 28
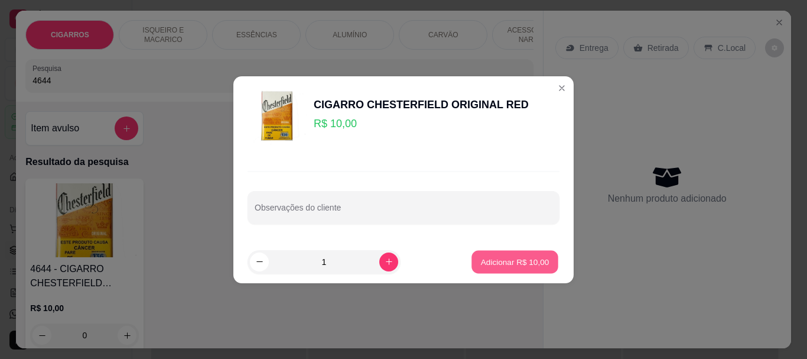
click at [517, 258] on p "Adicionar R$ 10,00" at bounding box center [515, 261] width 69 height 11
type input "1"
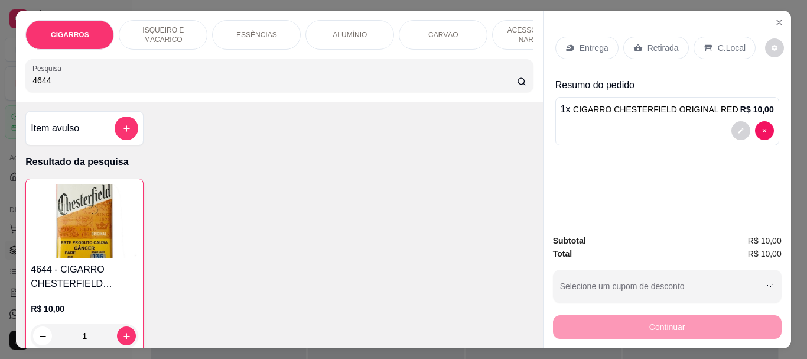
click at [658, 37] on div "Retirada" at bounding box center [656, 48] width 66 height 22
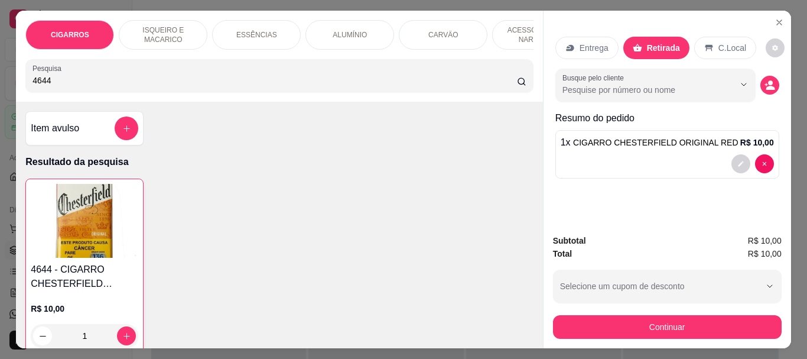
click at [658, 42] on p "Retirada" at bounding box center [663, 48] width 33 height 12
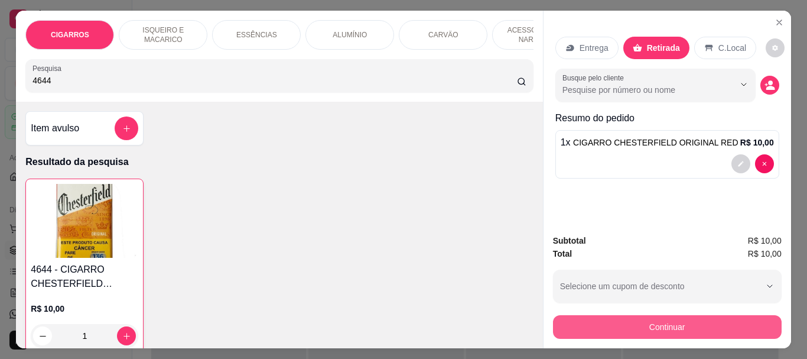
click at [630, 323] on button "Continuar" at bounding box center [667, 327] width 229 height 24
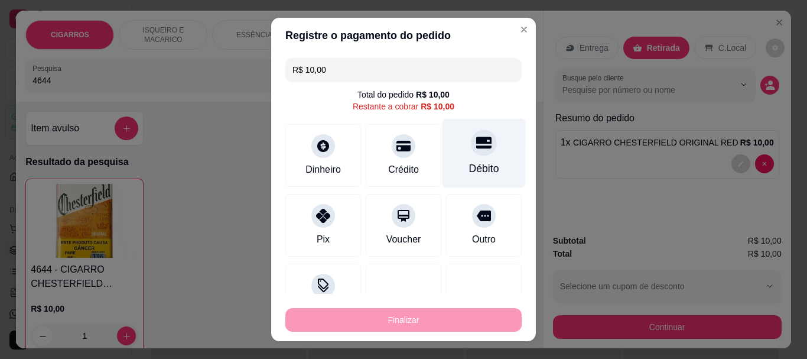
click at [476, 148] on icon at bounding box center [483, 143] width 15 height 12
type input "R$ 0,00"
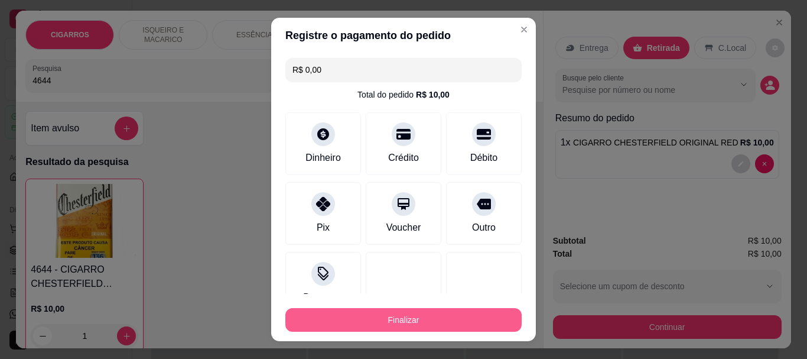
click at [437, 323] on button "Finalizar" at bounding box center [403, 320] width 236 height 24
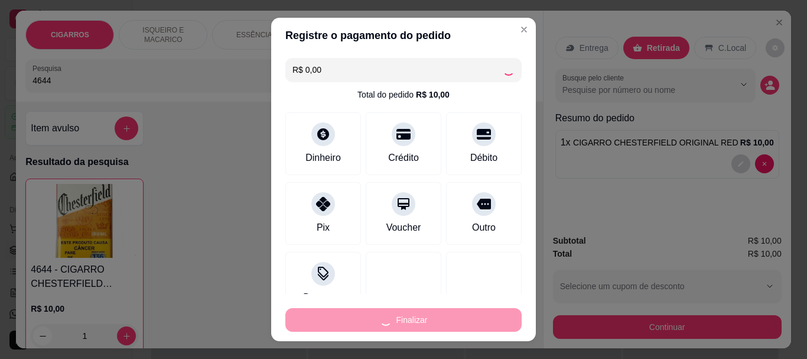
type input "0"
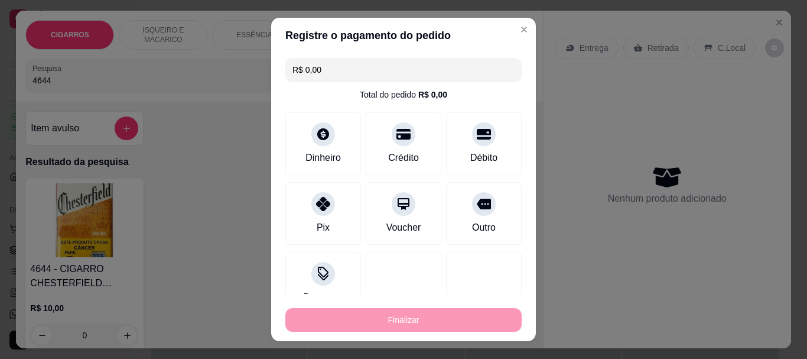
type input "-R$ 10,00"
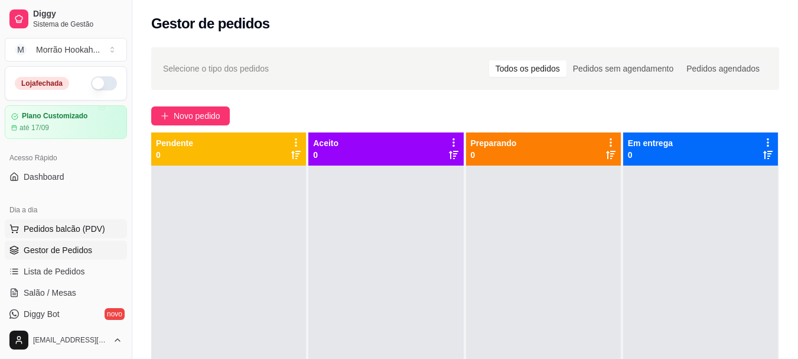
click at [81, 232] on span "Pedidos balcão (PDV)" at bounding box center [65, 229] width 82 height 12
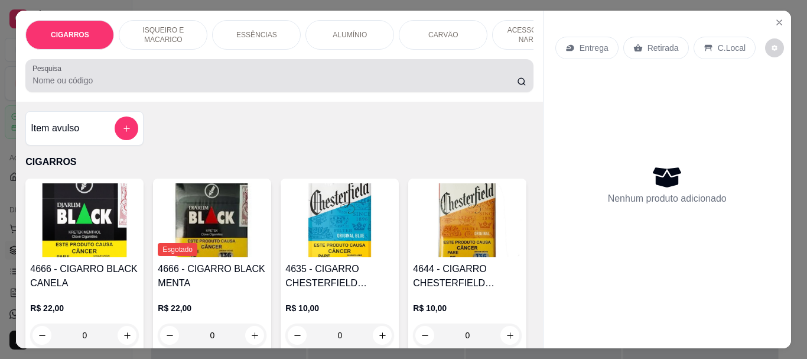
click at [130, 92] on div "Pesquisa" at bounding box center [279, 75] width 508 height 33
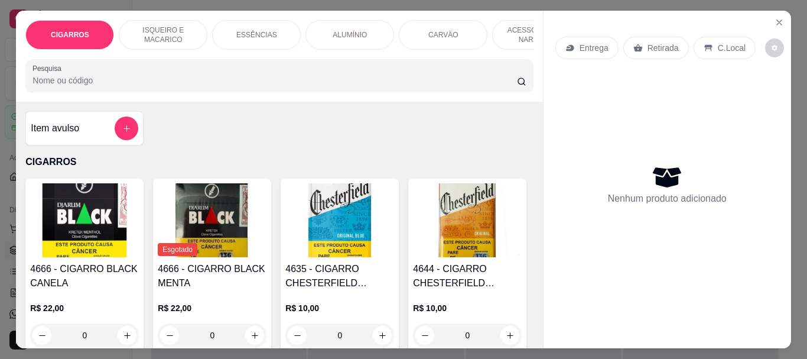
click at [128, 86] on input "Pesquisa" at bounding box center [275, 80] width 485 height 12
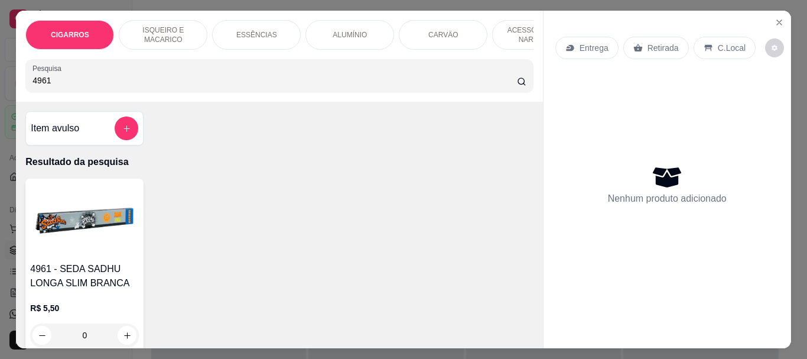
type input "4961"
click at [98, 264] on div "4961 - SEDA SADHU LONGA SLIM BRANCA R$ 5,50 0" at bounding box center [84, 264] width 118 height 173
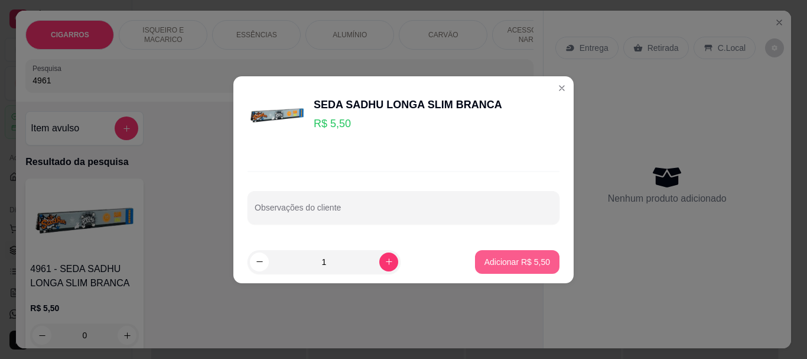
click at [491, 256] on p "Adicionar R$ 5,50" at bounding box center [518, 262] width 66 height 12
type input "1"
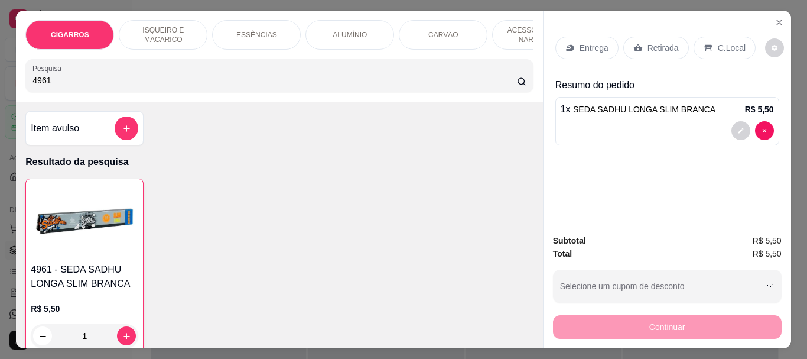
click at [121, 86] on input "4961" at bounding box center [275, 80] width 485 height 12
type input "4"
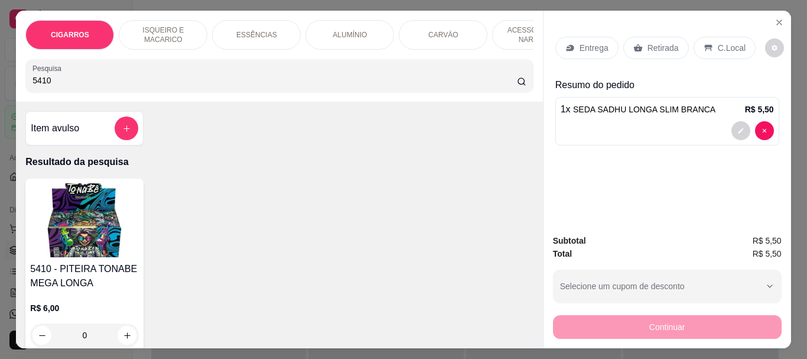
type input "5410"
click at [51, 205] on img at bounding box center [84, 220] width 109 height 74
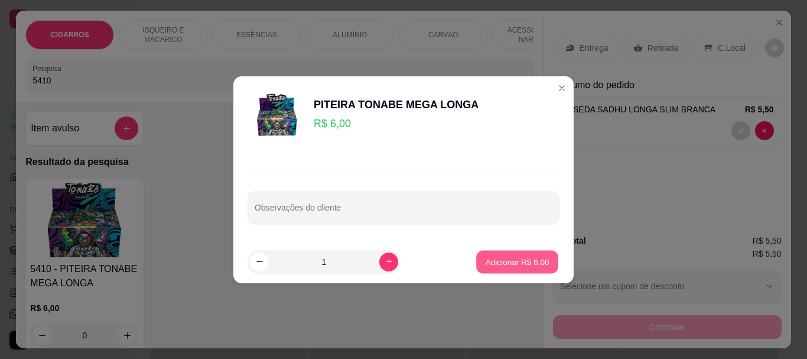
click at [537, 261] on p "Adicionar R$ 6,00" at bounding box center [517, 261] width 64 height 11
type input "1"
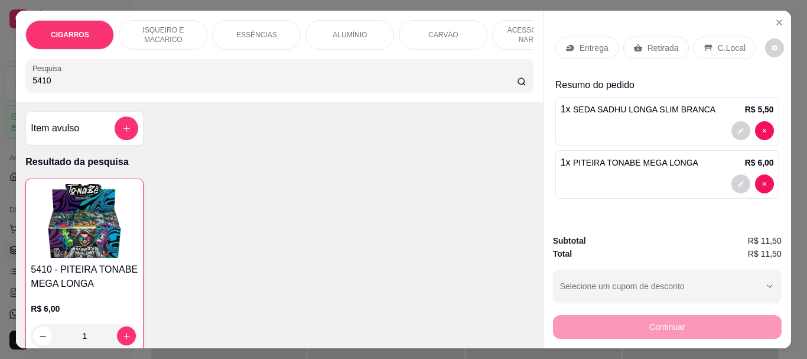
click at [654, 43] on p "Retirada" at bounding box center [663, 48] width 31 height 12
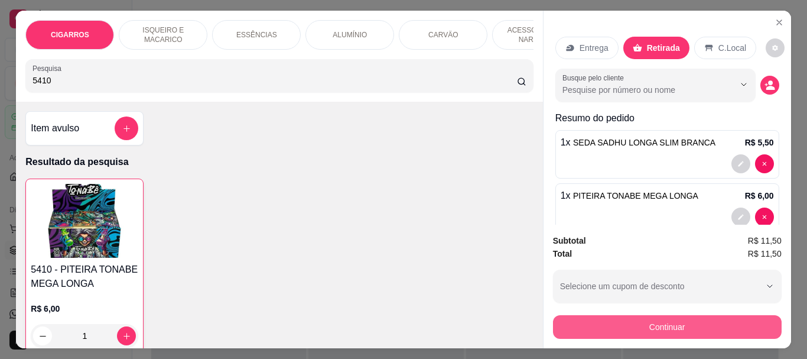
click at [610, 317] on button "Continuar" at bounding box center [667, 327] width 229 height 24
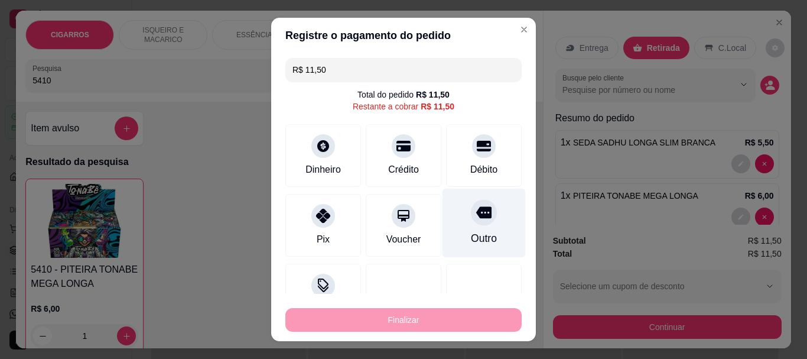
drag, startPoint x: 475, startPoint y: 139, endPoint x: 467, endPoint y: 209, distance: 70.2
click at [474, 144] on div at bounding box center [484, 146] width 24 height 24
type input "R$ 0,00"
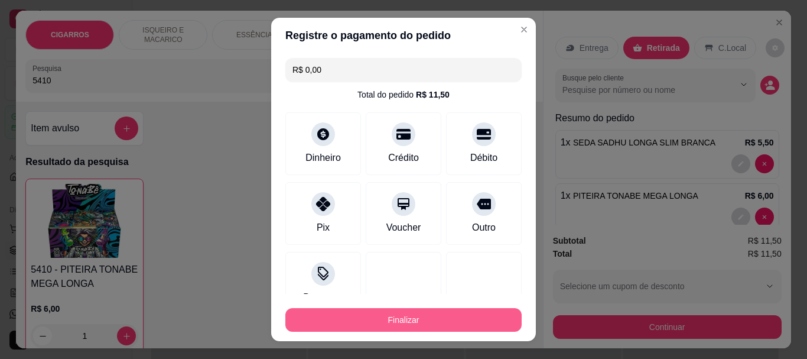
click at [442, 316] on button "Finalizar" at bounding box center [403, 320] width 236 height 24
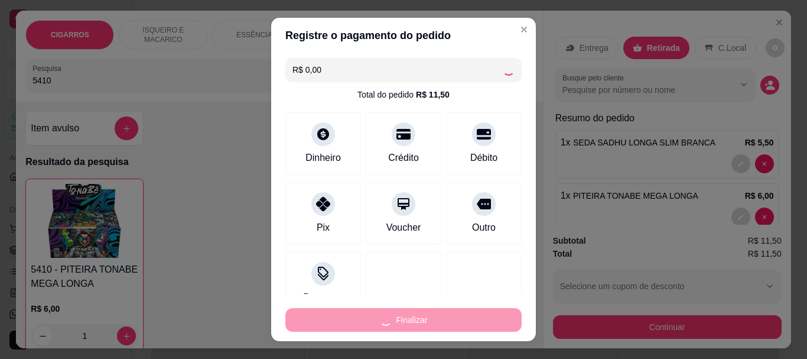
type input "0"
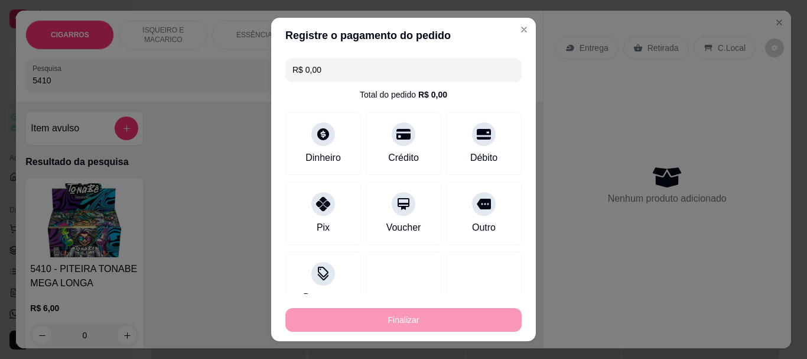
type input "-R$ 11,50"
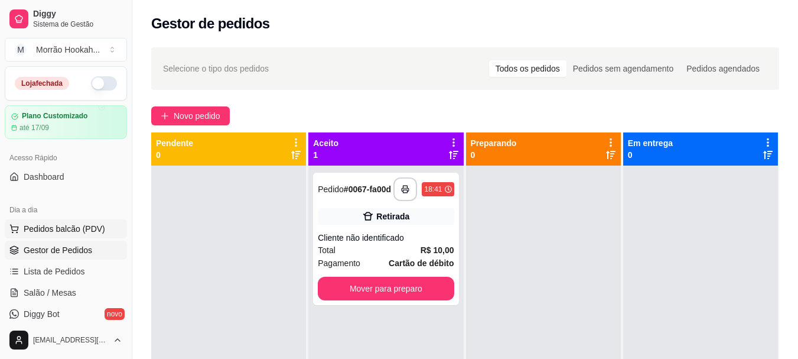
click at [74, 229] on span "Pedidos balcão (PDV)" at bounding box center [65, 229] width 82 height 12
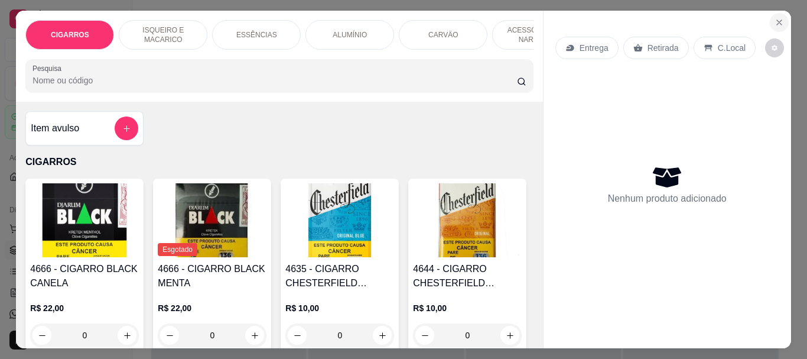
click at [775, 20] on icon "Close" at bounding box center [779, 22] width 9 height 9
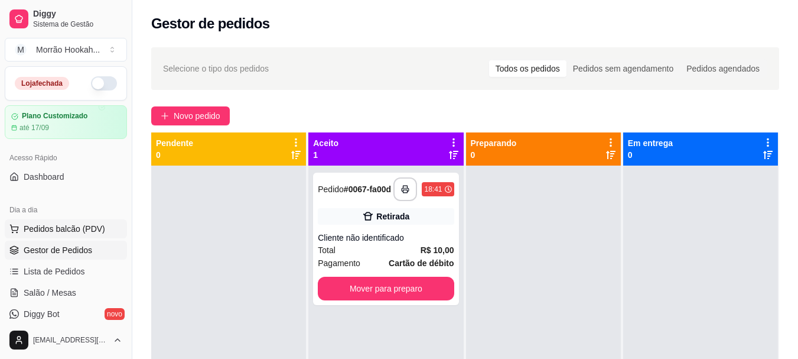
click at [80, 228] on span "Pedidos balcão (PDV)" at bounding box center [65, 229] width 82 height 12
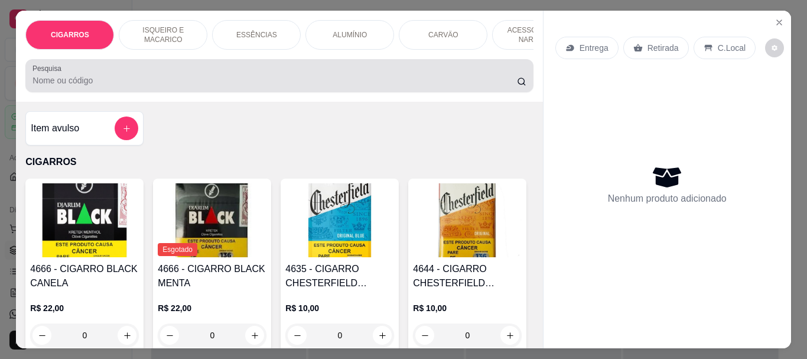
click at [73, 86] on input "Pesquisa" at bounding box center [275, 80] width 485 height 12
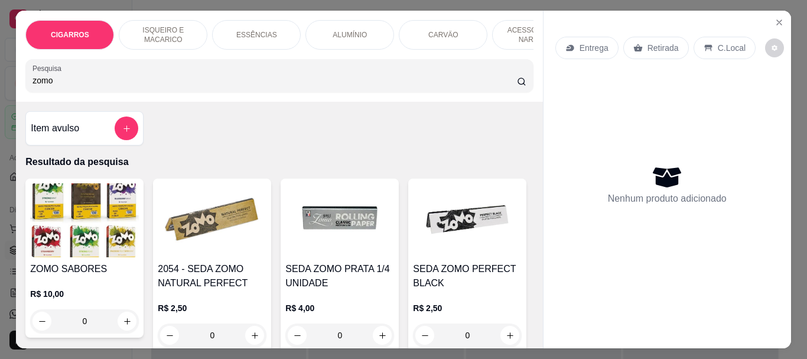
type input "zomo"
click at [51, 232] on img at bounding box center [84, 220] width 109 height 74
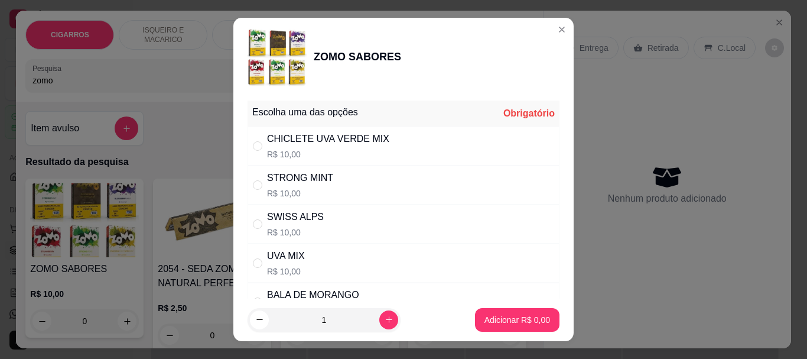
click at [323, 185] on div "STRONG MINT" at bounding box center [300, 178] width 66 height 14
radio input "true"
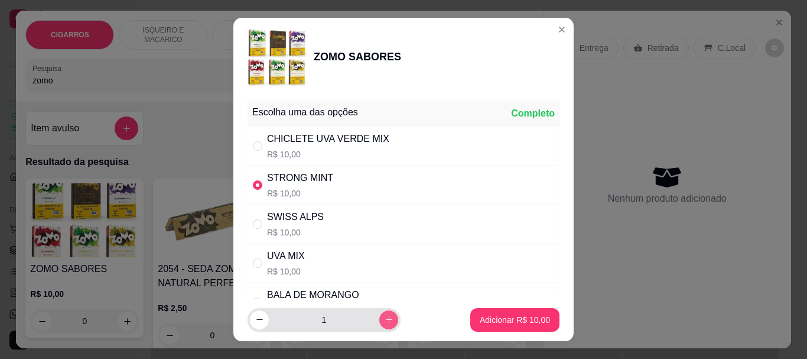
click at [385, 323] on icon "increase-product-quantity" at bounding box center [389, 319] width 9 height 9
type input "2"
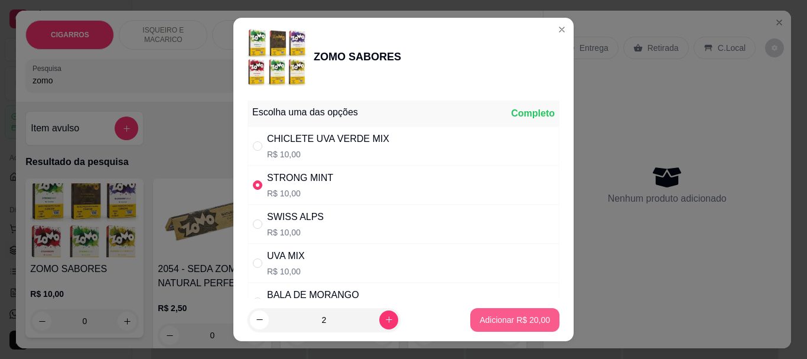
click at [512, 312] on button "Adicionar R$ 20,00" at bounding box center [514, 320] width 89 height 24
type input "2"
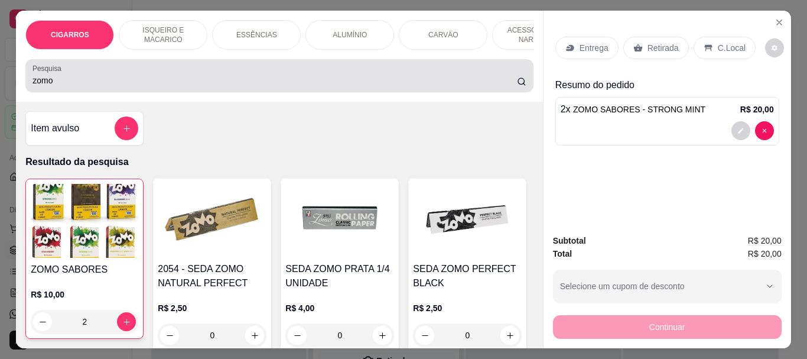
click at [92, 77] on div "zomo" at bounding box center [279, 76] width 493 height 24
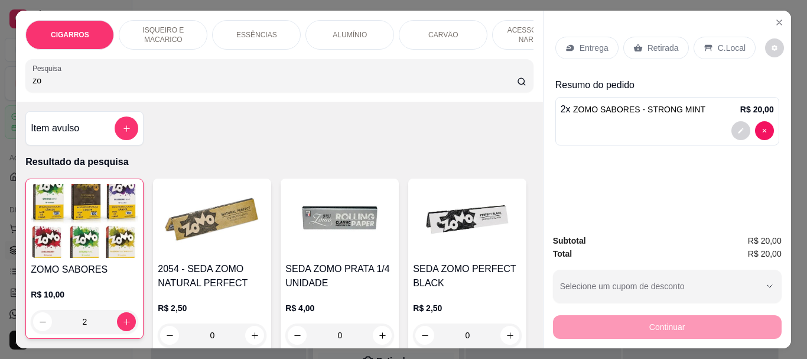
type input "z"
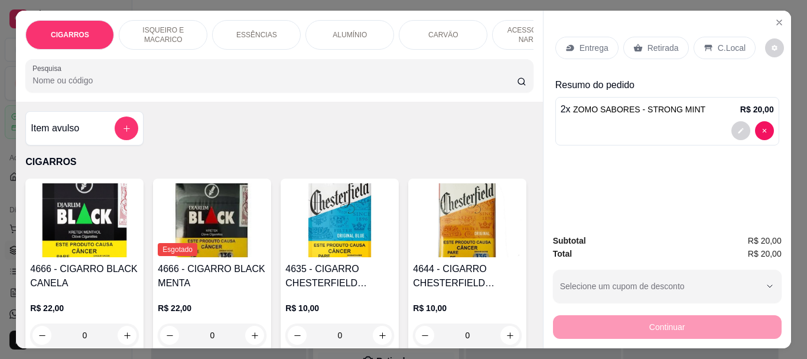
type input "z"
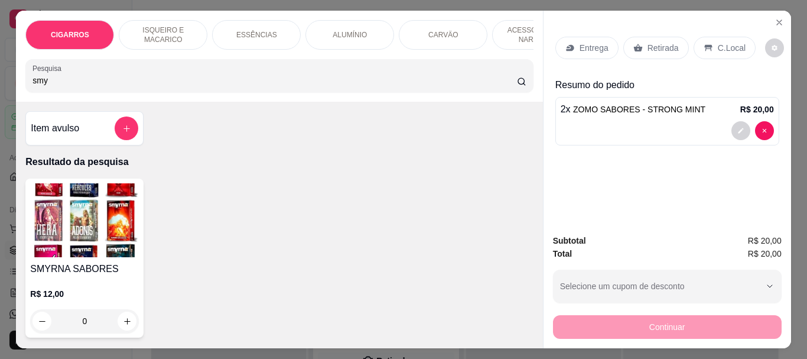
type input "smy"
click at [25, 282] on div "SMYRNA SABORES R$ 12,00 0" at bounding box center [84, 257] width 118 height 159
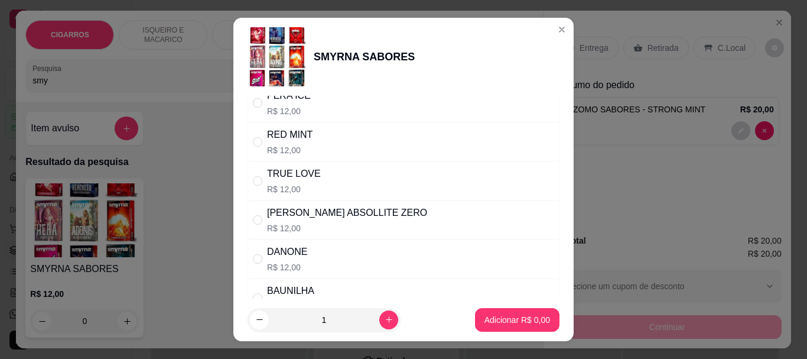
scroll to position [423, 0]
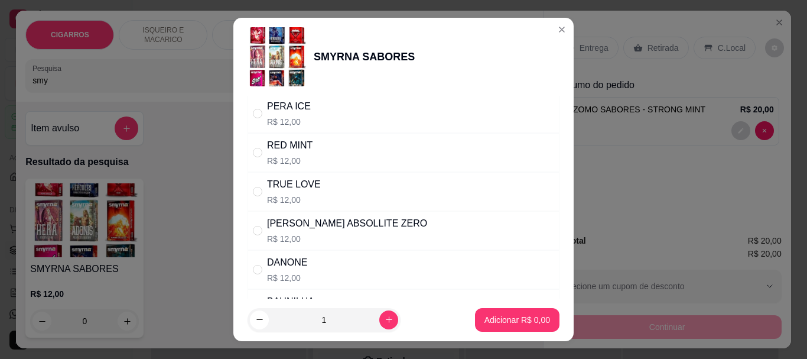
click at [311, 187] on div "TRUE LOVE R$ 12,00" at bounding box center [404, 191] width 312 height 39
radio input "true"
click at [509, 324] on p "Adicionar R$ 12,00" at bounding box center [515, 319] width 69 height 11
type input "1"
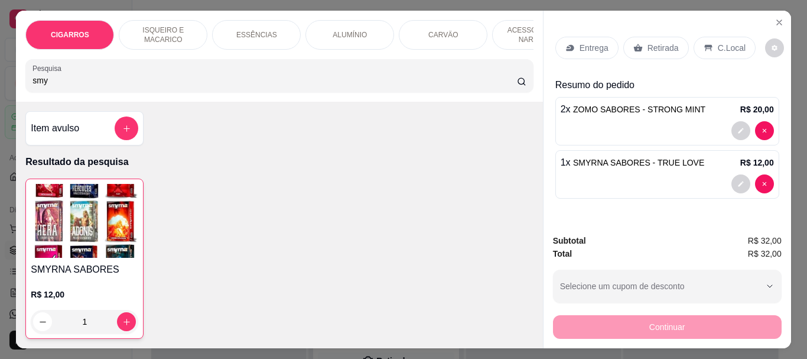
click at [96, 99] on div "CIGARROS ISQUEIRO E MACARICO ESSÊNCIAS ALUMÍNIO CARVÄO ACESSÓRIOS DE NARGUILE F…" at bounding box center [279, 56] width 527 height 91
click at [98, 79] on input "smy" at bounding box center [275, 80] width 485 height 12
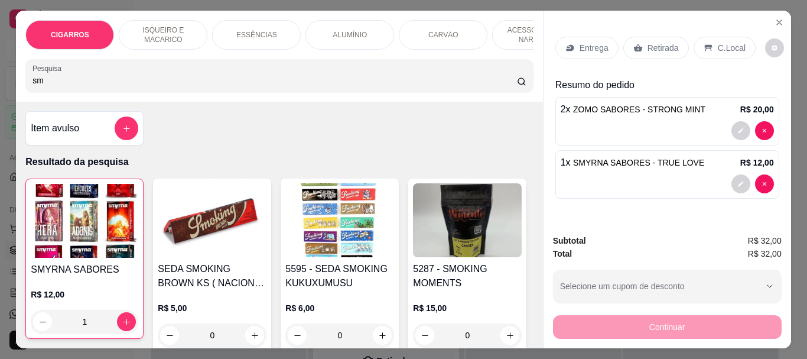
type input "s"
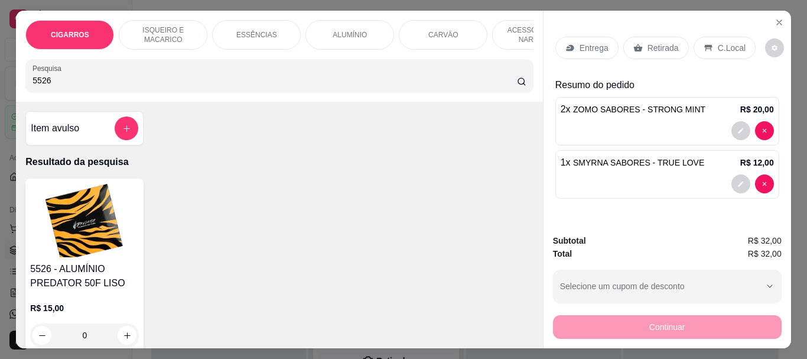
type input "5526"
click at [63, 252] on img at bounding box center [84, 220] width 109 height 74
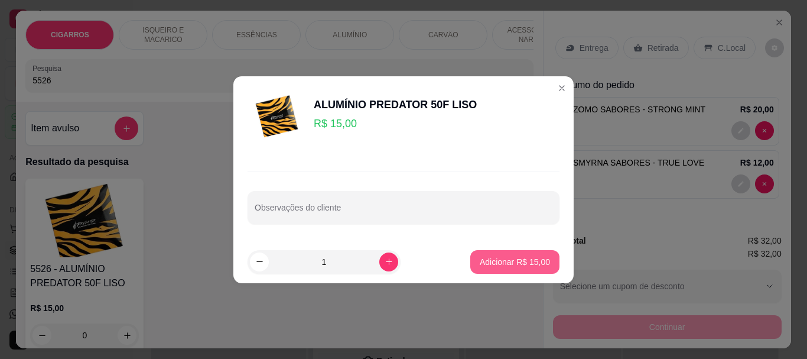
click at [514, 256] on p "Adicionar R$ 15,00" at bounding box center [515, 262] width 70 height 12
type input "1"
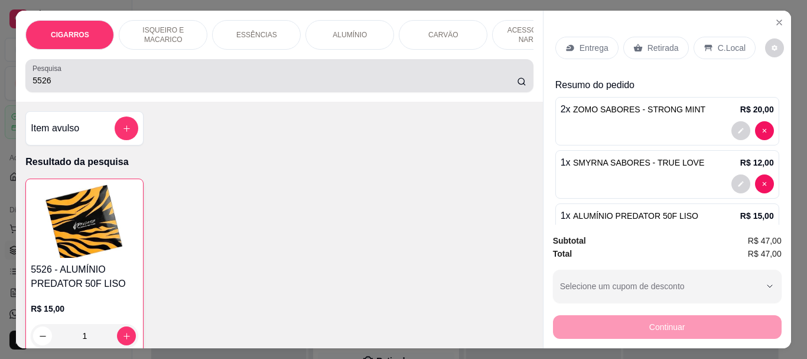
click at [125, 86] on input "5526" at bounding box center [275, 80] width 485 height 12
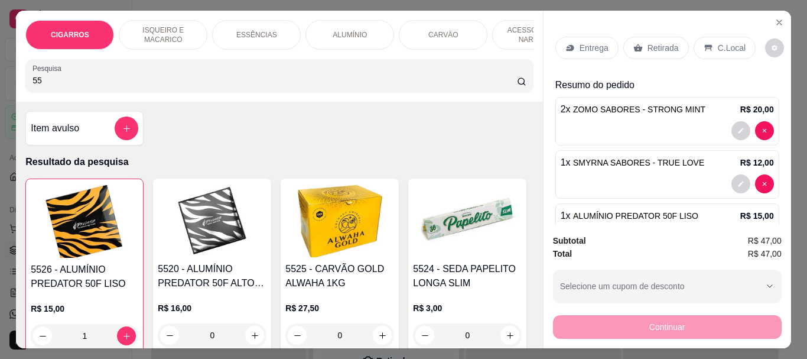
type input "5"
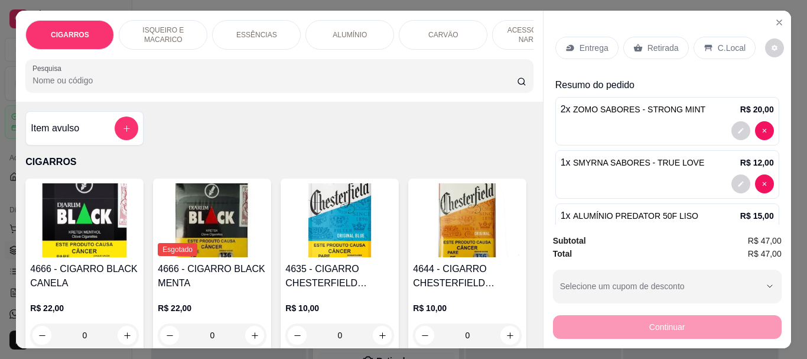
click at [652, 44] on p "Retirada" at bounding box center [663, 48] width 31 height 12
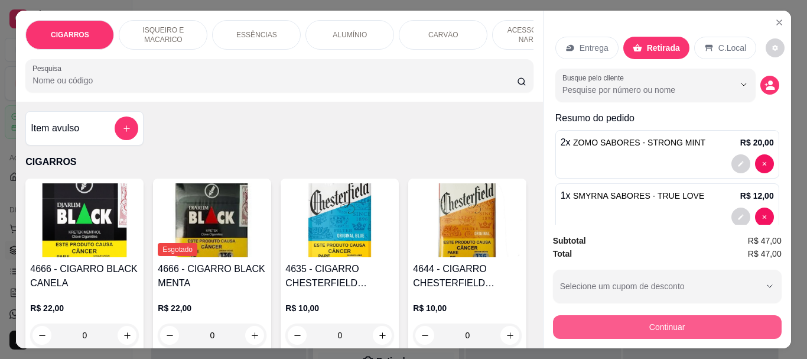
click at [588, 316] on button "Continuar" at bounding box center [667, 327] width 229 height 24
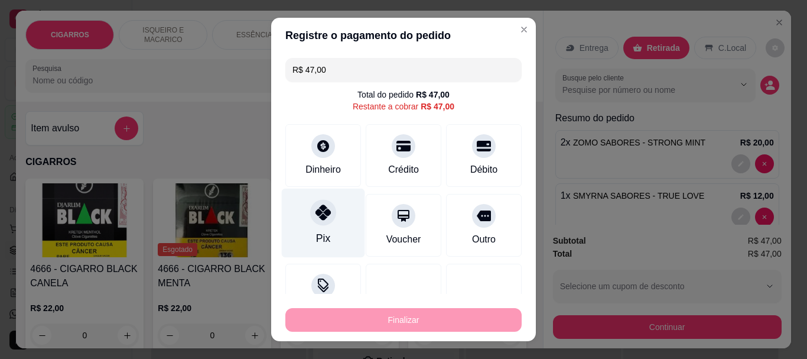
click at [327, 209] on div at bounding box center [323, 213] width 26 height 26
type input "R$ 0,00"
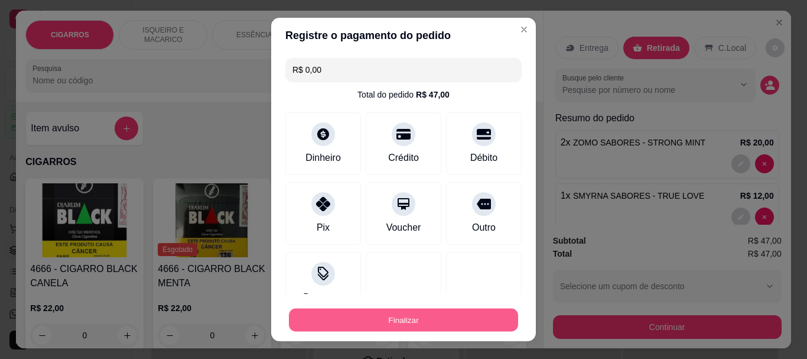
click at [410, 320] on button "Finalizar" at bounding box center [403, 319] width 229 height 23
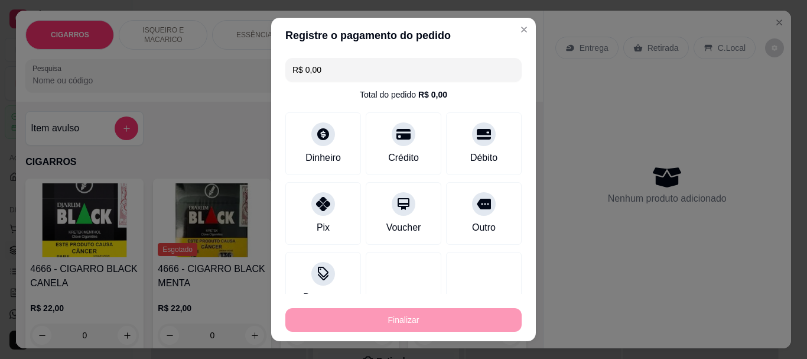
type input "0"
type input "-R$ 47,00"
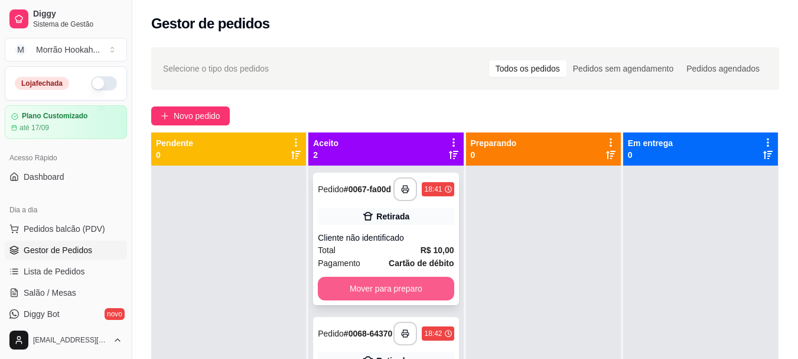
click at [410, 286] on button "Mover para preparo" at bounding box center [386, 289] width 136 height 24
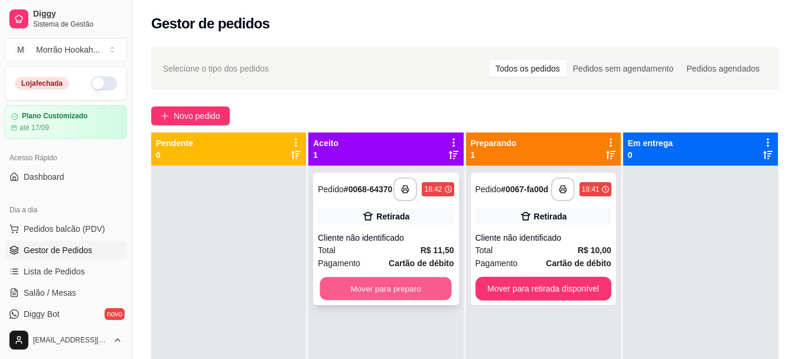
click at [404, 295] on button "Mover para preparo" at bounding box center [386, 288] width 132 height 23
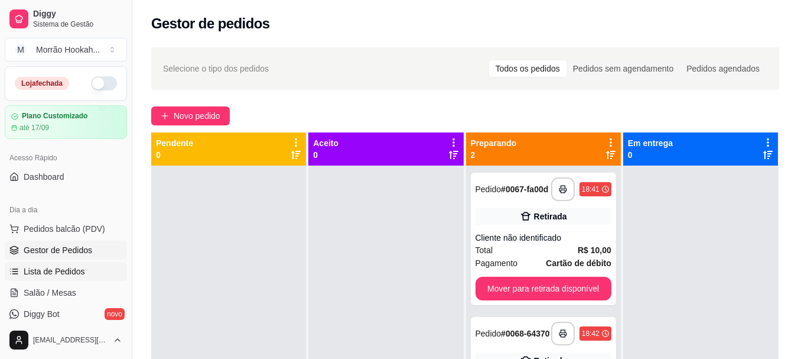
click at [46, 272] on span "Lista de Pedidos" at bounding box center [54, 271] width 61 height 12
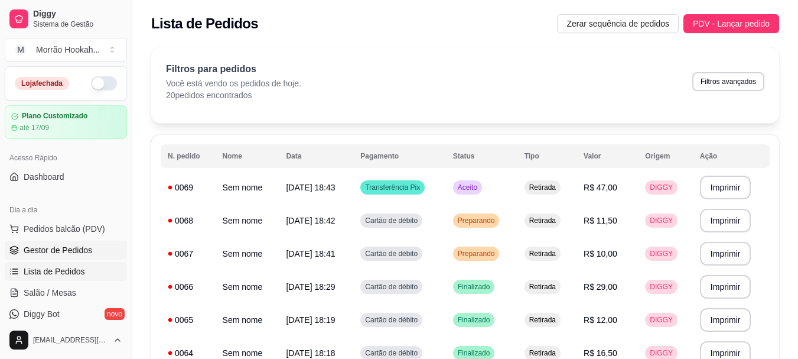
click at [66, 248] on span "Gestor de Pedidos" at bounding box center [58, 250] width 69 height 12
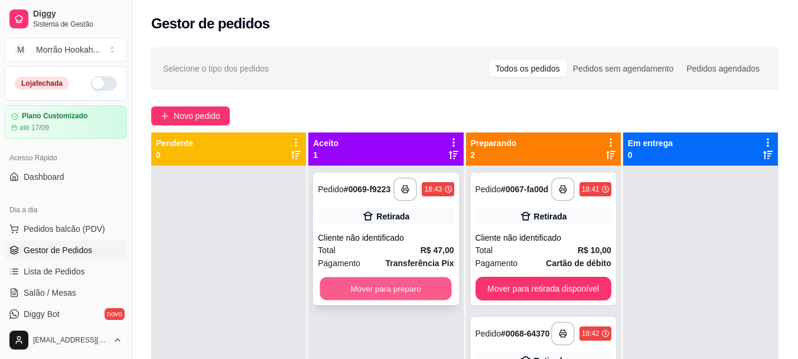
click at [418, 296] on button "Mover para preparo" at bounding box center [386, 288] width 132 height 23
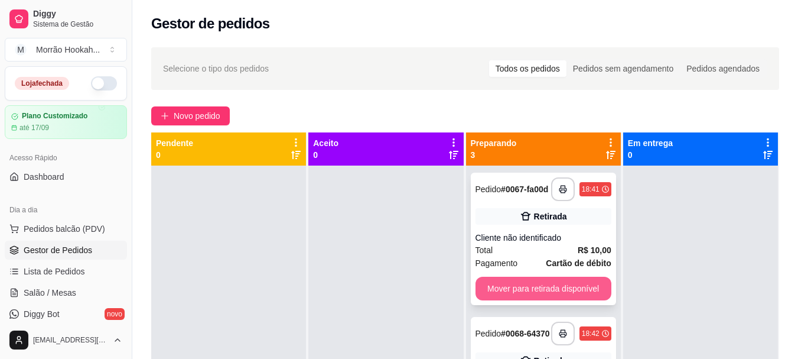
click at [501, 288] on button "Mover para retirada disponível" at bounding box center [544, 289] width 136 height 24
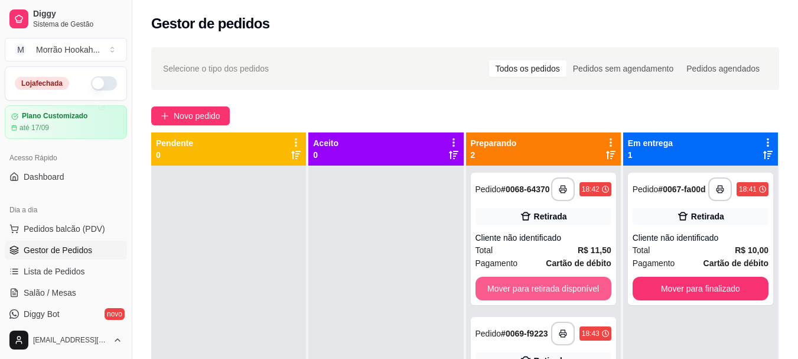
click at [501, 288] on button "Mover para retirada disponível" at bounding box center [544, 289] width 136 height 24
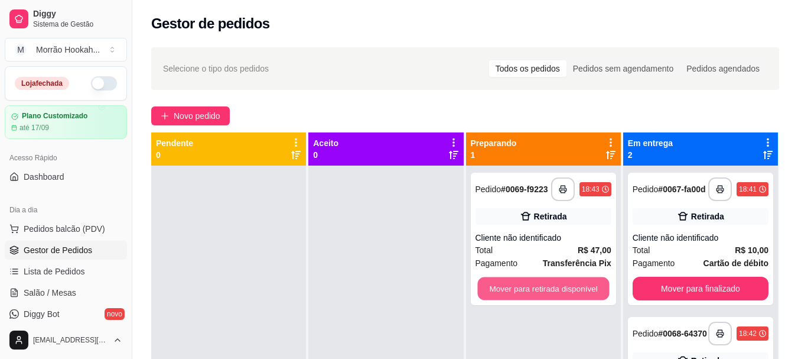
click at [501, 288] on button "Mover para retirada disponível" at bounding box center [544, 288] width 132 height 23
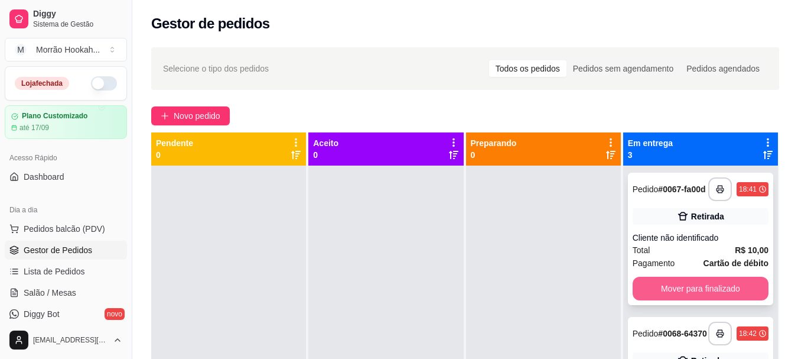
click at [704, 284] on button "Mover para finalizado" at bounding box center [701, 289] width 136 height 24
click at [687, 290] on button "Mover para finalizado" at bounding box center [701, 289] width 136 height 24
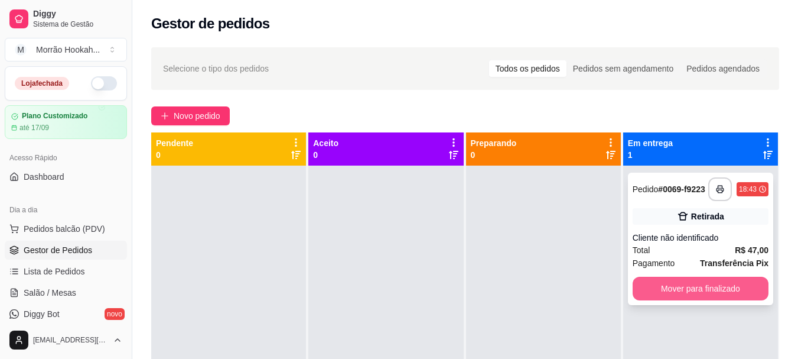
click at [685, 291] on button "Mover para finalizado" at bounding box center [701, 289] width 136 height 24
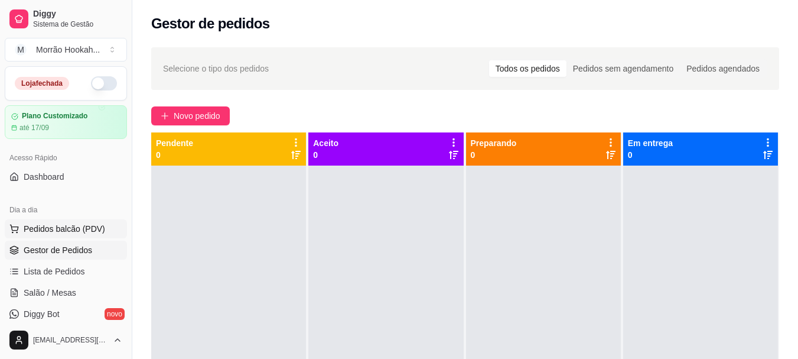
click at [75, 228] on span "Pedidos balcão (PDV)" at bounding box center [65, 229] width 82 height 12
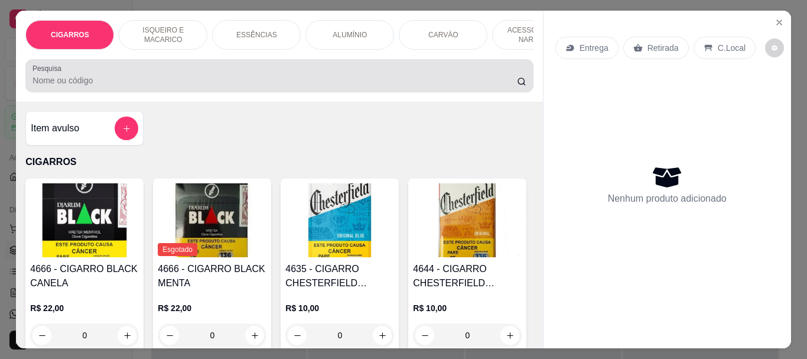
click at [114, 77] on div at bounding box center [279, 76] width 493 height 24
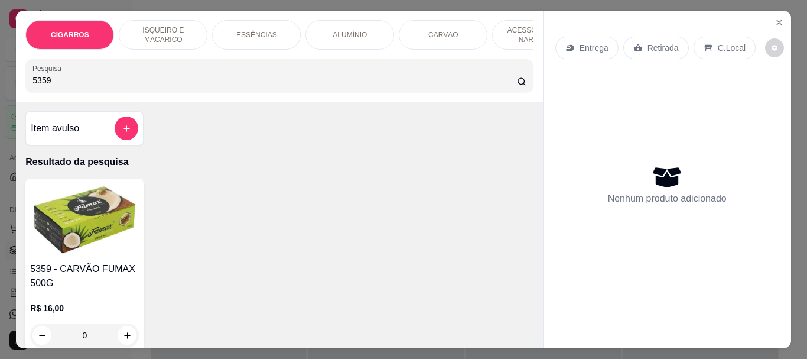
type input "5359"
click at [99, 230] on img at bounding box center [84, 220] width 109 height 74
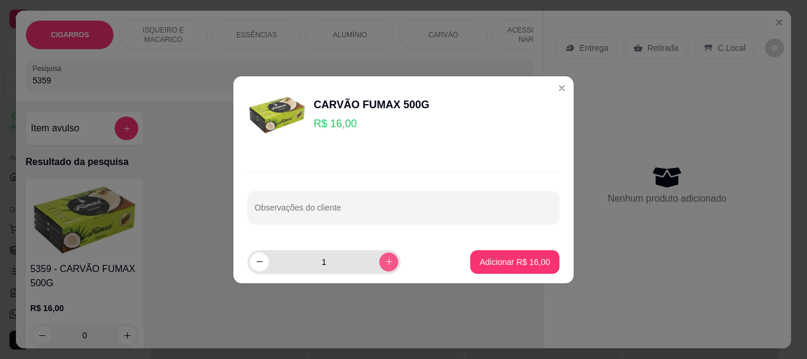
click at [379, 260] on button "increase-product-quantity" at bounding box center [388, 261] width 19 height 19
type input "2"
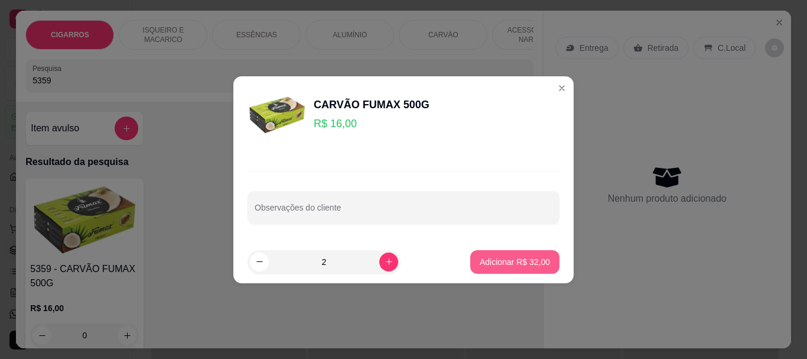
click at [494, 264] on p "Adicionar R$ 32,00" at bounding box center [515, 262] width 70 height 12
type input "2"
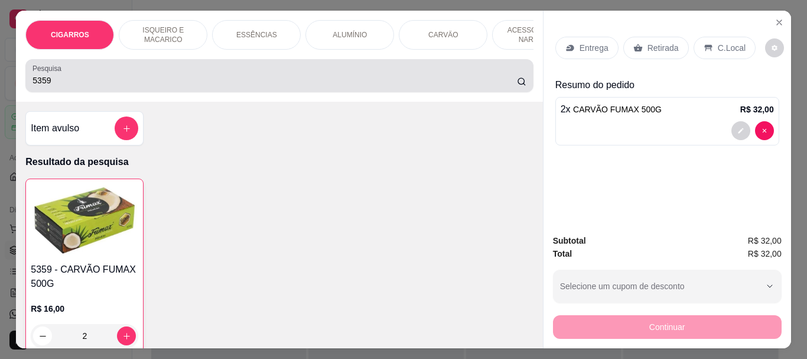
click at [115, 92] on div "Pesquisa 5359" at bounding box center [279, 75] width 508 height 33
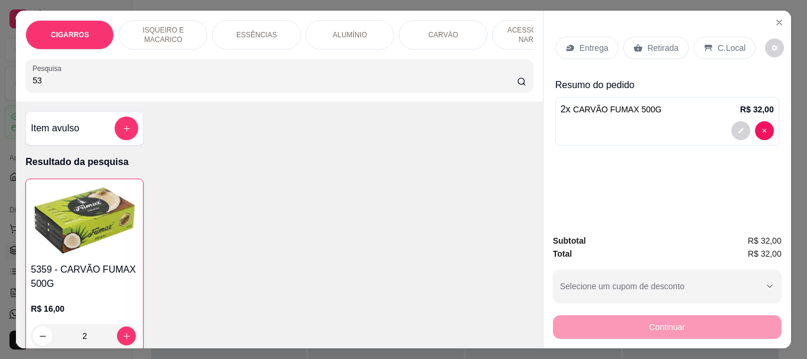
type input "5"
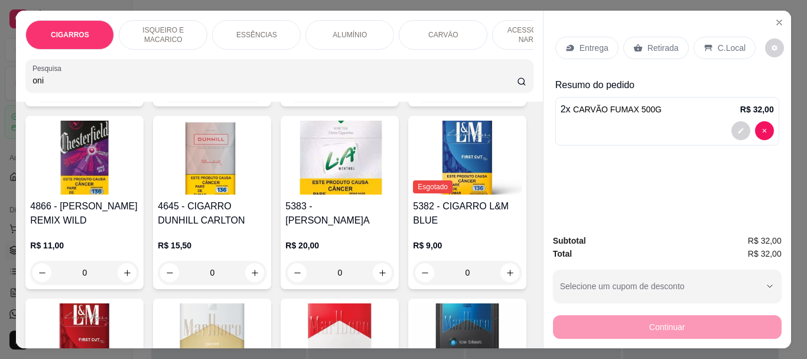
scroll to position [532, 0]
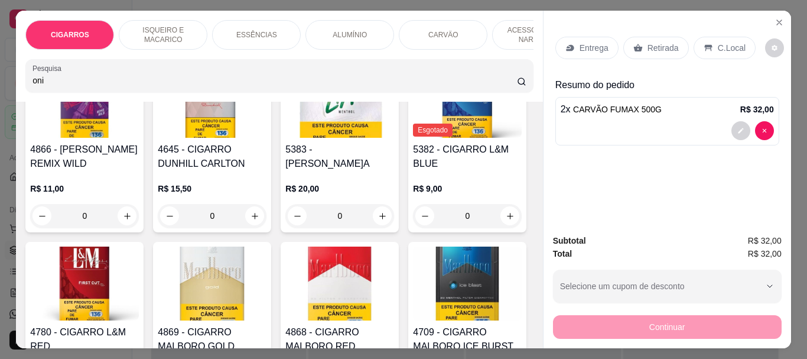
type input "oni"
click at [251, 30] on p "ESSÊNCIAS" at bounding box center [256, 34] width 41 height 9
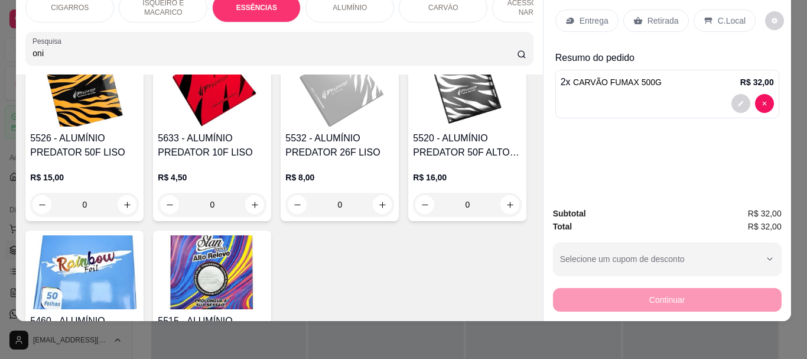
scroll to position [2935, 0]
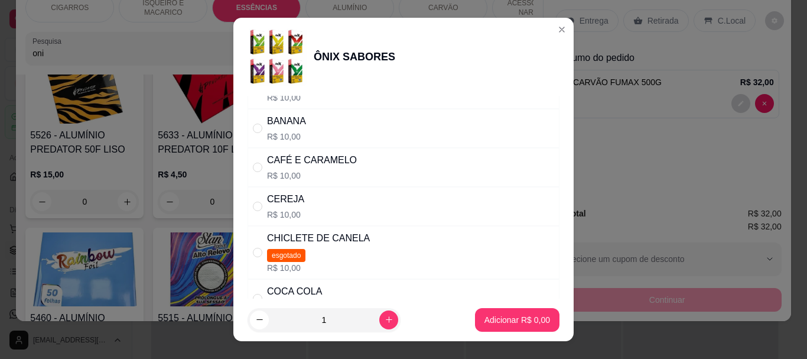
scroll to position [0, 0]
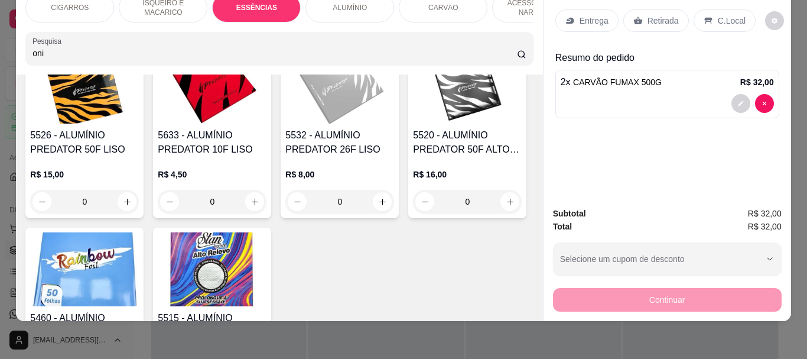
click at [649, 17] on p "Retirada" at bounding box center [663, 21] width 31 height 12
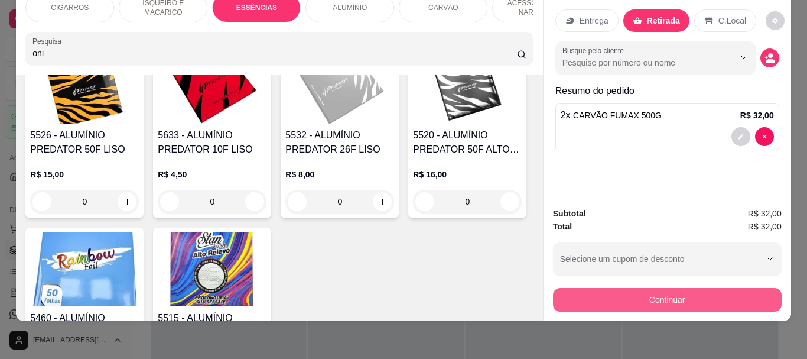
click at [632, 288] on button "Continuar" at bounding box center [667, 300] width 229 height 24
click at [654, 298] on button "Continuar" at bounding box center [667, 300] width 229 height 24
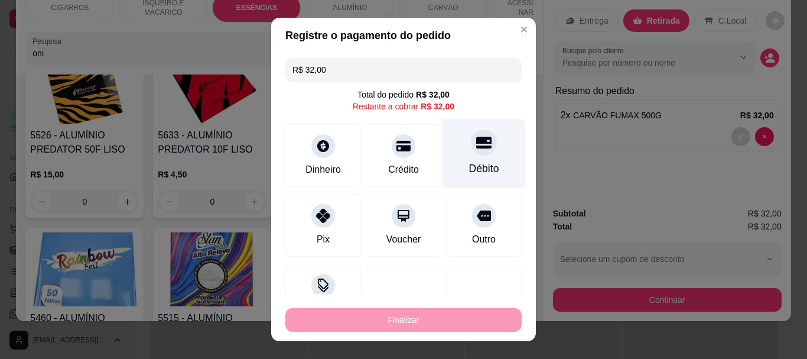
click at [466, 160] on div "Débito" at bounding box center [484, 153] width 83 height 69
type input "R$ 0,00"
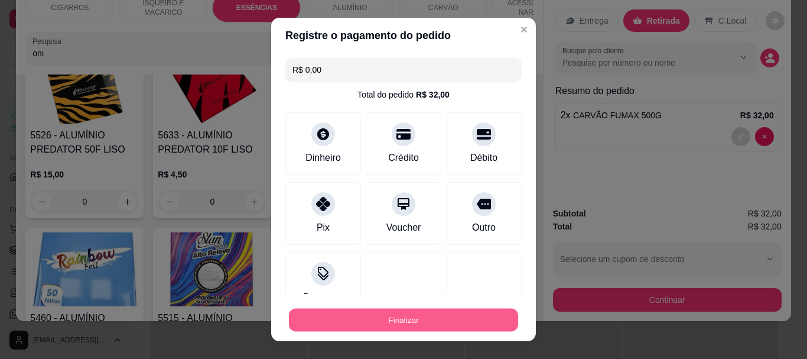
click at [437, 319] on button "Finalizar" at bounding box center [403, 319] width 229 height 23
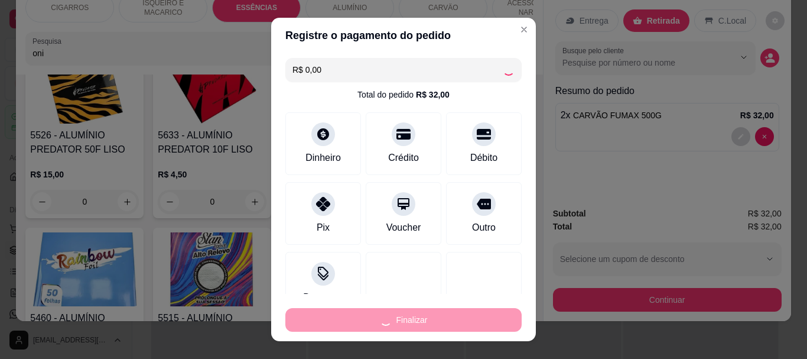
type input "0"
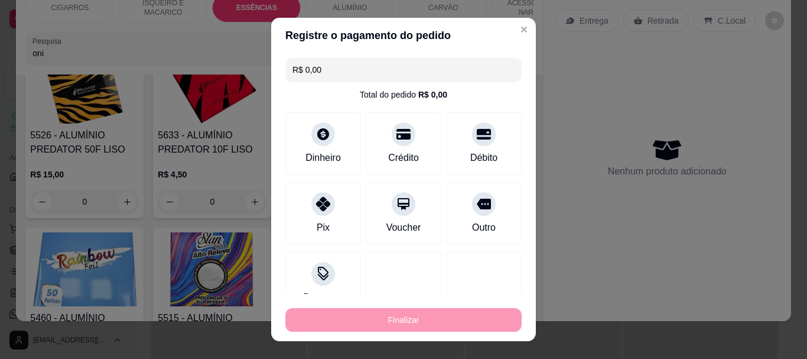
type input "-R$ 32,00"
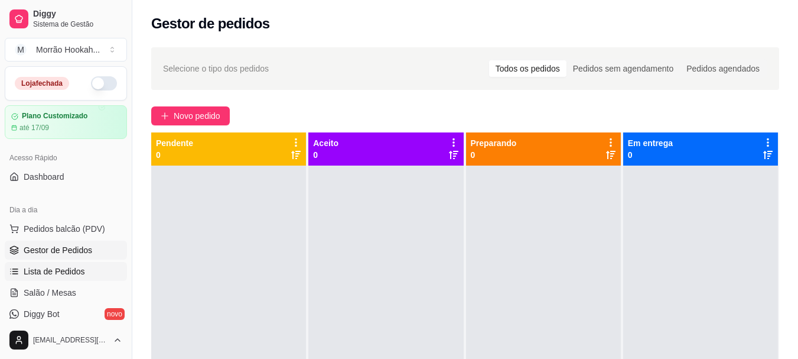
click at [85, 268] on link "Lista de Pedidos" at bounding box center [66, 271] width 122 height 19
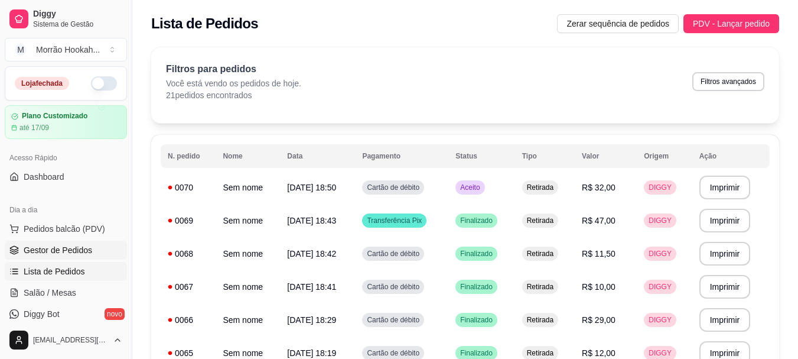
click at [79, 252] on span "Gestor de Pedidos" at bounding box center [58, 250] width 69 height 12
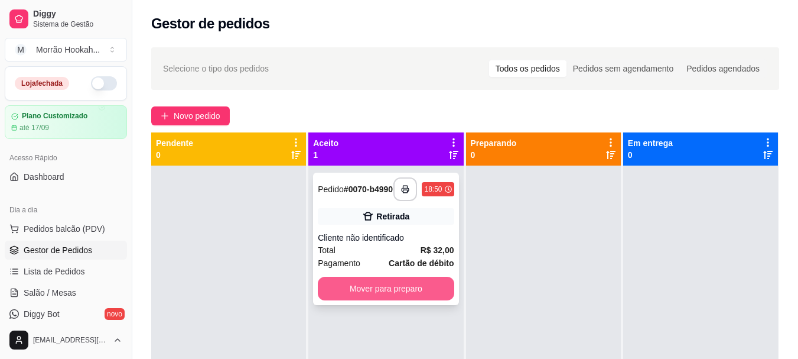
click at [417, 291] on button "Mover para preparo" at bounding box center [386, 289] width 136 height 24
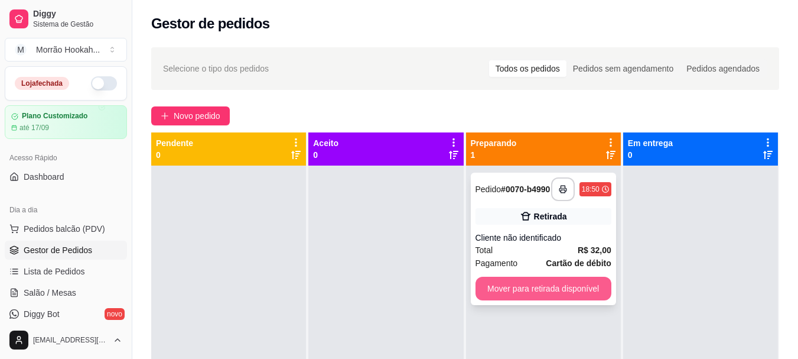
click at [540, 295] on button "Mover para retirada disponível" at bounding box center [544, 289] width 136 height 24
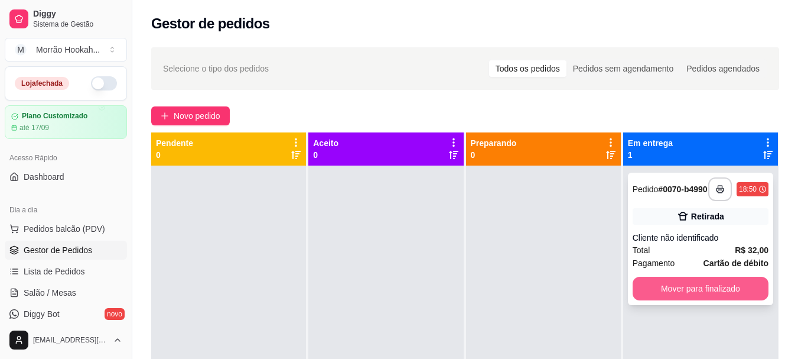
click at [714, 287] on button "Mover para finalizado" at bounding box center [701, 289] width 136 height 24
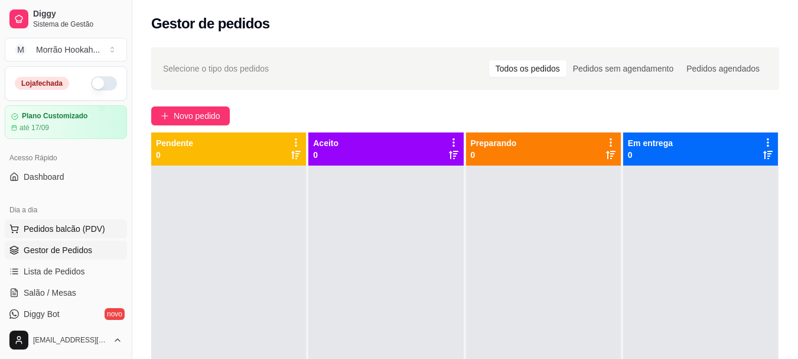
click at [56, 226] on span "Pedidos balcão (PDV)" at bounding box center [65, 229] width 82 height 12
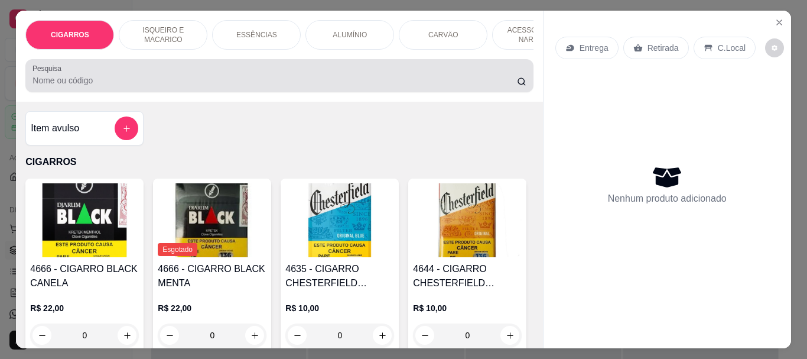
click at [93, 86] on input "Pesquisa" at bounding box center [275, 80] width 485 height 12
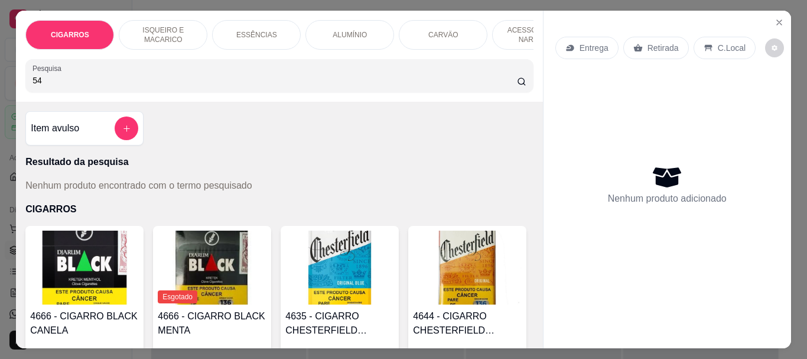
type input "5"
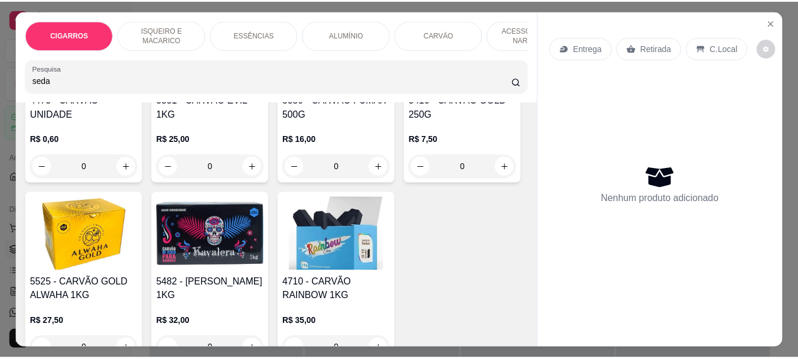
scroll to position [5555, 0]
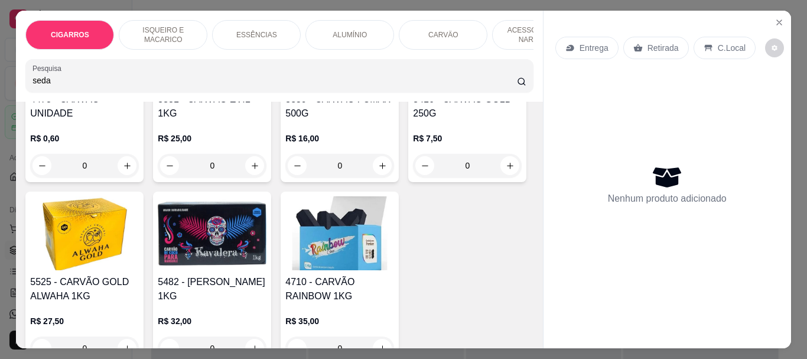
type input "seda"
click at [775, 13] on button "Close" at bounding box center [779, 22] width 19 height 19
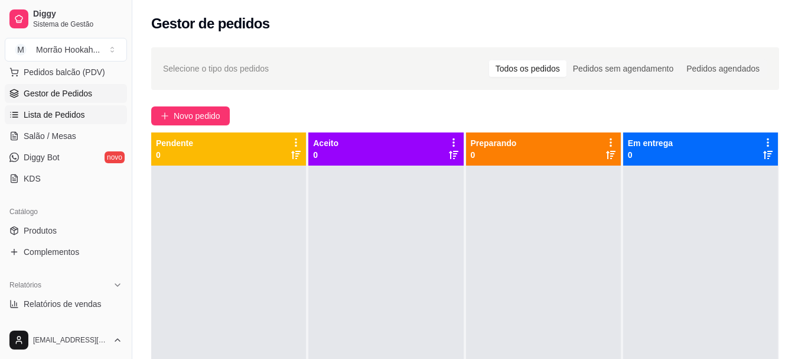
scroll to position [177, 0]
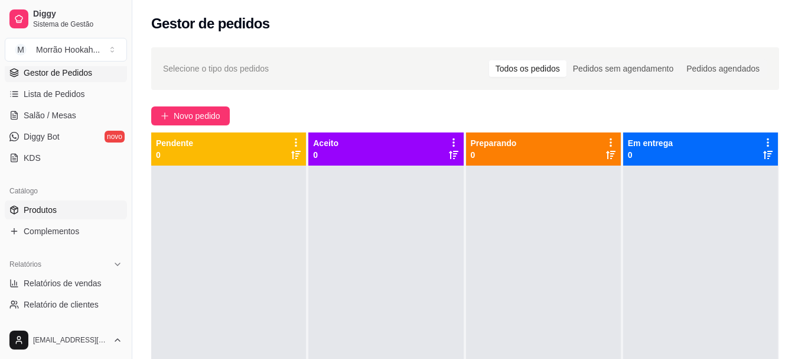
click at [68, 204] on link "Produtos" at bounding box center [66, 209] width 122 height 19
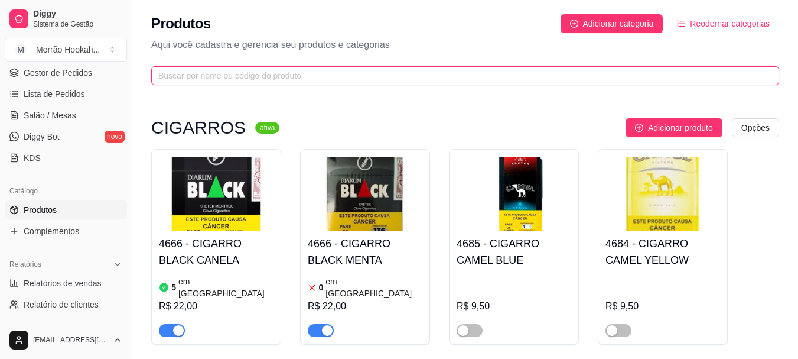
click at [177, 76] on input "text" at bounding box center [460, 75] width 605 height 13
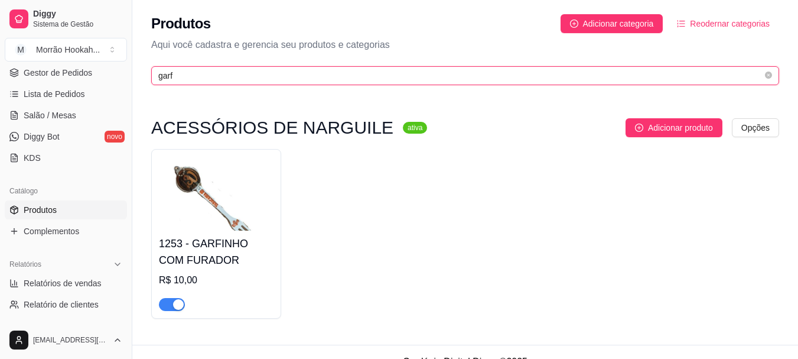
type input "garf"
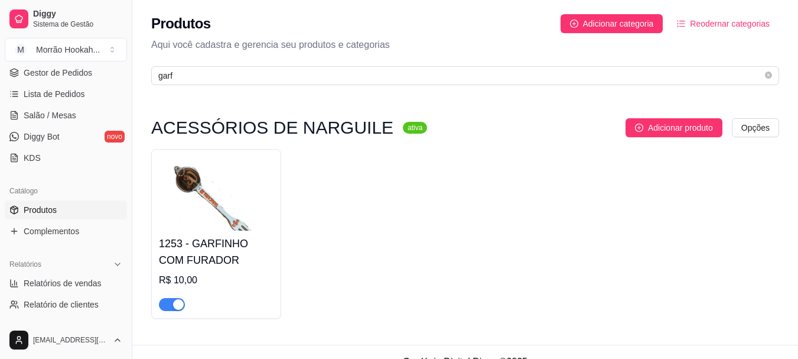
click at [233, 229] on img at bounding box center [216, 194] width 115 height 74
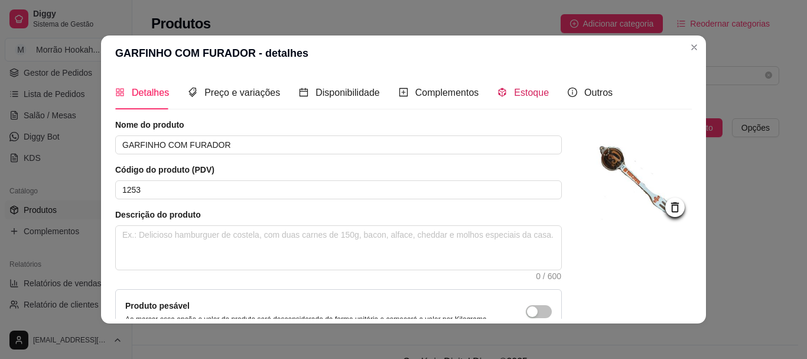
click at [515, 93] on span "Estoque" at bounding box center [531, 92] width 35 height 10
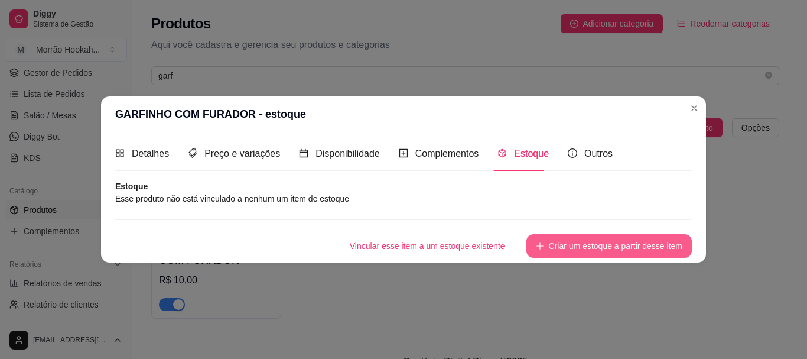
click at [574, 249] on button "Criar um estoque a partir desse item" at bounding box center [609, 246] width 165 height 24
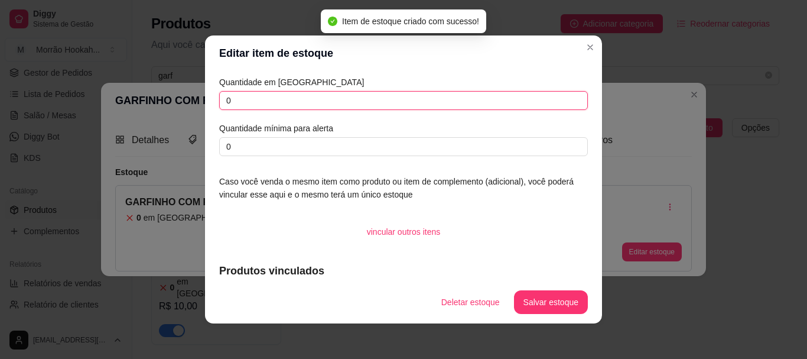
click at [260, 102] on input "0" at bounding box center [403, 100] width 369 height 19
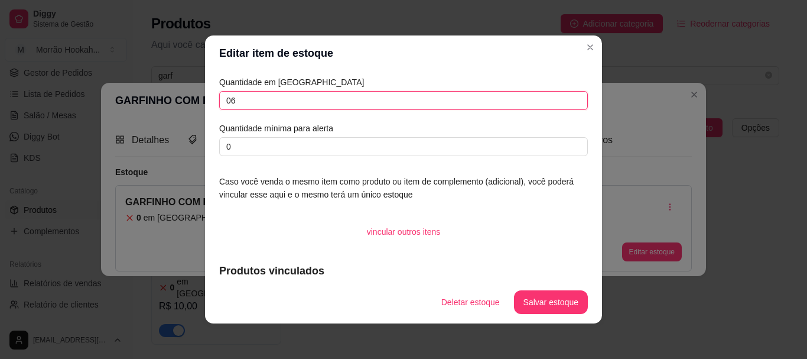
type input "0"
type input "6"
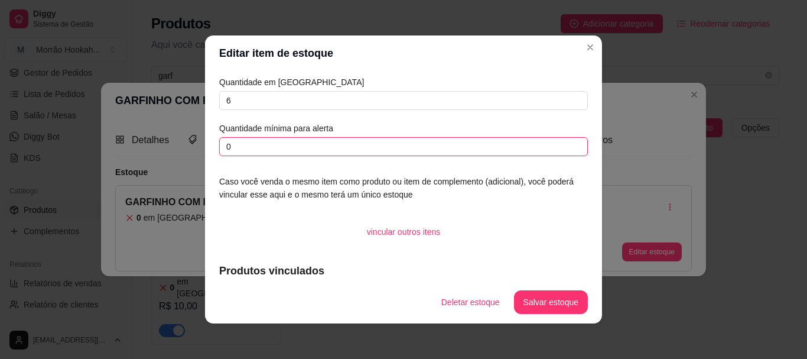
click at [271, 145] on input "0" at bounding box center [403, 146] width 369 height 19
type input "3"
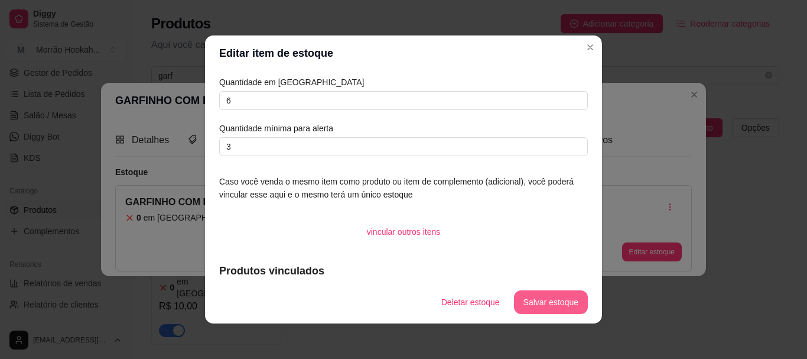
click at [529, 304] on button "Salvar estoque" at bounding box center [551, 302] width 74 height 24
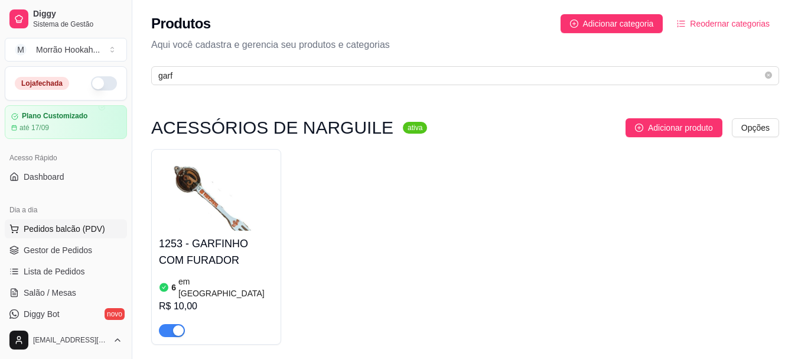
click at [80, 236] on button "Pedidos balcão (PDV)" at bounding box center [66, 228] width 122 height 19
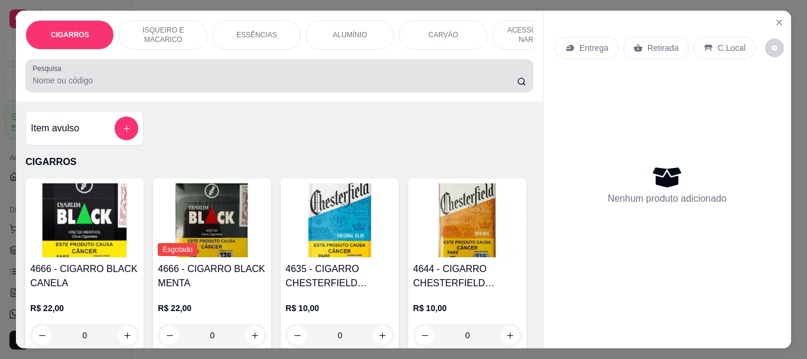
click at [135, 86] on input "Pesquisa" at bounding box center [275, 80] width 485 height 12
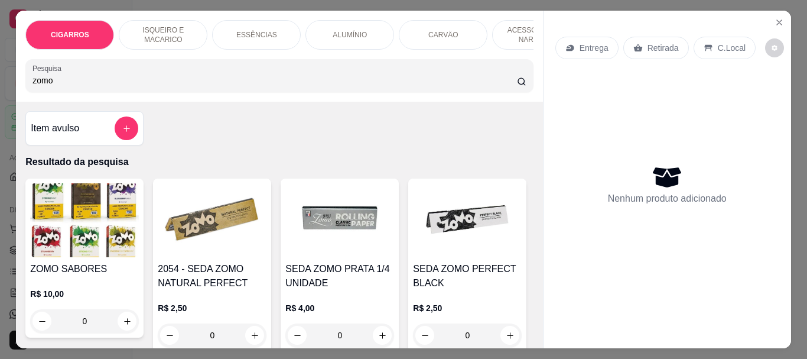
type input "zomo"
click at [80, 212] on img at bounding box center [84, 220] width 109 height 74
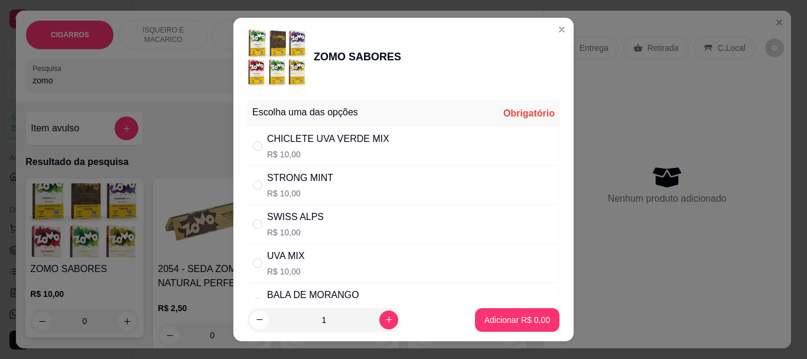
click at [280, 189] on p "R$ 10,00" at bounding box center [300, 193] width 66 height 12
click at [287, 190] on p "R$ 10,00" at bounding box center [300, 193] width 66 height 12
click at [288, 191] on p "R$ 10,00" at bounding box center [300, 193] width 66 height 12
radio input "true"
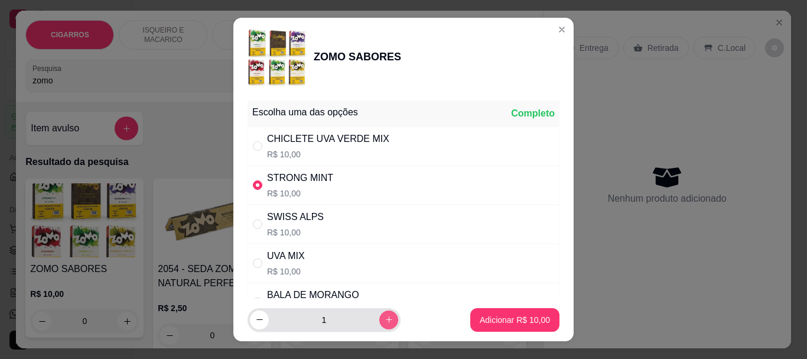
click at [382, 325] on button "increase-product-quantity" at bounding box center [388, 319] width 19 height 19
type input "2"
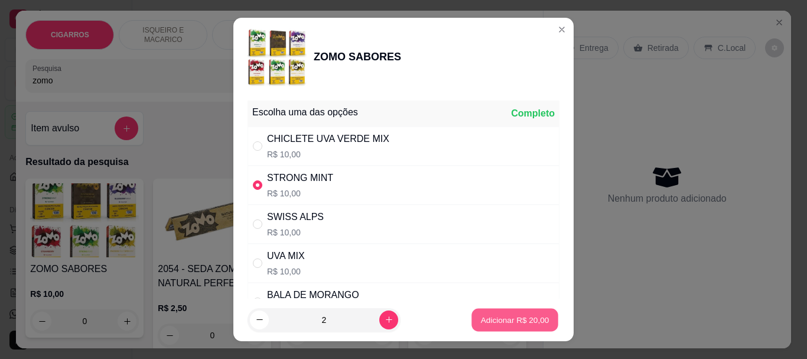
click at [491, 319] on p "Adicionar R$ 20,00" at bounding box center [515, 319] width 69 height 11
type input "2"
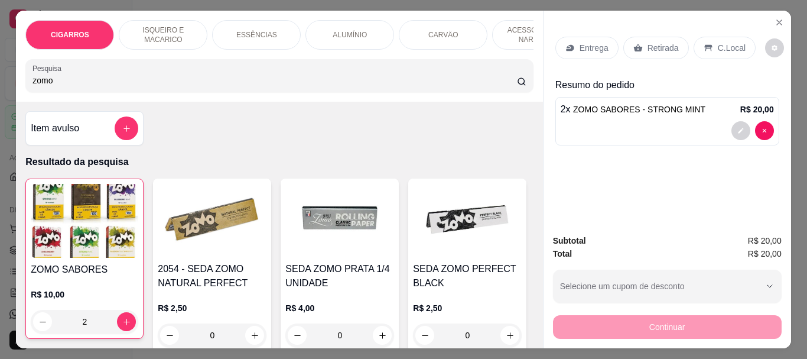
click at [637, 44] on icon at bounding box center [638, 47] width 9 height 9
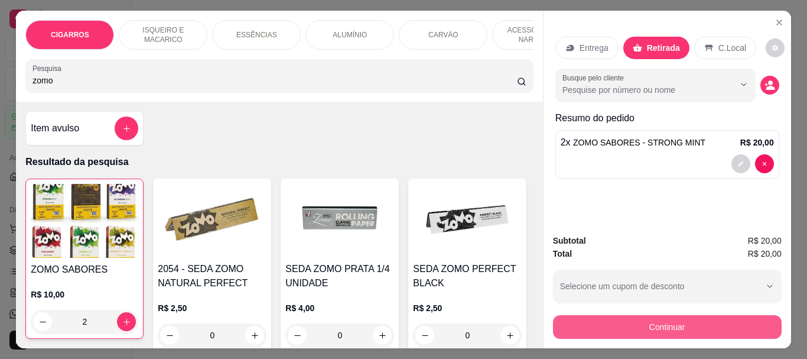
click at [599, 326] on button "Continuar" at bounding box center [667, 327] width 229 height 24
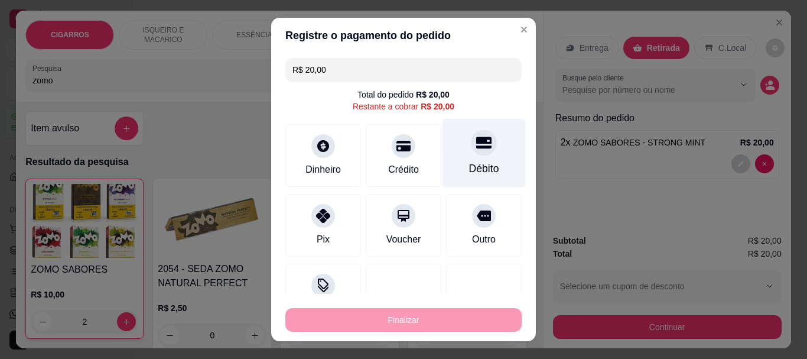
click at [453, 151] on div "Débito" at bounding box center [484, 153] width 83 height 69
type input "R$ 0,00"
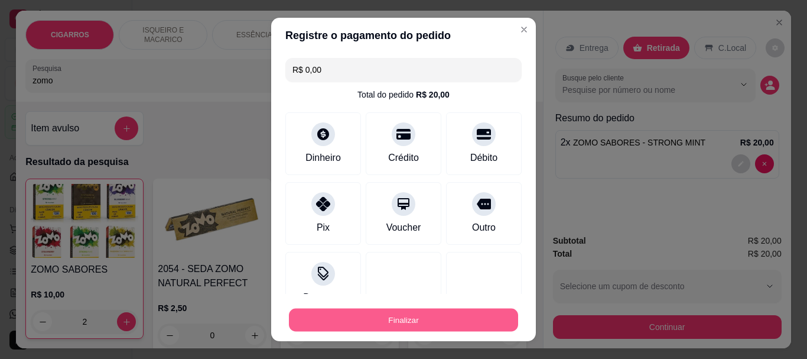
click at [418, 324] on button "Finalizar" at bounding box center [403, 319] width 229 height 23
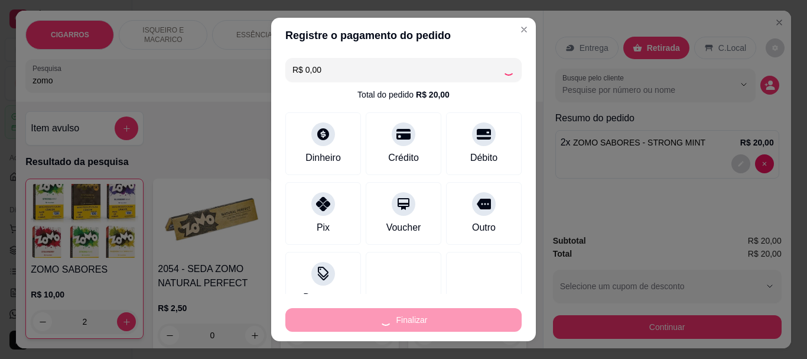
type input "0"
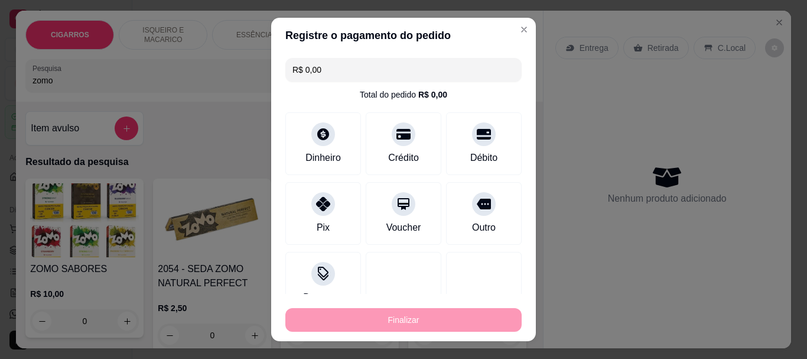
type input "-R$ 20,00"
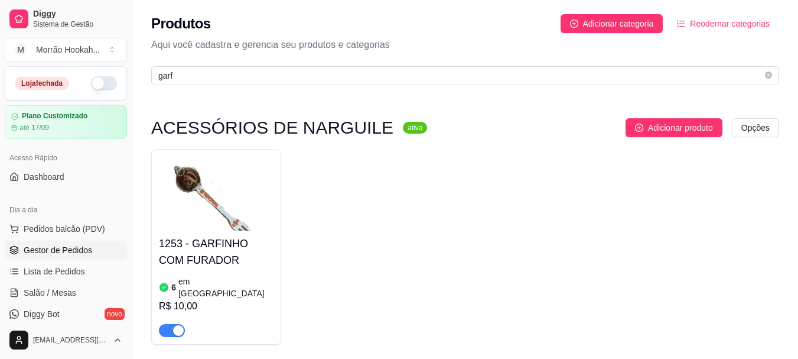
click at [60, 245] on span "Gestor de Pedidos" at bounding box center [58, 250] width 69 height 12
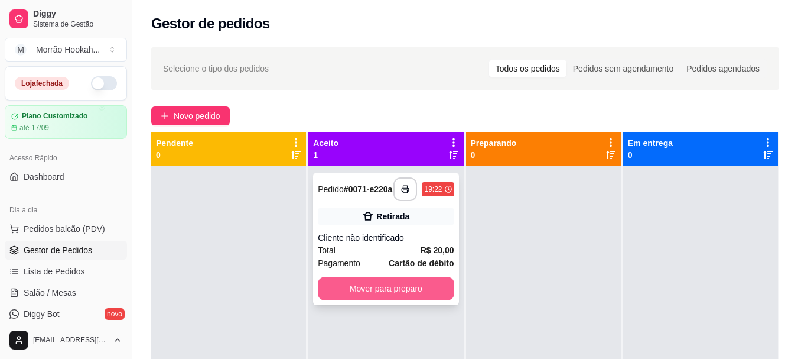
click at [415, 290] on button "Mover para preparo" at bounding box center [386, 289] width 136 height 24
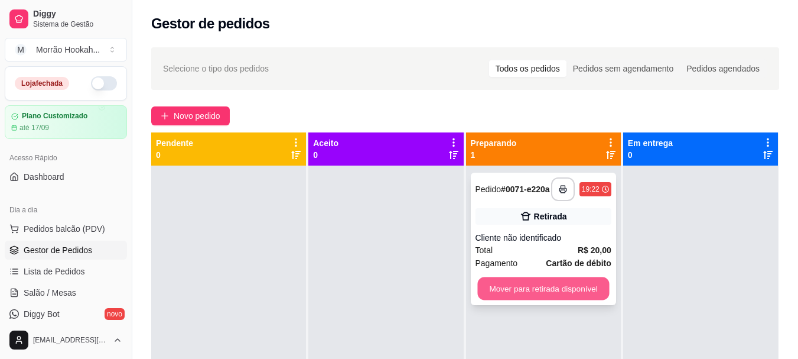
click at [535, 291] on button "Mover para retirada disponível" at bounding box center [544, 288] width 132 height 23
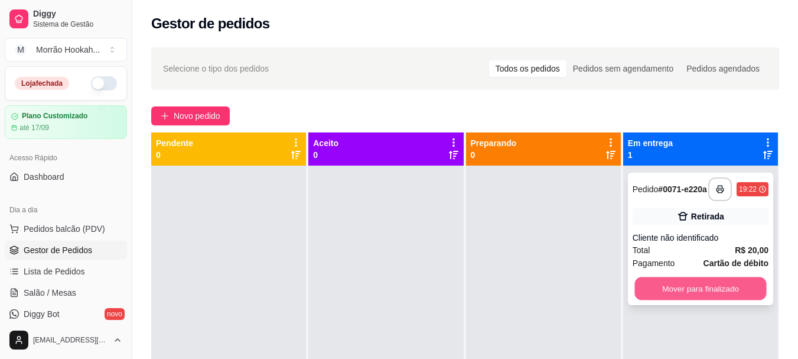
click at [655, 286] on button "Mover para finalizado" at bounding box center [701, 288] width 132 height 23
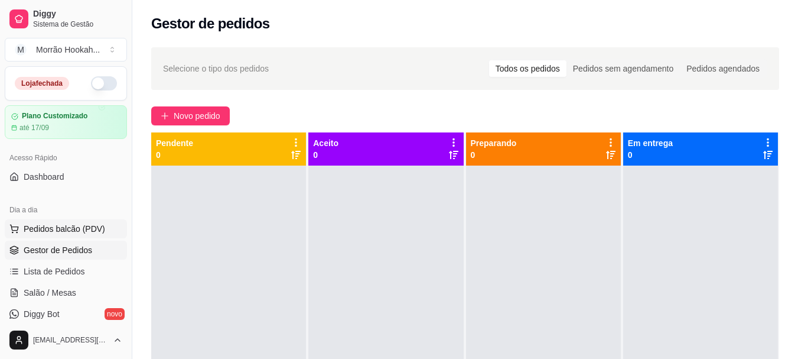
click at [39, 228] on span "Pedidos balcão (PDV)" at bounding box center [65, 229] width 82 height 12
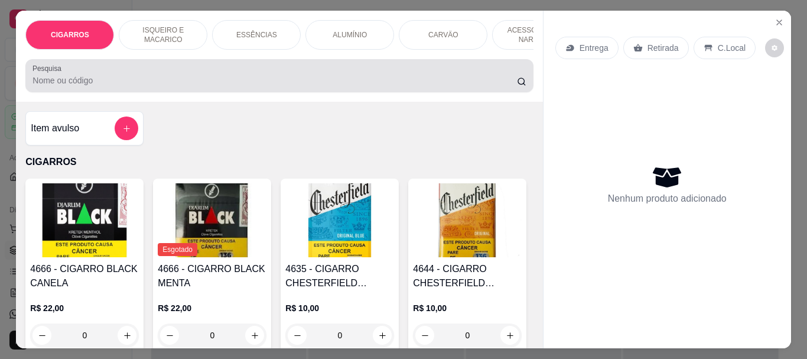
click at [142, 79] on input "Pesquisa" at bounding box center [275, 80] width 485 height 12
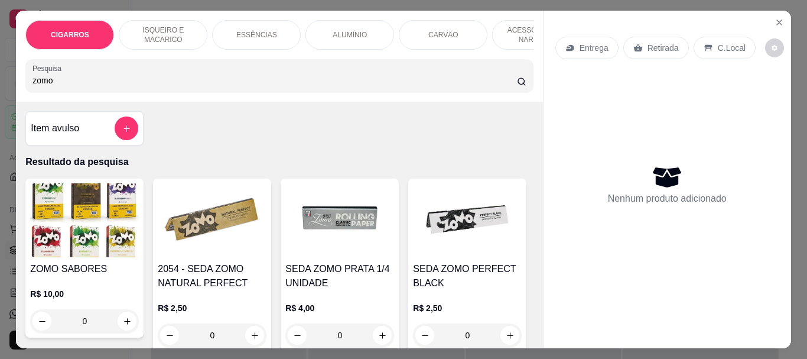
type input "zomo"
click at [92, 215] on img at bounding box center [84, 220] width 109 height 74
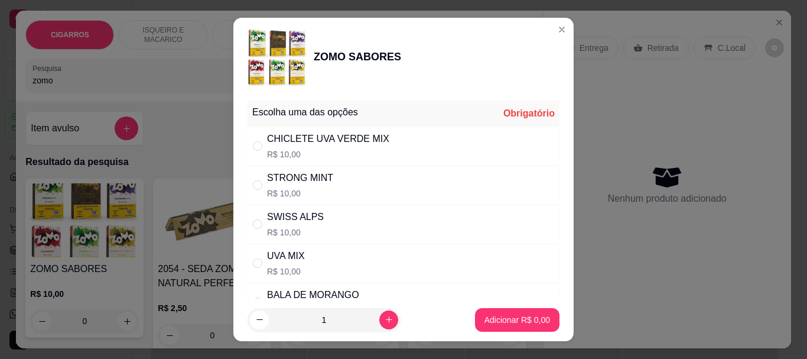
click at [271, 181] on div "STRONG MINT" at bounding box center [300, 178] width 66 height 14
radio input "true"
click at [508, 324] on p "Adicionar R$ 10,00" at bounding box center [515, 320] width 70 height 12
type input "1"
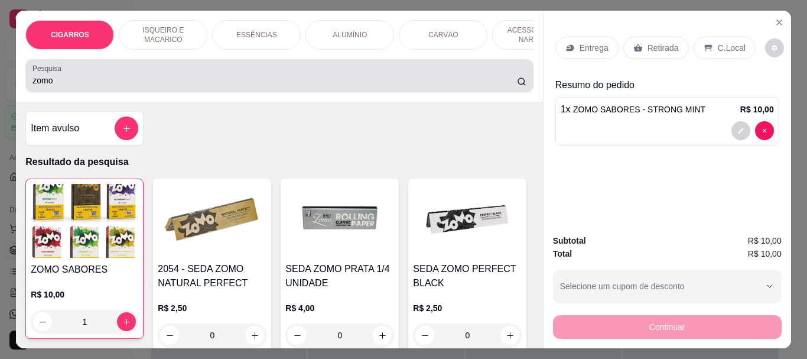
click at [70, 92] on div "Pesquisa zomo" at bounding box center [279, 75] width 508 height 33
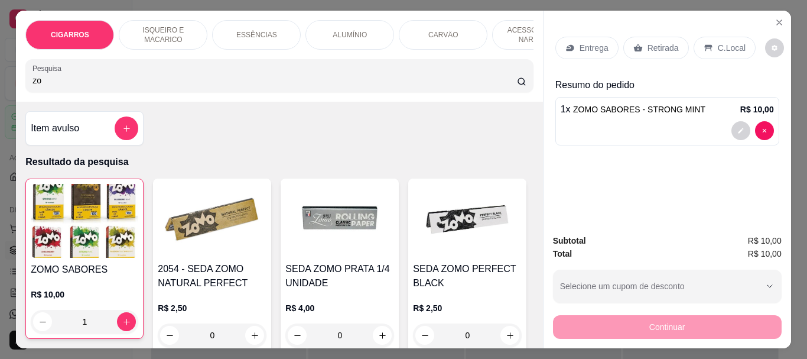
type input "z"
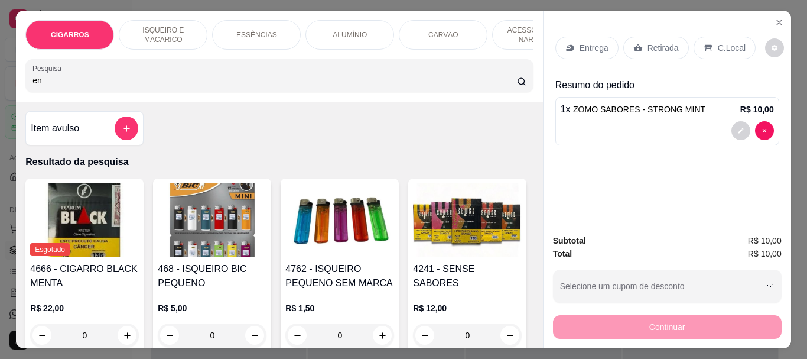
type input "e"
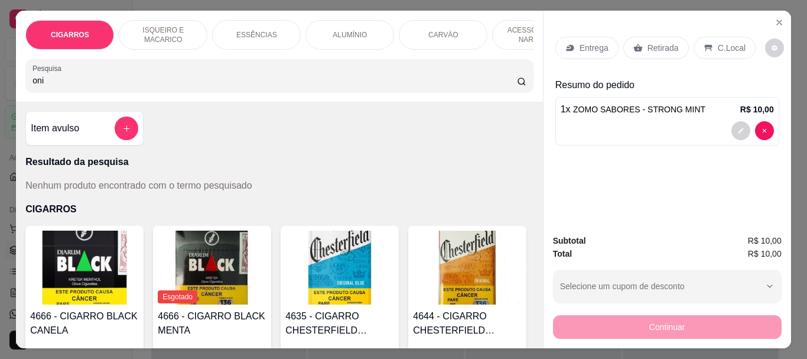
type input "oni"
click at [249, 33] on p "ESSÊNCIAS" at bounding box center [256, 34] width 41 height 9
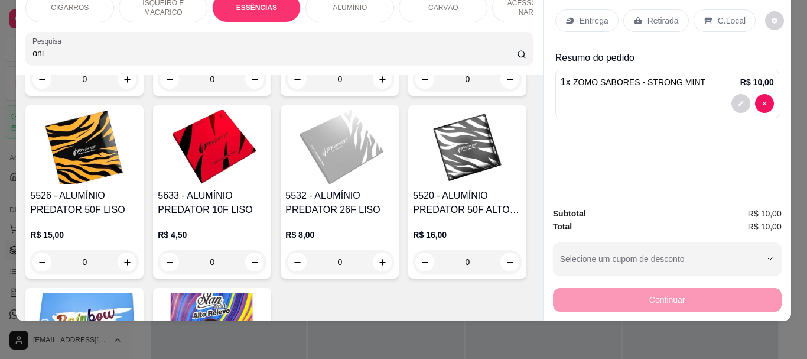
scroll to position [2876, 0]
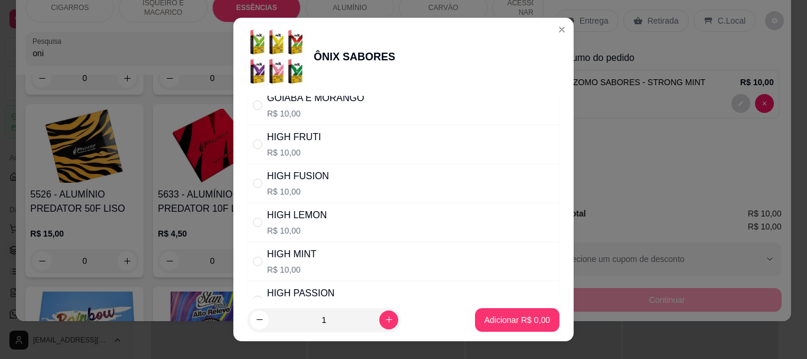
scroll to position [355, 0]
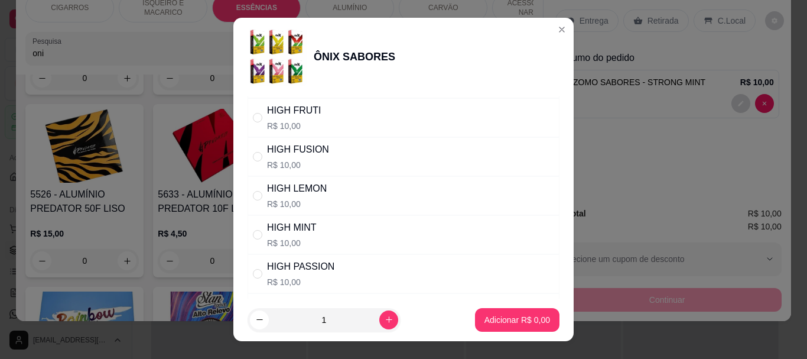
click at [296, 241] on p "R$ 10,00" at bounding box center [292, 243] width 50 height 12
radio input "true"
click at [511, 322] on p "Adicionar R$ 10,00" at bounding box center [515, 320] width 70 height 12
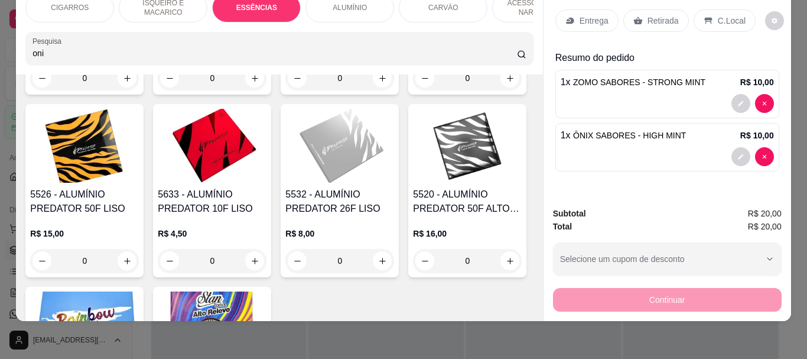
type input "1"
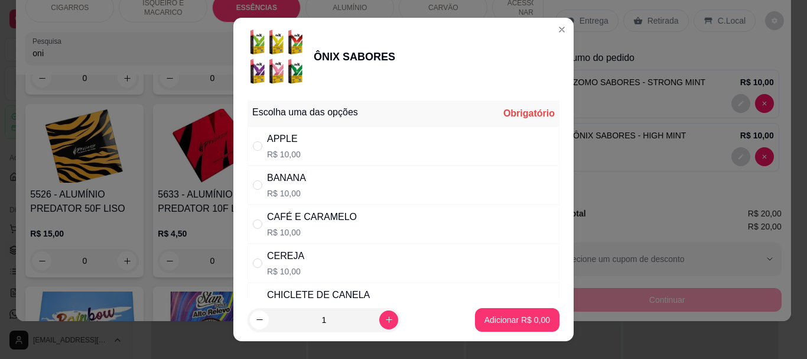
click at [300, 257] on div "CEREJA R$ 10,00" at bounding box center [404, 262] width 312 height 39
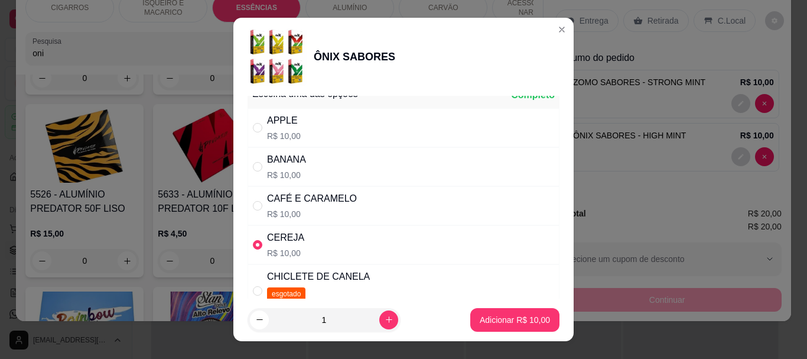
scroll to position [0, 0]
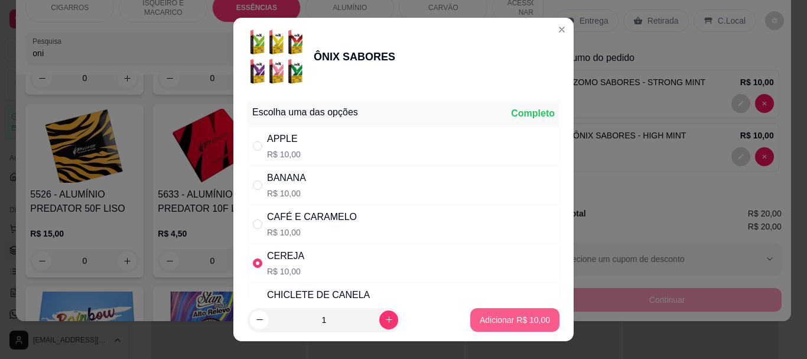
click at [498, 312] on button "Adicionar R$ 10,00" at bounding box center [514, 320] width 89 height 24
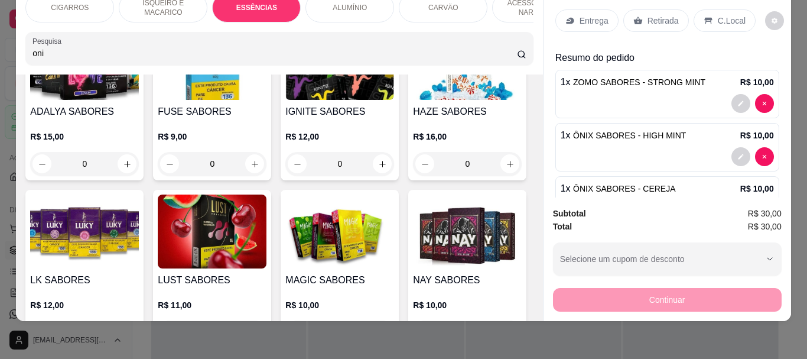
scroll to position [1931, 0]
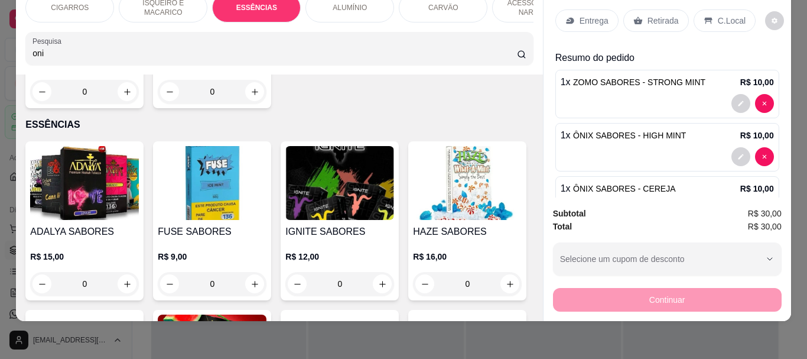
click at [106, 50] on input "oni" at bounding box center [275, 53] width 485 height 12
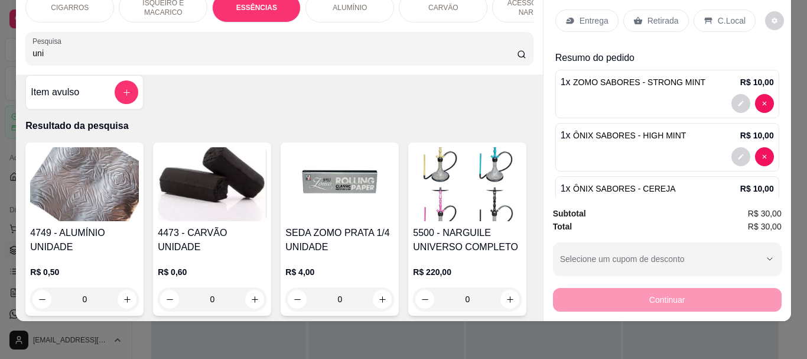
scroll to position [0, 0]
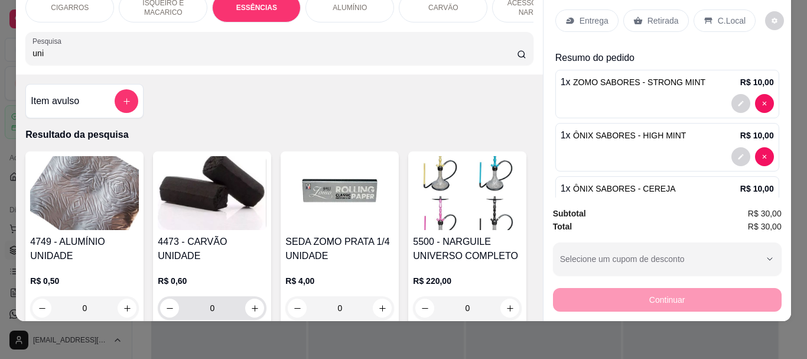
click at [223, 296] on input "0" at bounding box center [212, 308] width 66 height 24
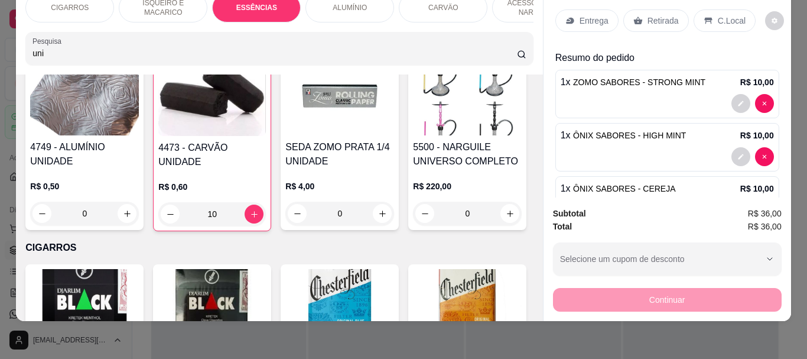
scroll to position [121, 0]
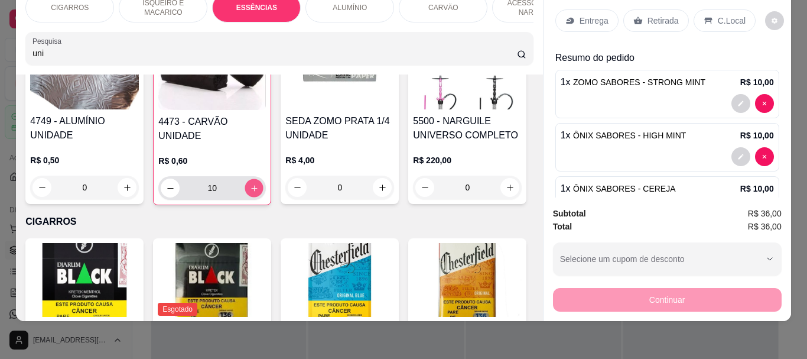
click at [245, 186] on button "increase-product-quantity" at bounding box center [254, 188] width 18 height 18
click at [170, 194] on button "decrease-product-quantity" at bounding box center [170, 188] width 18 height 18
click at [174, 143] on div "R$ 0,60 10" at bounding box center [212, 171] width 108 height 57
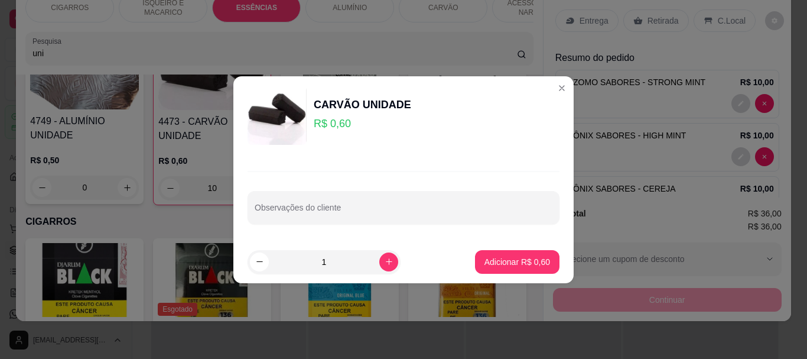
click at [324, 261] on input "1" at bounding box center [324, 262] width 111 height 24
click at [499, 252] on button "Adicionar R$ 6,00" at bounding box center [517, 262] width 85 height 24
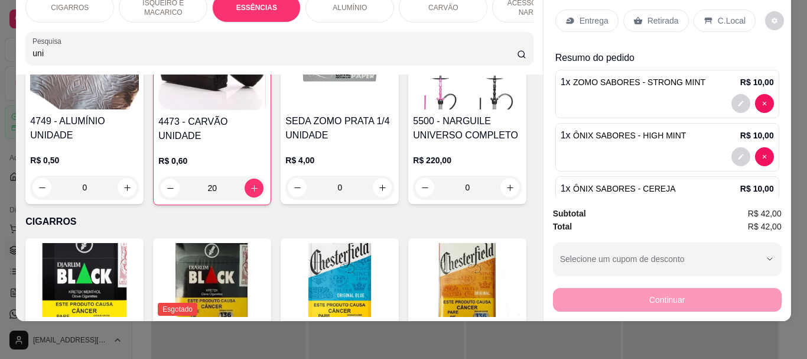
click at [219, 189] on input "20" at bounding box center [212, 188] width 65 height 24
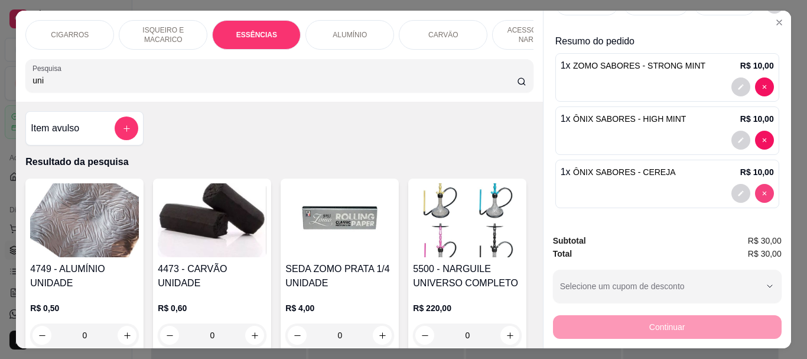
scroll to position [44, 0]
click at [738, 190] on icon "decrease-product-quantity" at bounding box center [741, 193] width 7 height 7
click at [158, 262] on div "4473 - CARVÃO UNIDADE R$ 0,60 0" at bounding box center [212, 264] width 118 height 173
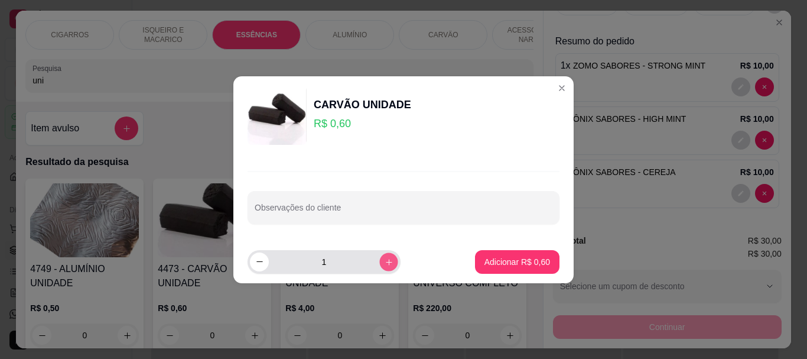
click at [379, 257] on button "increase-product-quantity" at bounding box center [388, 261] width 18 height 18
click at [379, 257] on button "increase-product-quantity" at bounding box center [388, 261] width 19 height 19
click at [379, 258] on button "increase-product-quantity" at bounding box center [388, 261] width 19 height 19
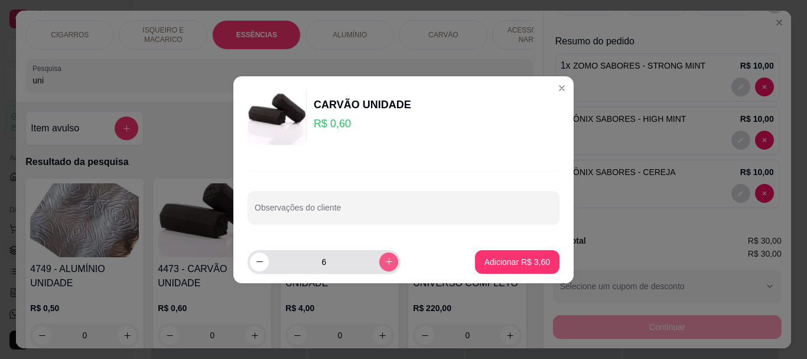
click at [379, 258] on button "increase-product-quantity" at bounding box center [388, 261] width 19 height 19
click at [385, 259] on icon "increase-product-quantity" at bounding box center [389, 261] width 9 height 9
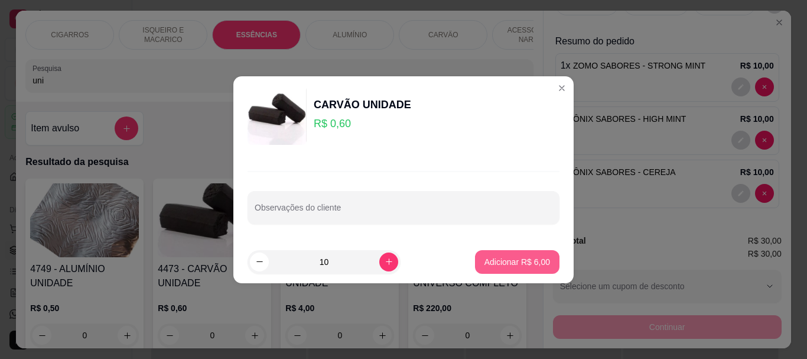
click at [529, 268] on button "Adicionar R$ 6,00" at bounding box center [517, 262] width 85 height 24
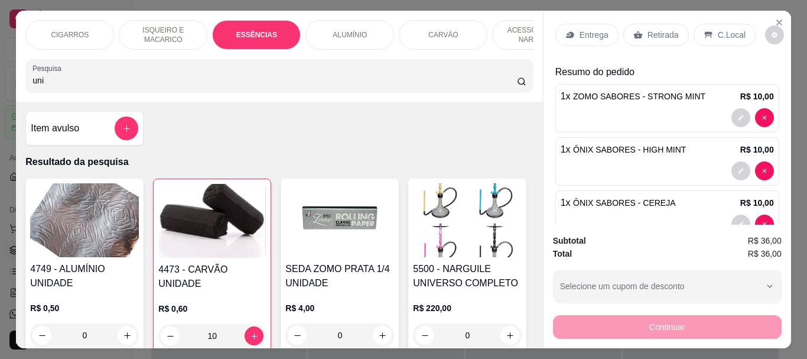
scroll to position [0, 0]
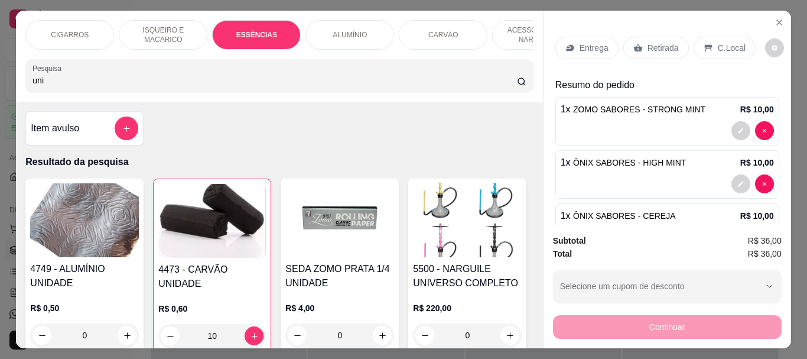
click at [654, 44] on p "Retirada" at bounding box center [663, 48] width 31 height 12
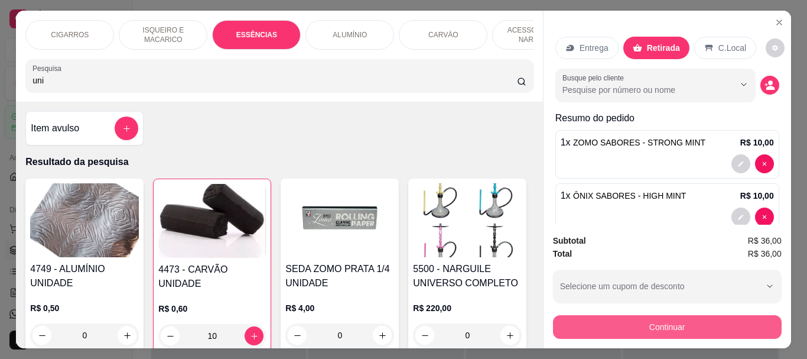
click at [561, 315] on button "Continuar" at bounding box center [667, 327] width 229 height 24
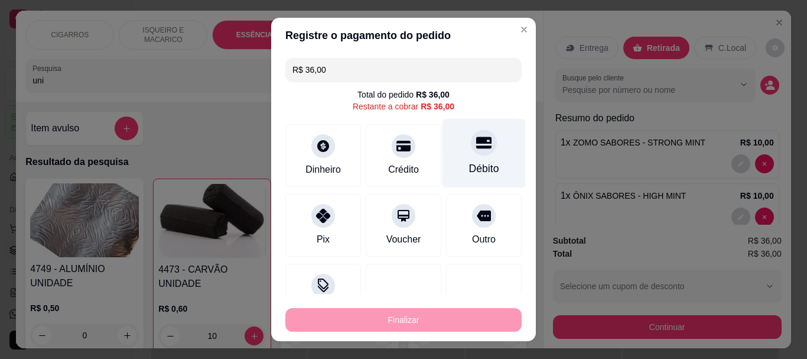
click at [475, 149] on div at bounding box center [484, 143] width 26 height 26
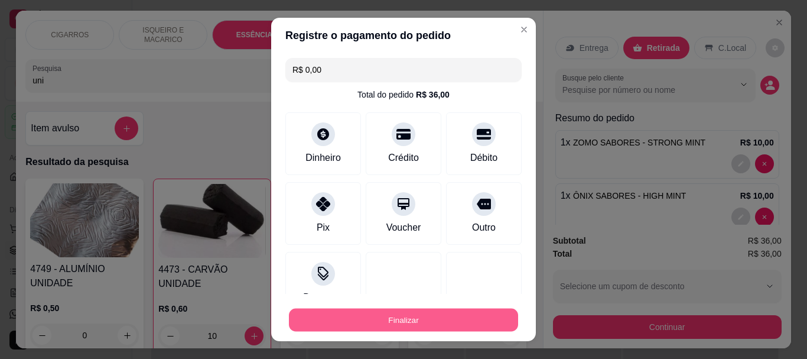
click at [436, 321] on button "Finalizar" at bounding box center [403, 319] width 229 height 23
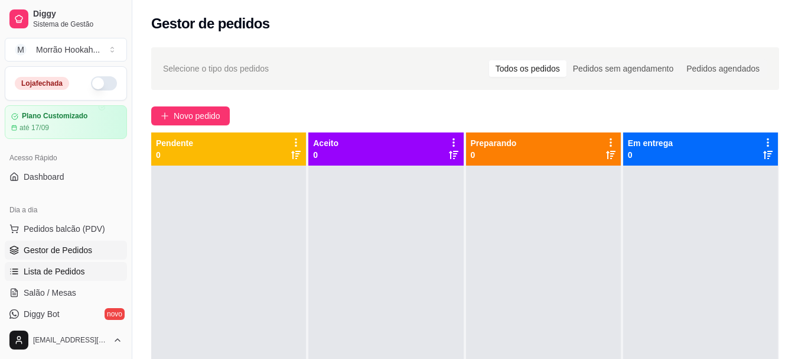
click at [44, 271] on span "Lista de Pedidos" at bounding box center [54, 271] width 61 height 12
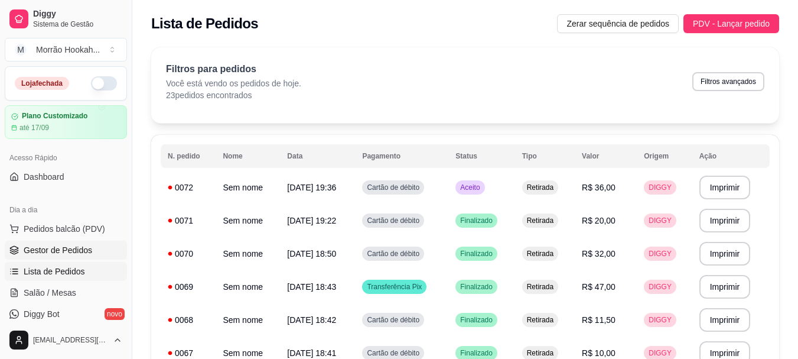
click at [70, 246] on span "Gestor de Pedidos" at bounding box center [58, 250] width 69 height 12
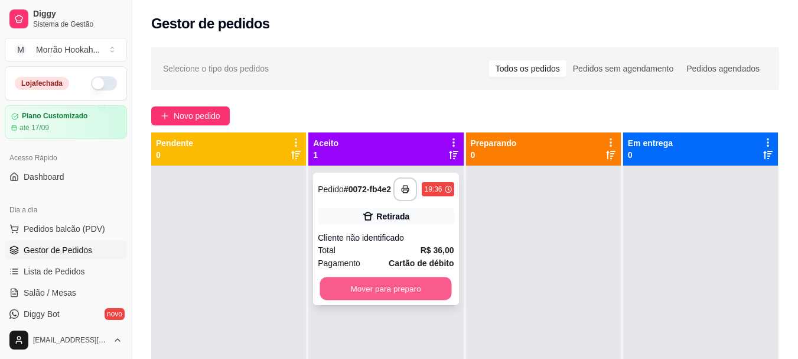
click at [410, 291] on button "Mover para preparo" at bounding box center [386, 288] width 132 height 23
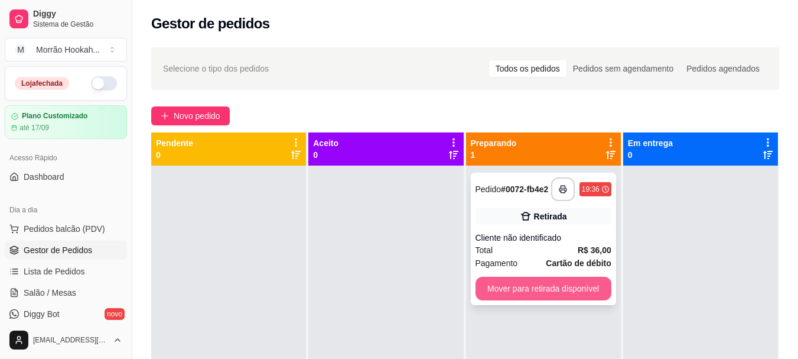
click at [590, 294] on button "Mover para retirada disponível" at bounding box center [544, 289] width 136 height 24
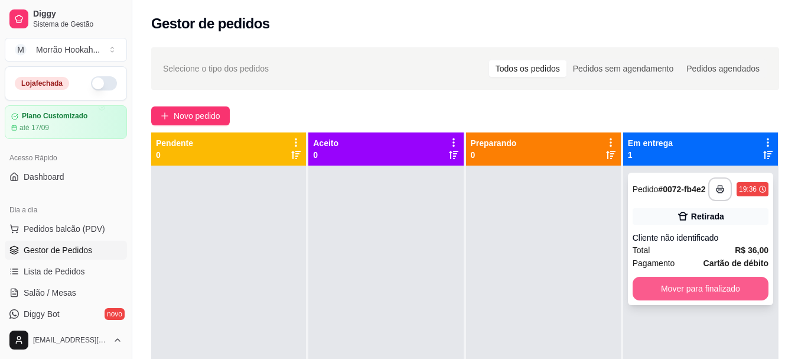
click at [655, 283] on button "Mover para finalizado" at bounding box center [701, 289] width 136 height 24
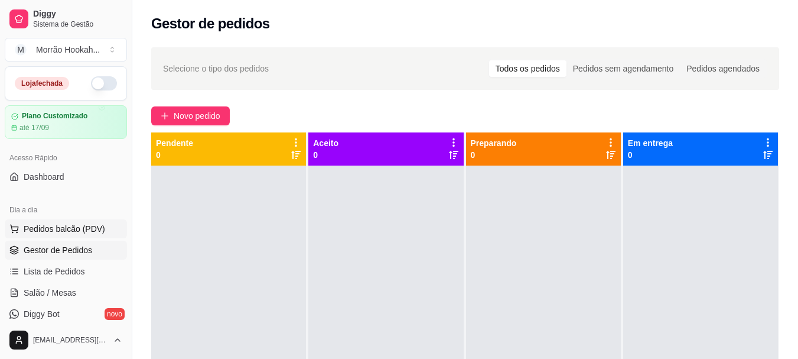
click at [64, 224] on span "Pedidos balcão (PDV)" at bounding box center [65, 229] width 82 height 12
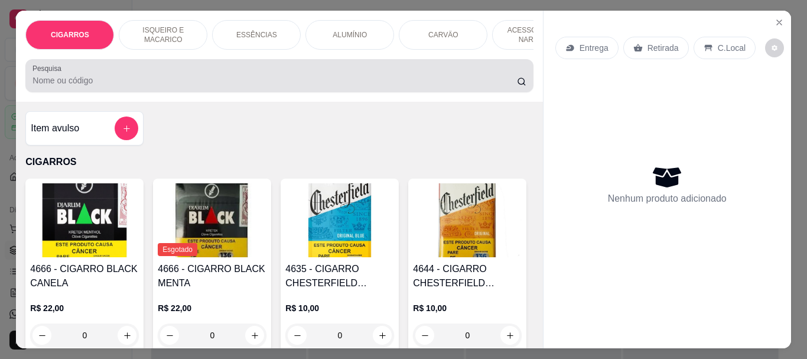
click at [130, 92] on div "Pesquisa" at bounding box center [279, 75] width 508 height 33
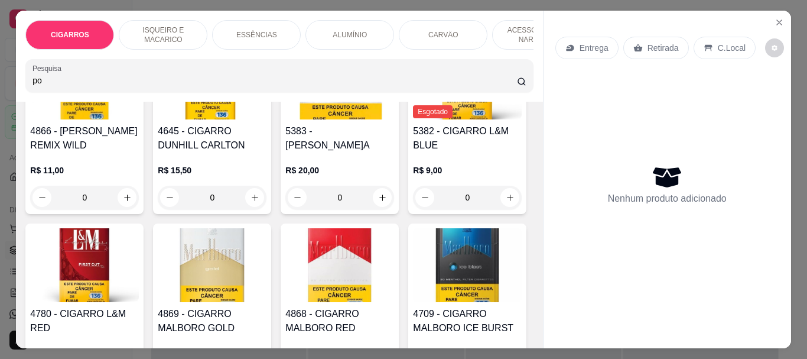
scroll to position [709, 0]
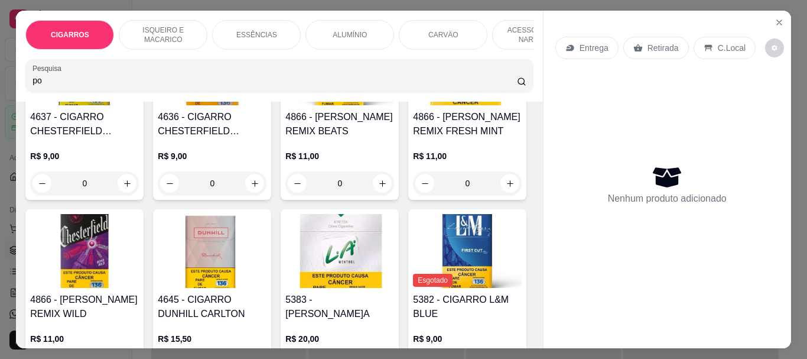
click at [86, 76] on div "po" at bounding box center [279, 76] width 493 height 24
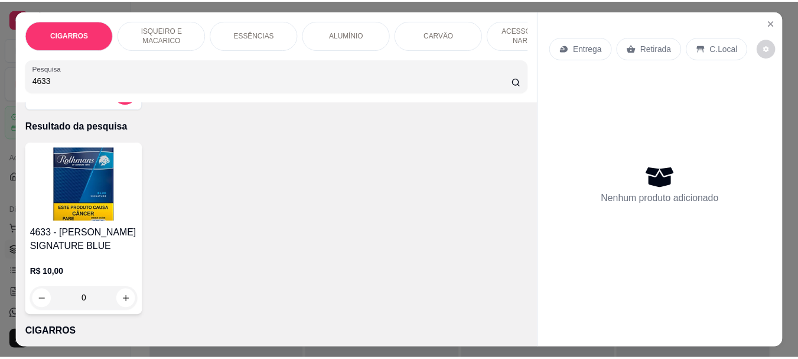
scroll to position [0, 0]
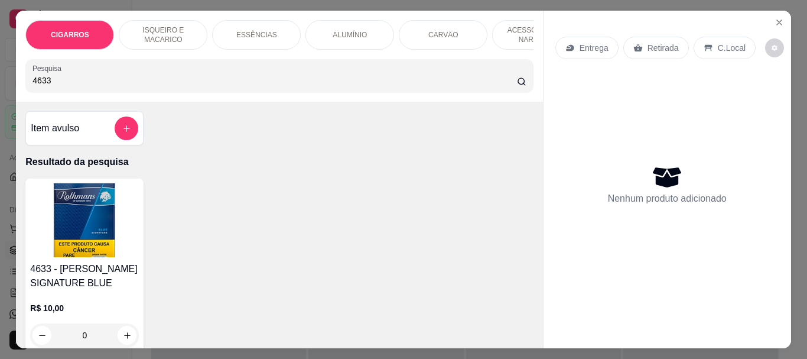
click at [87, 225] on img at bounding box center [84, 220] width 109 height 74
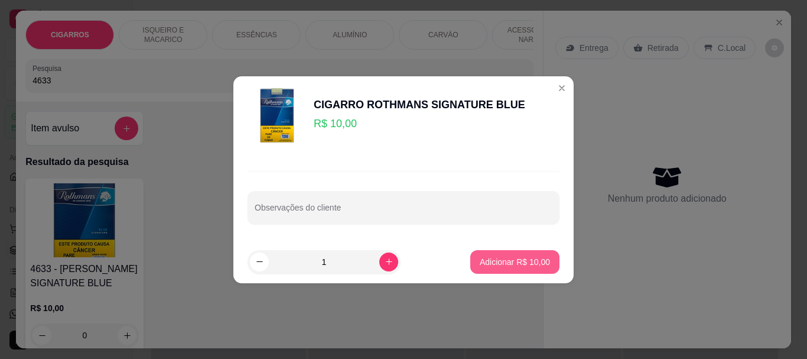
click at [518, 258] on p "Adicionar R$ 10,00" at bounding box center [515, 262] width 70 height 12
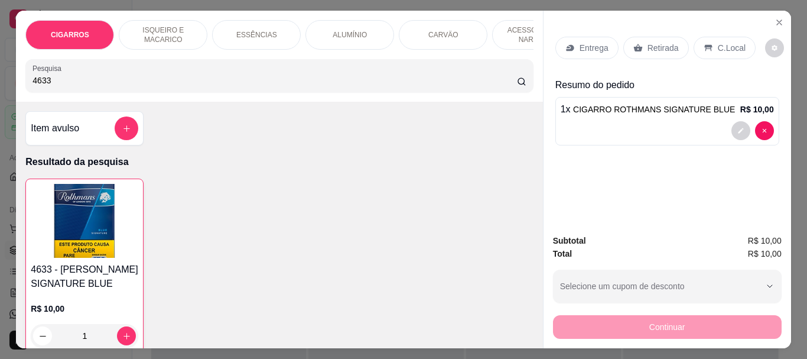
click at [665, 42] on p "Retirada" at bounding box center [663, 48] width 31 height 12
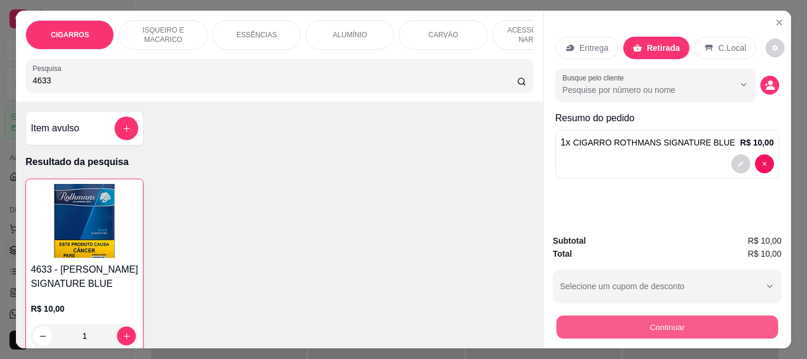
click at [618, 320] on button "Continuar" at bounding box center [667, 326] width 222 height 23
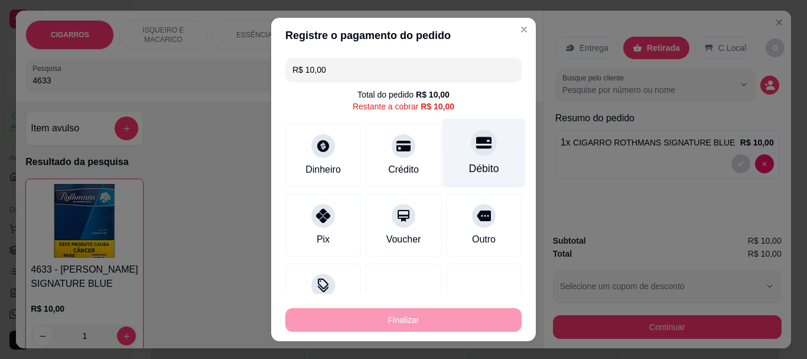
click at [469, 162] on div "Débito" at bounding box center [484, 168] width 30 height 15
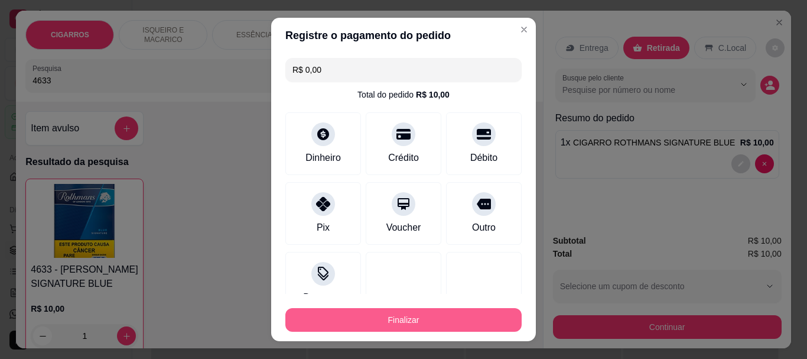
click at [392, 313] on button "Finalizar" at bounding box center [403, 320] width 236 height 24
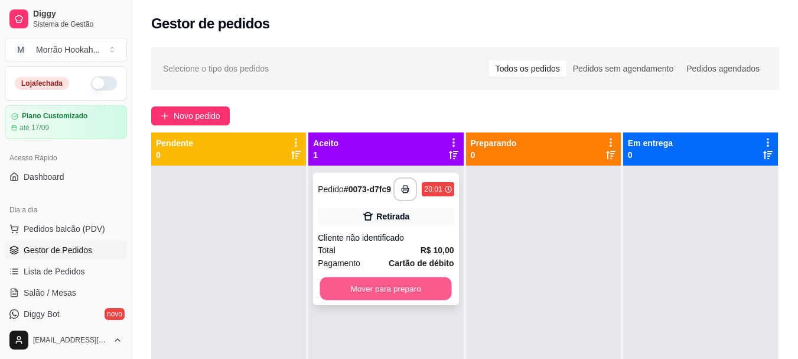
click at [409, 294] on button "Mover para preparo" at bounding box center [386, 288] width 132 height 23
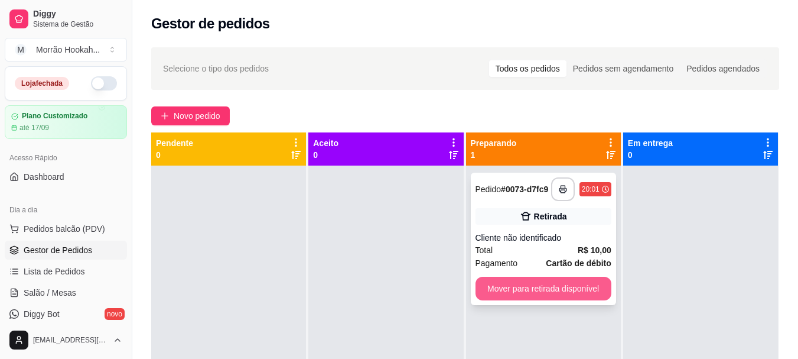
click at [535, 297] on button "Mover para retirada disponível" at bounding box center [544, 289] width 136 height 24
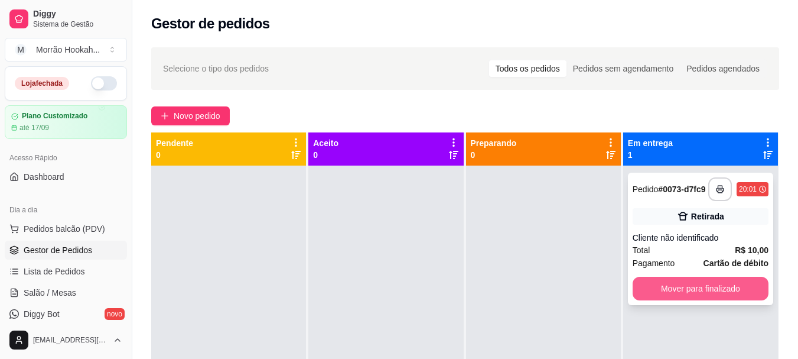
click at [714, 290] on button "Mover para finalizado" at bounding box center [701, 289] width 136 height 24
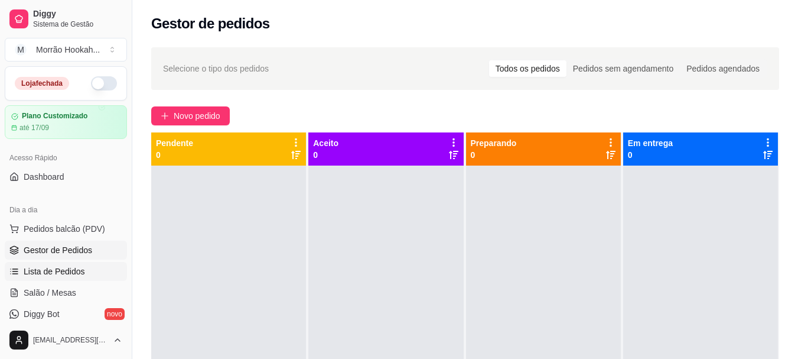
scroll to position [118, 0]
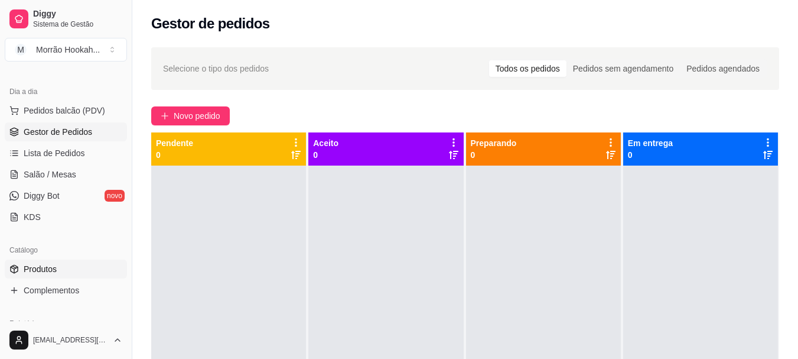
click at [51, 270] on span "Produtos" at bounding box center [40, 269] width 33 height 12
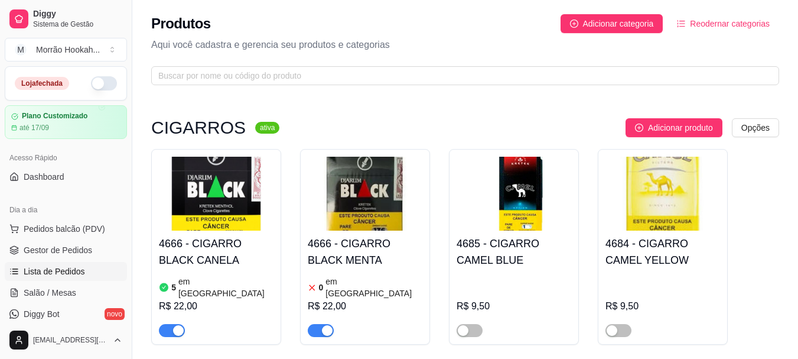
click at [61, 274] on span "Lista de Pedidos" at bounding box center [54, 271] width 61 height 12
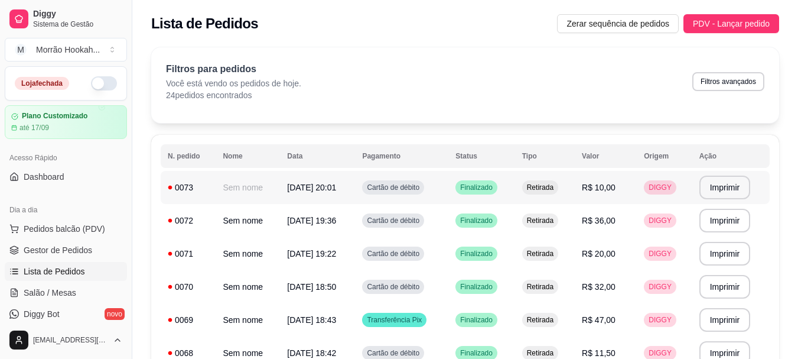
click at [331, 187] on span "[DATE] 20:01" at bounding box center [311, 187] width 49 height 9
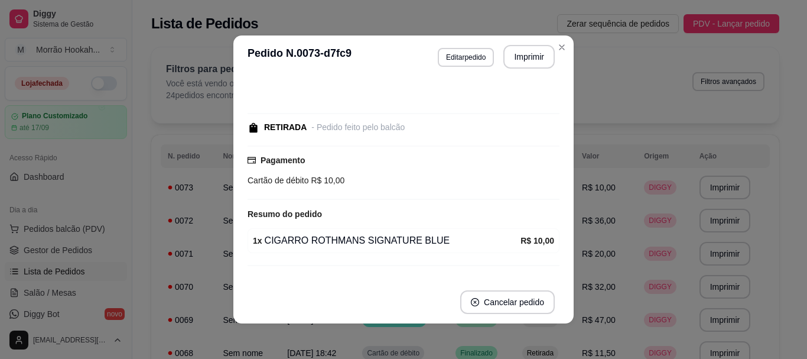
scroll to position [61, 0]
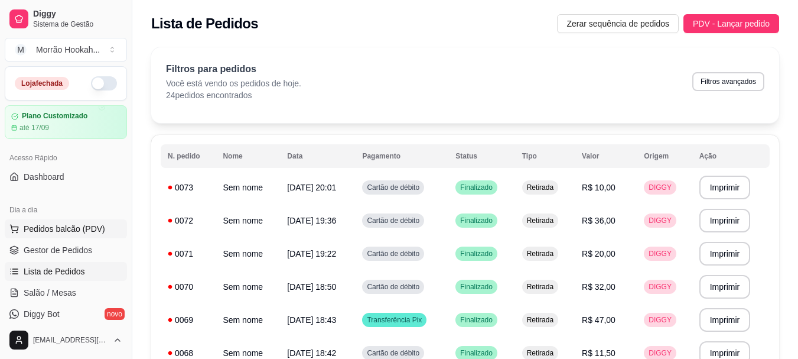
click at [50, 223] on span "Pedidos balcão (PDV)" at bounding box center [65, 229] width 82 height 12
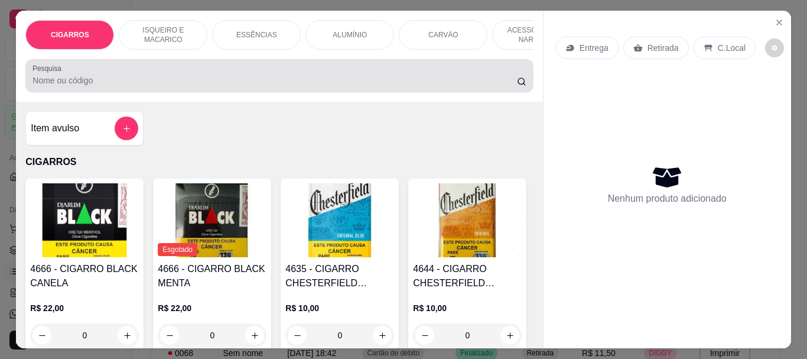
click at [61, 85] on input "Pesquisa" at bounding box center [275, 80] width 485 height 12
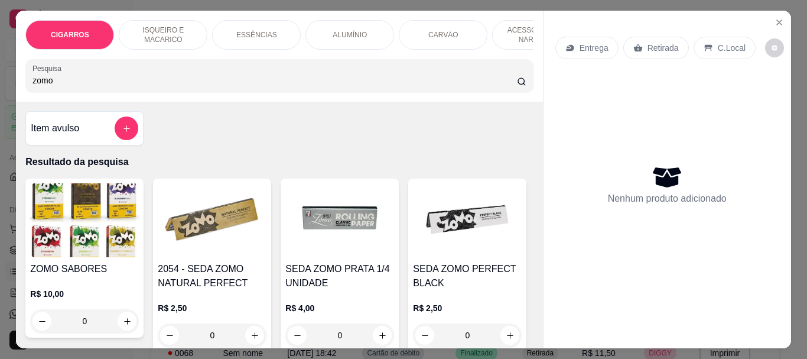
click at [69, 242] on img at bounding box center [84, 220] width 109 height 74
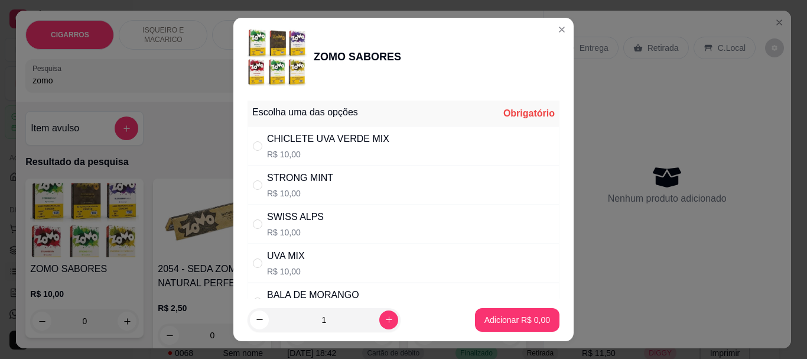
click at [284, 186] on div "STRONG MINT R$ 10,00" at bounding box center [300, 185] width 66 height 28
click at [506, 315] on p "Adicionar R$ 10,00" at bounding box center [515, 320] width 70 height 12
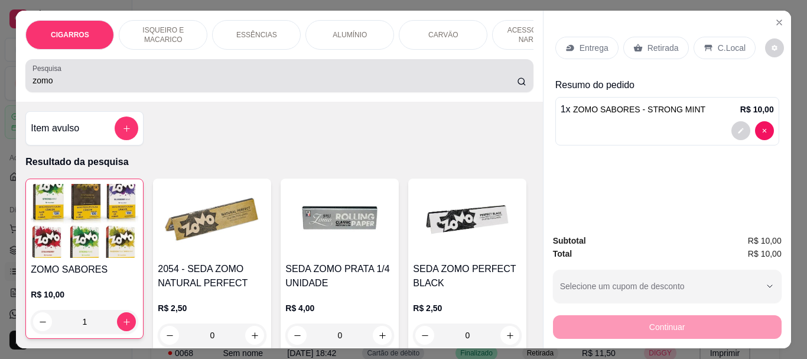
click at [152, 92] on div "Pesquisa zomo" at bounding box center [279, 75] width 508 height 33
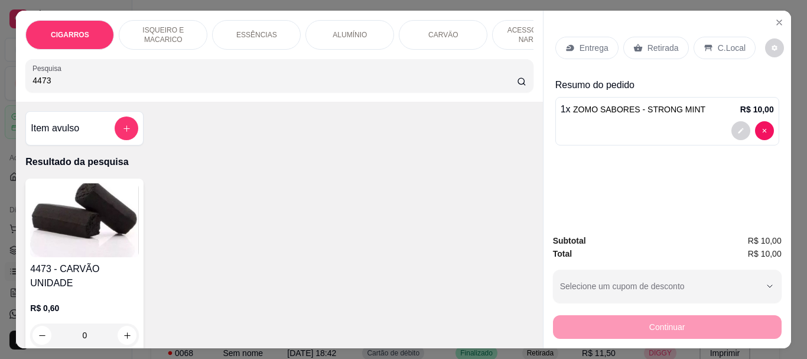
click at [91, 243] on img at bounding box center [84, 220] width 109 height 74
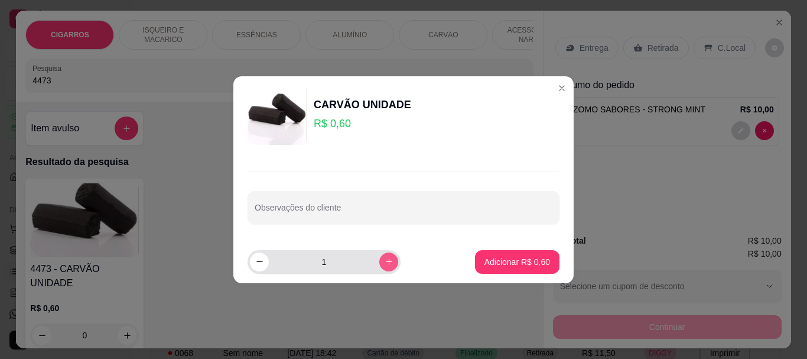
click at [385, 264] on icon "increase-product-quantity" at bounding box center [389, 261] width 9 height 9
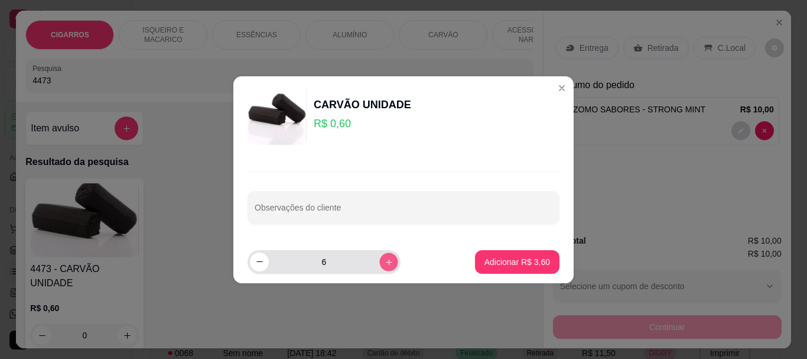
click at [385, 264] on icon "increase-product-quantity" at bounding box center [389, 261] width 9 height 9
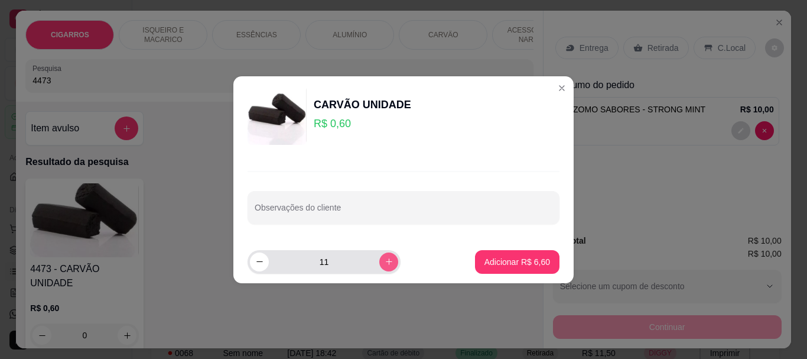
click at [385, 264] on icon "increase-product-quantity" at bounding box center [389, 261] width 9 height 9
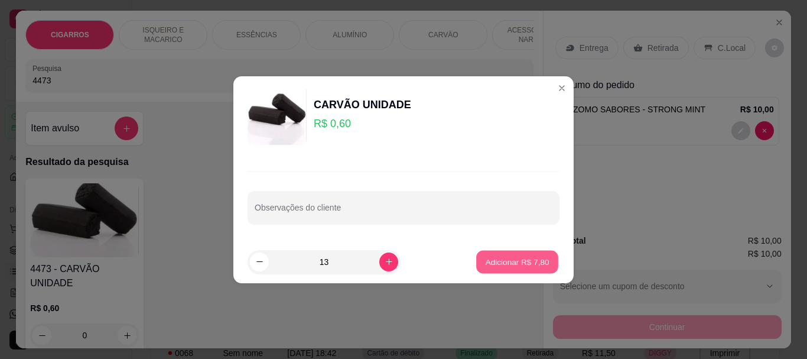
click at [534, 268] on button "Adicionar R$ 7,80" at bounding box center [517, 261] width 82 height 23
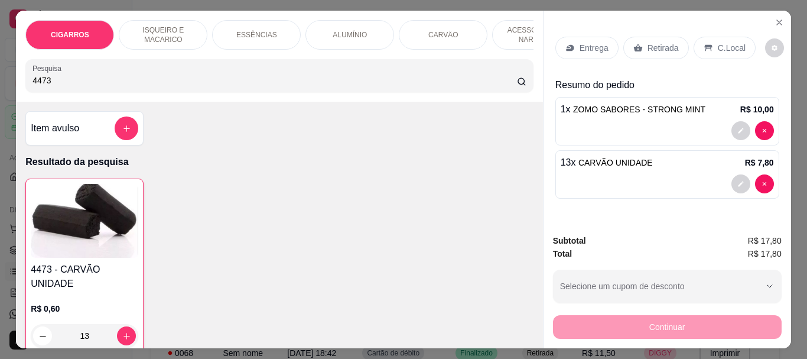
click at [653, 47] on p "Retirada" at bounding box center [663, 48] width 31 height 12
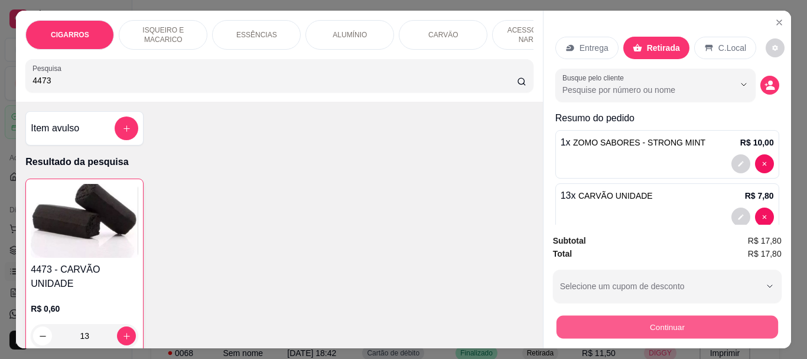
click at [672, 322] on button "Continuar" at bounding box center [667, 326] width 222 height 23
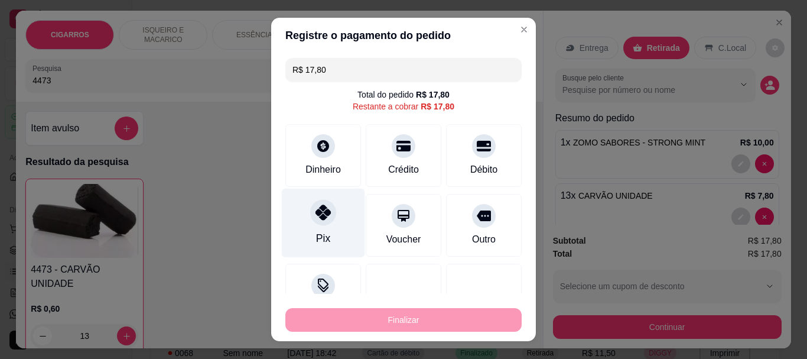
click at [316, 218] on icon at bounding box center [323, 212] width 15 height 15
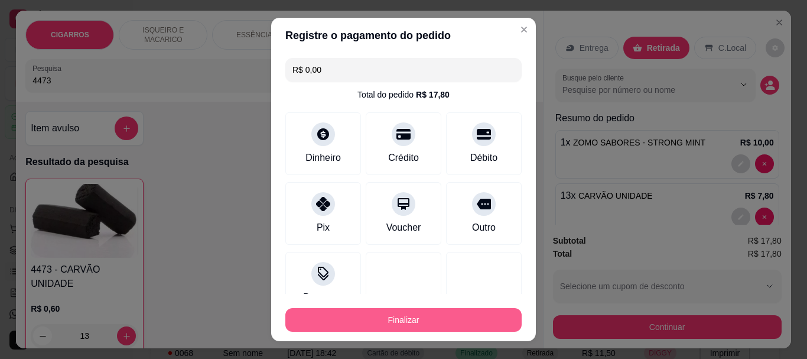
click at [457, 316] on button "Finalizar" at bounding box center [403, 320] width 236 height 24
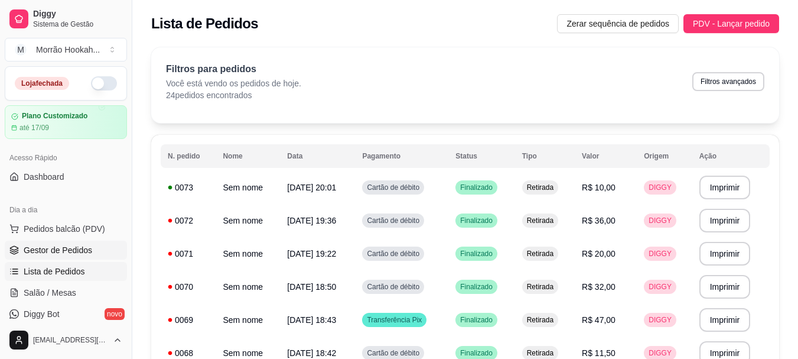
click at [47, 255] on link "Gestor de Pedidos" at bounding box center [66, 250] width 122 height 19
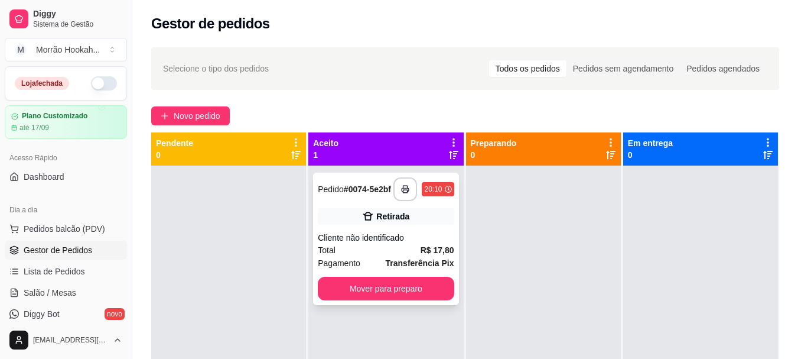
click at [361, 305] on div "**********" at bounding box center [385, 239] width 145 height 132
click at [417, 294] on button "Mover para preparo" at bounding box center [386, 289] width 136 height 24
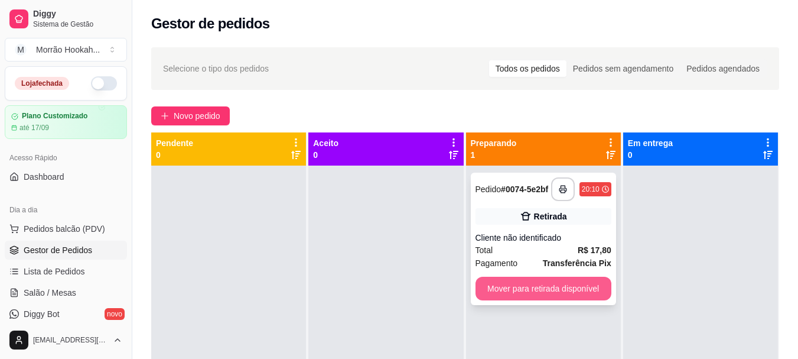
click at [527, 290] on button "Mover para retirada disponível" at bounding box center [544, 289] width 136 height 24
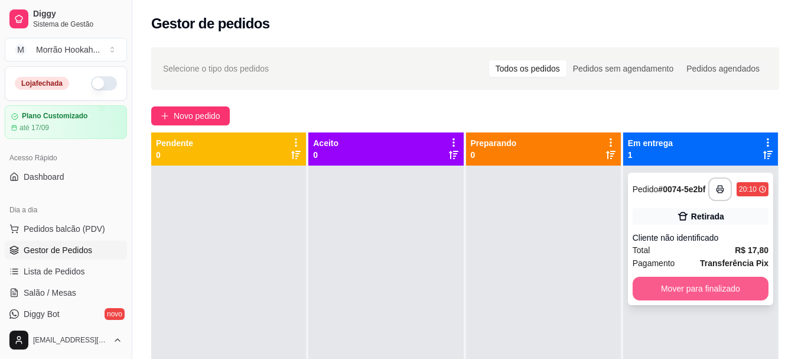
click at [646, 287] on button "Mover para finalizado" at bounding box center [701, 289] width 136 height 24
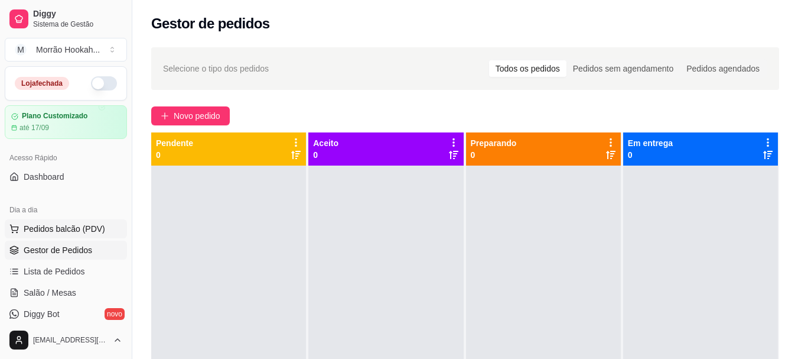
click at [85, 230] on span "Pedidos balcão (PDV)" at bounding box center [65, 229] width 82 height 12
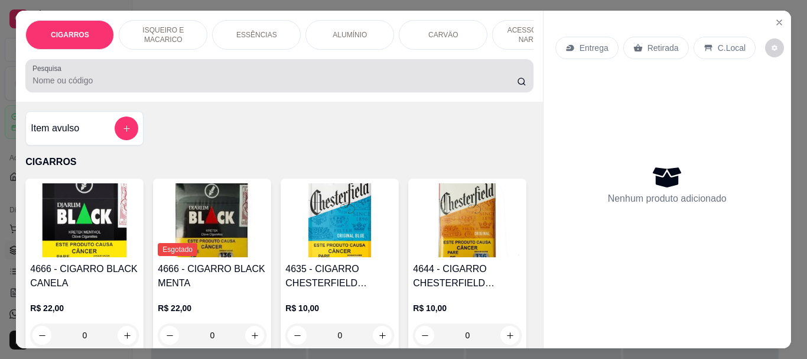
click at [100, 92] on div "Pesquisa" at bounding box center [279, 75] width 508 height 33
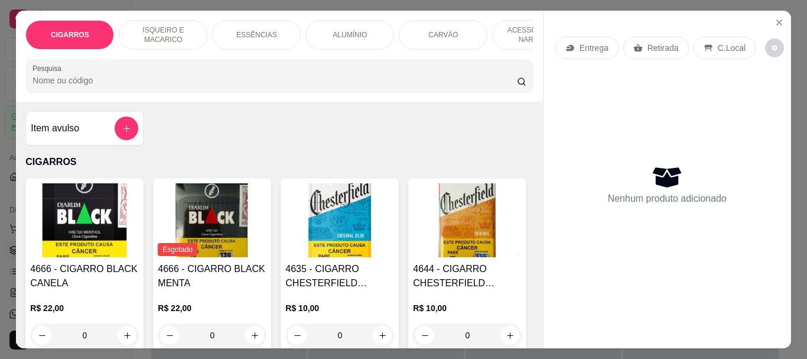
click at [249, 33] on p "ESSÊNCIAS" at bounding box center [256, 34] width 41 height 9
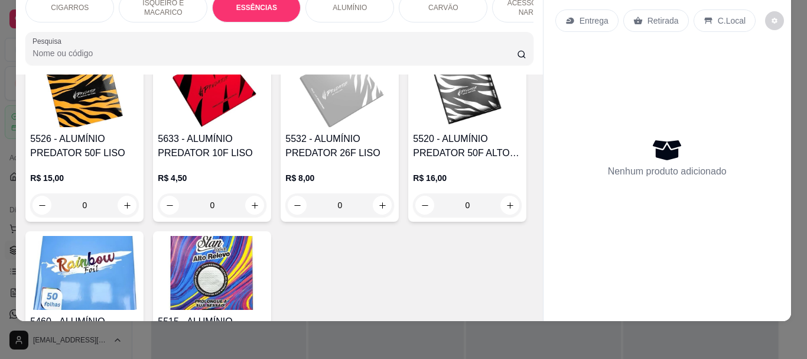
scroll to position [2888, 0]
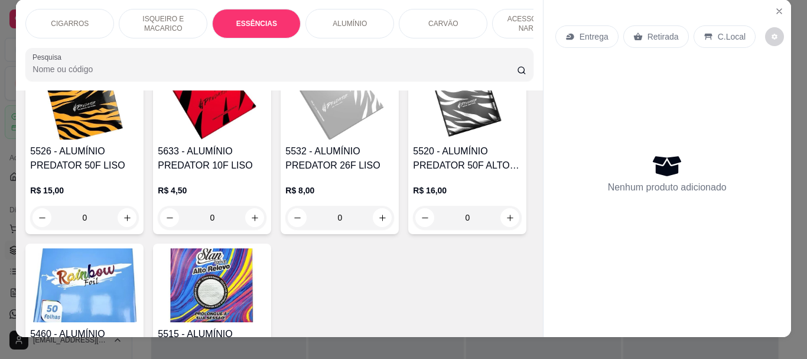
scroll to position [0, 0]
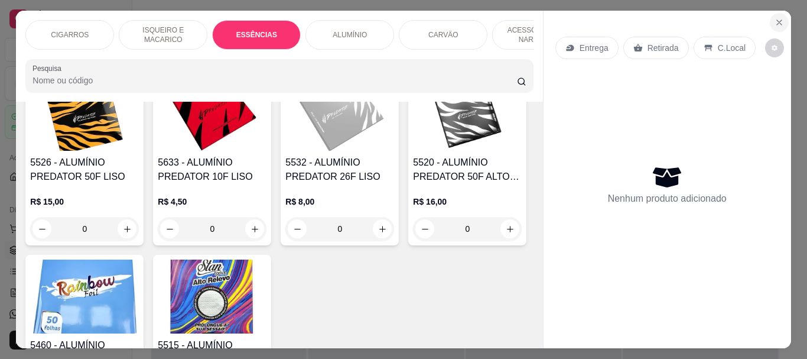
click at [775, 18] on icon "Close" at bounding box center [779, 22] width 9 height 9
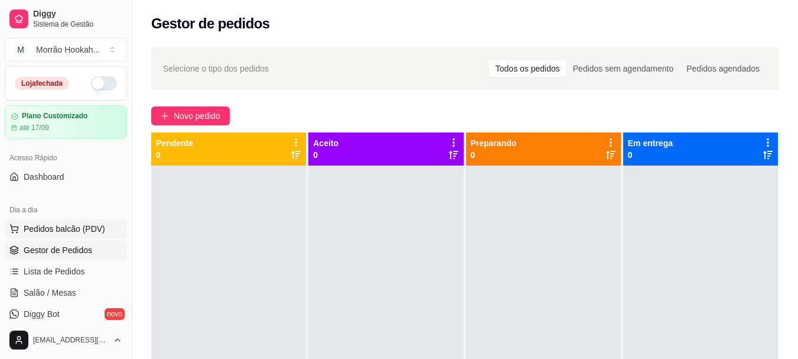
click at [92, 223] on span "Pedidos balcão (PDV)" at bounding box center [65, 229] width 82 height 12
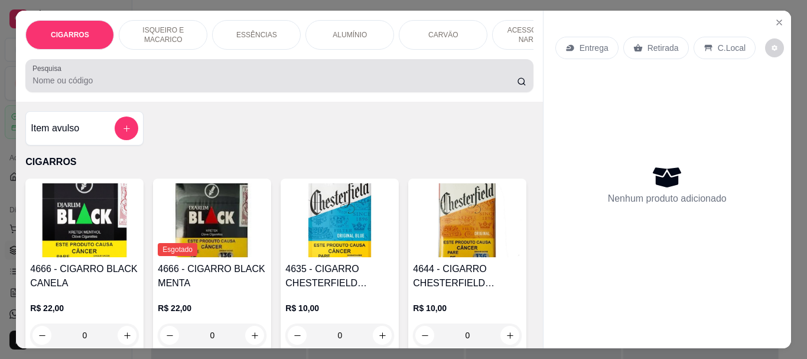
click at [92, 86] on input "Pesquisa" at bounding box center [275, 80] width 485 height 12
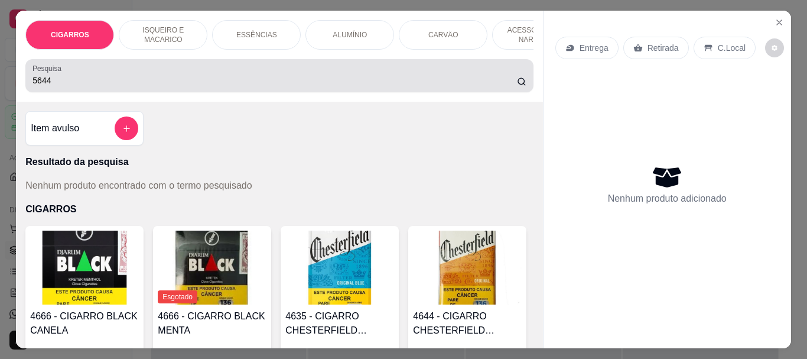
click at [93, 87] on div "5644" at bounding box center [279, 76] width 493 height 24
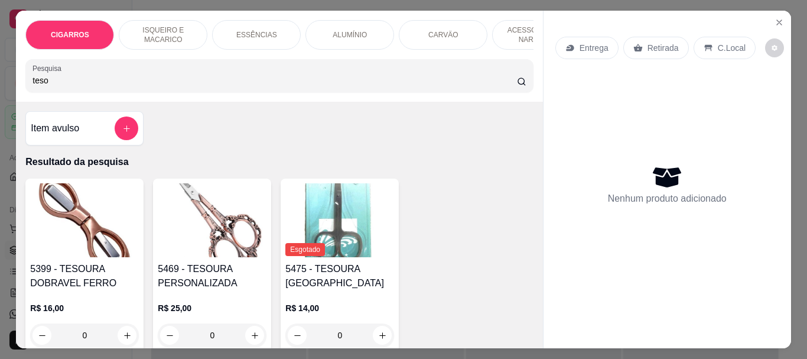
drag, startPoint x: 129, startPoint y: 84, endPoint x: 135, endPoint y: 70, distance: 14.8
click at [129, 83] on input "teso" at bounding box center [275, 80] width 485 height 12
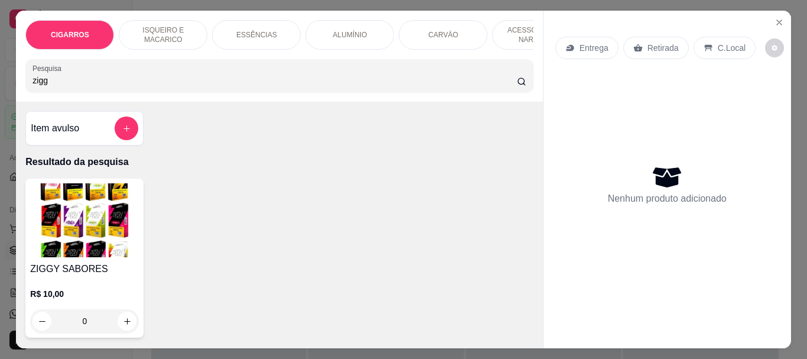
click at [100, 242] on img at bounding box center [84, 220] width 109 height 74
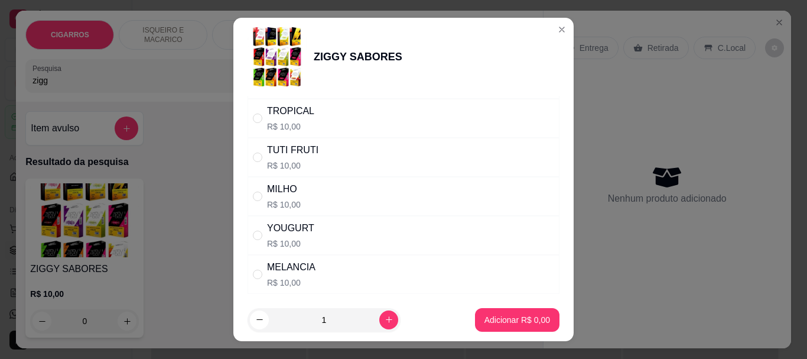
scroll to position [1005, 0]
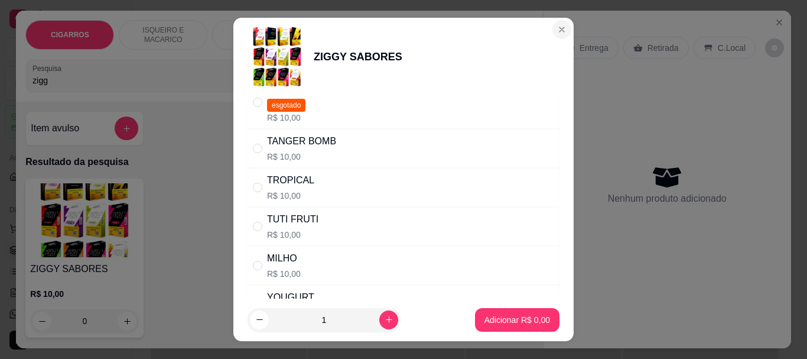
click at [560, 22] on section "ZIGGY SABORES Escolha uma das opções Obrigatório DUAS GOIABAS R$ 10,00 DUAS MAÇ…" at bounding box center [403, 179] width 340 height 323
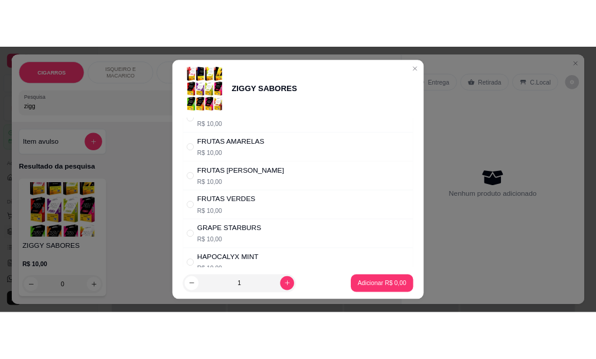
scroll to position [473, 0]
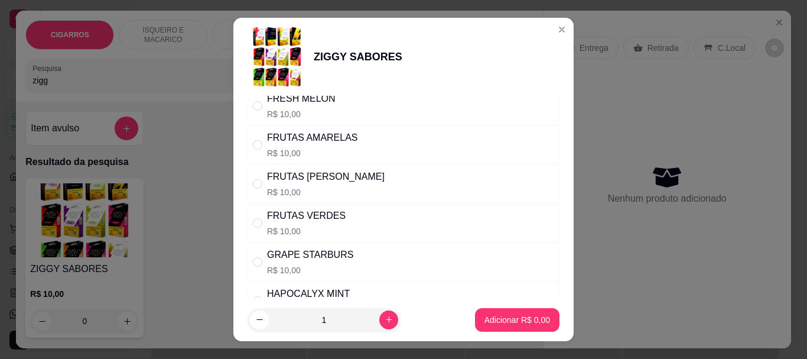
click at [288, 286] on div "HAPOCALYX MINT R$ 10,00" at bounding box center [404, 300] width 312 height 39
click at [496, 310] on button "Adicionar R$ 10,00" at bounding box center [514, 320] width 89 height 24
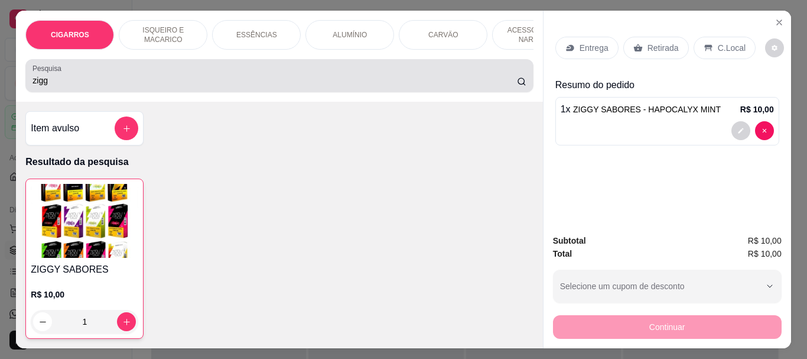
click at [97, 83] on input "zigg" at bounding box center [275, 80] width 485 height 12
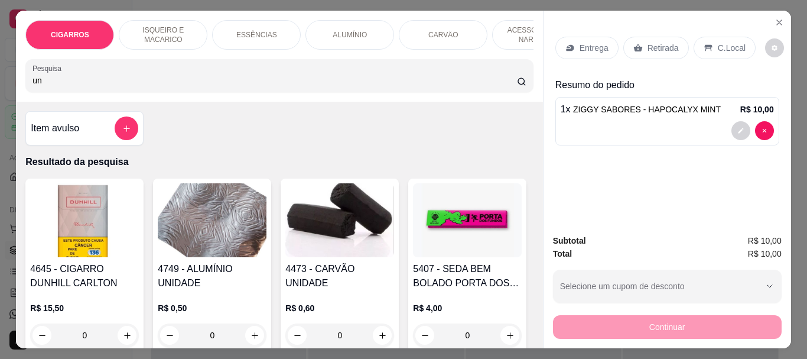
click at [185, 226] on img at bounding box center [212, 220] width 109 height 74
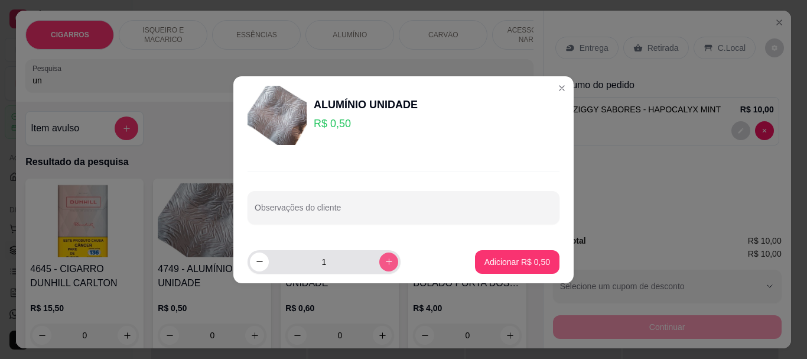
click at [385, 265] on button "increase-product-quantity" at bounding box center [388, 261] width 19 height 19
click at [259, 265] on icon "decrease-product-quantity" at bounding box center [259, 261] width 9 height 9
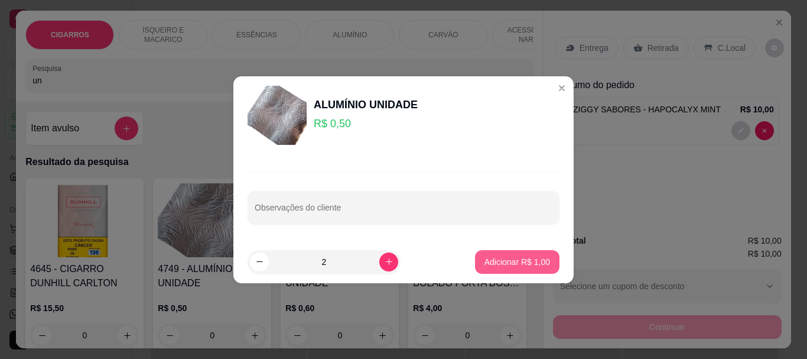
click at [516, 262] on p "Adicionar R$ 1,00" at bounding box center [518, 262] width 66 height 12
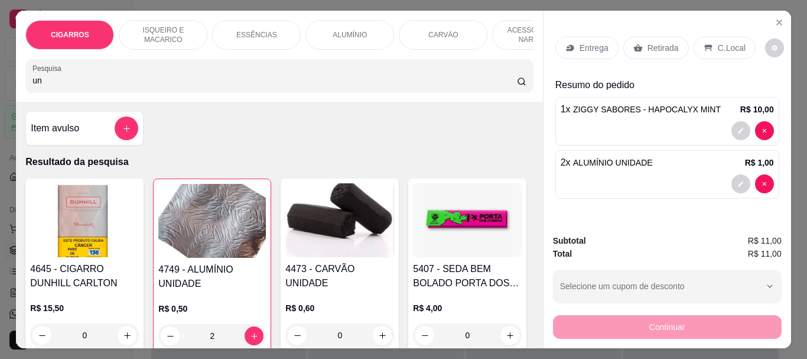
click at [651, 43] on p "Retirada" at bounding box center [663, 48] width 31 height 12
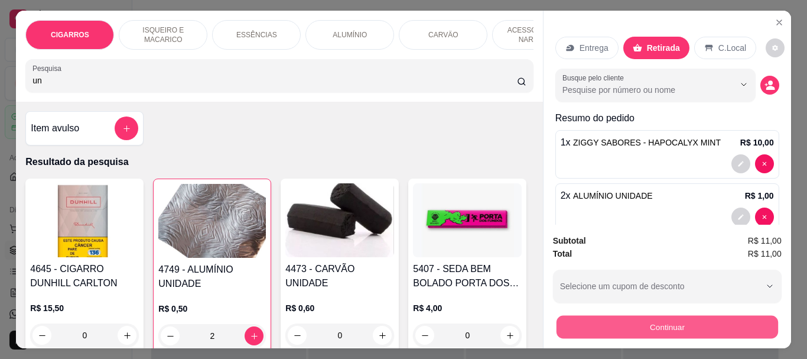
click at [609, 318] on button "Continuar" at bounding box center [667, 326] width 222 height 23
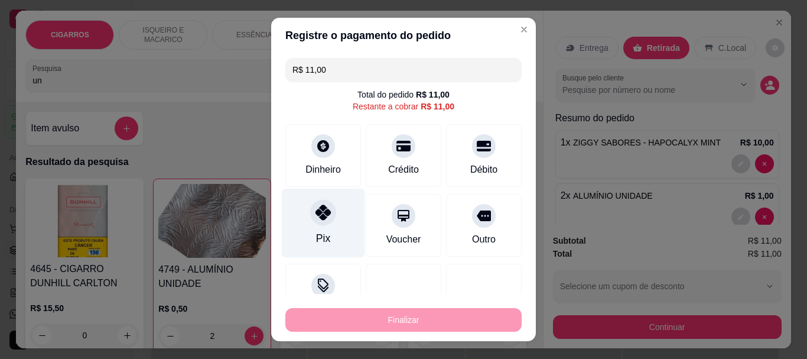
click at [316, 209] on icon at bounding box center [323, 212] width 15 height 15
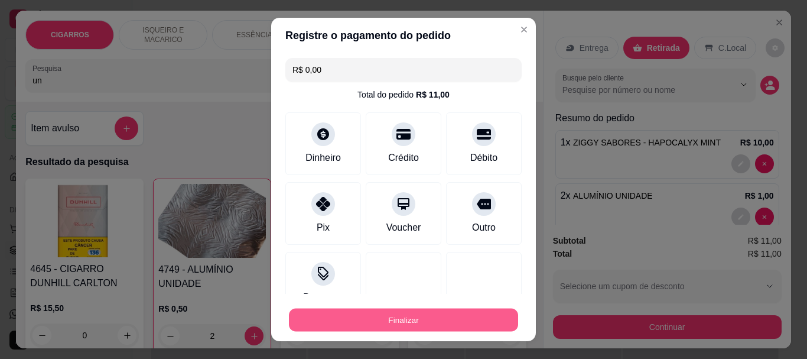
click at [336, 318] on button "Finalizar" at bounding box center [403, 319] width 229 height 23
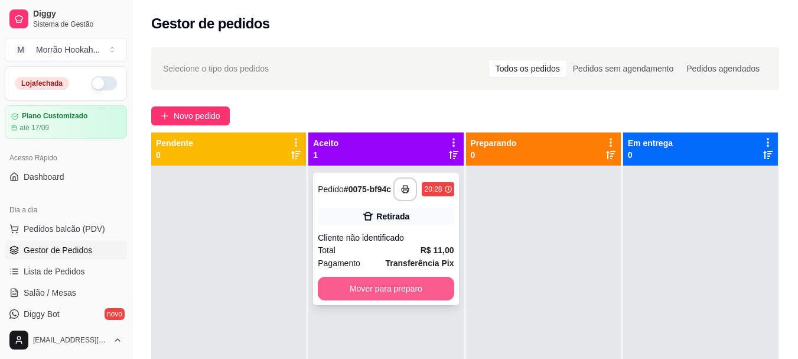
click at [376, 282] on button "Mover para preparo" at bounding box center [386, 289] width 136 height 24
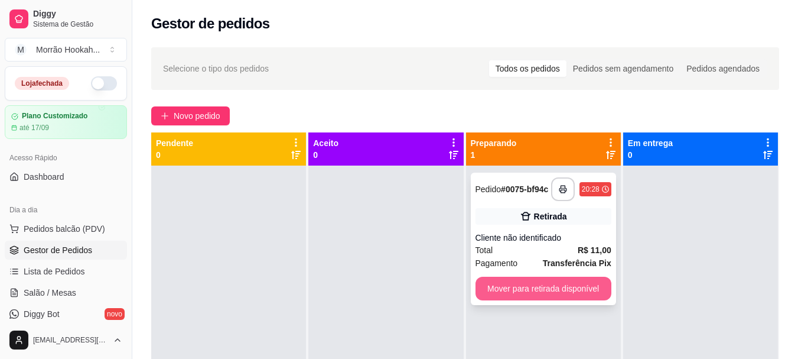
click at [516, 291] on button "Mover para retirada disponível" at bounding box center [544, 289] width 136 height 24
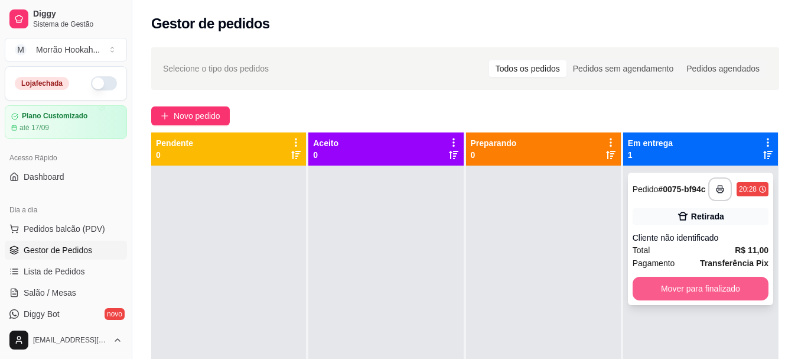
click at [683, 295] on button "Mover para finalizado" at bounding box center [701, 289] width 136 height 24
